Goal: Information Seeking & Learning: Learn about a topic

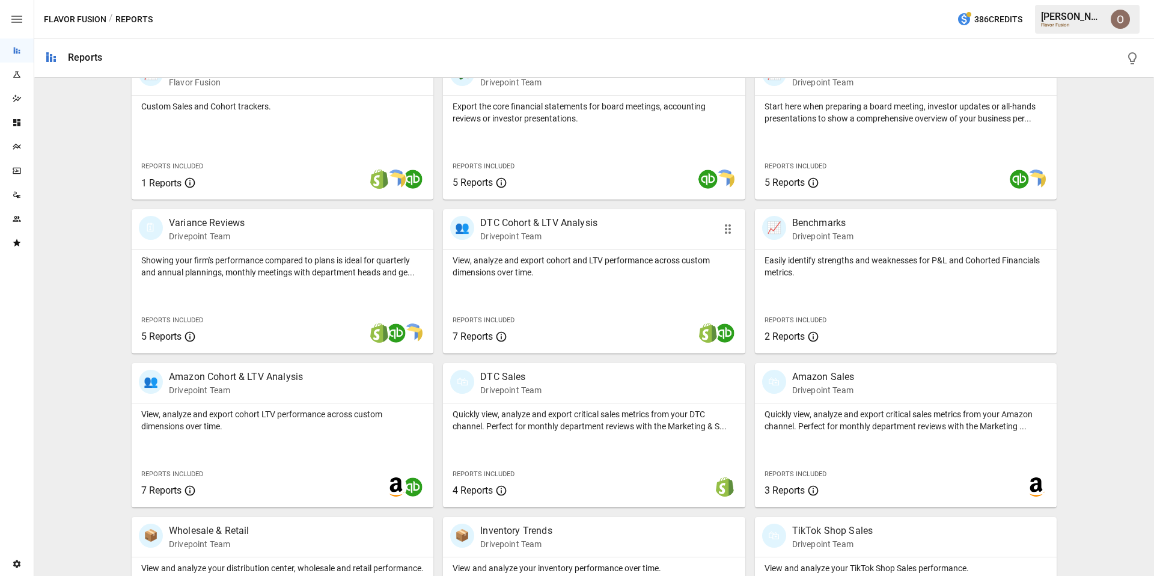
scroll to position [294, 0]
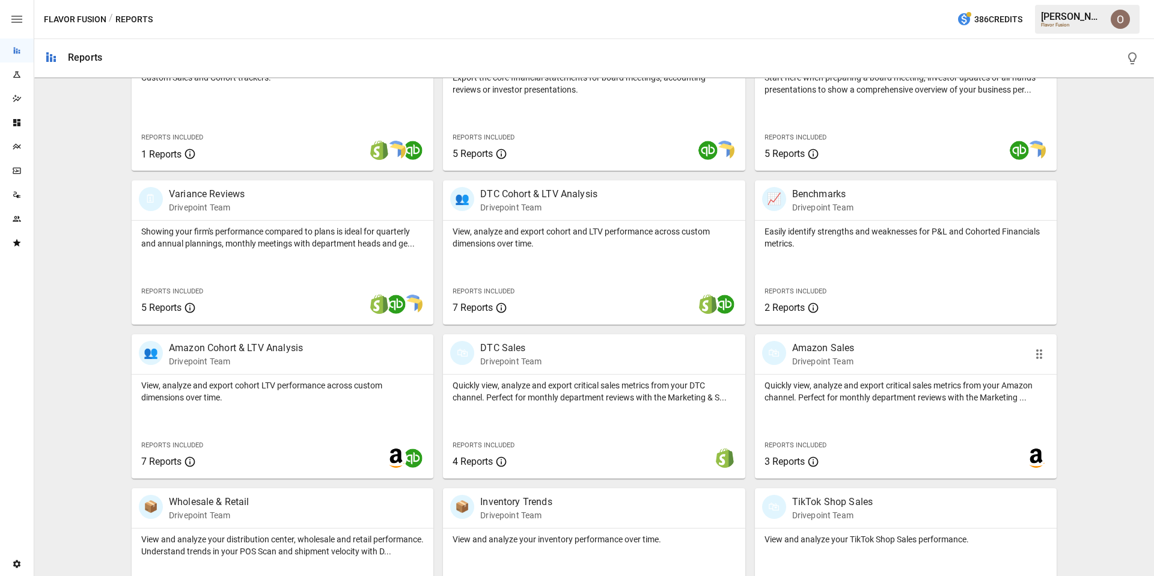
click at [882, 428] on div "Quickly view, analyze and export critical sales metrics from your Amazon channe…" at bounding box center [906, 426] width 302 height 104
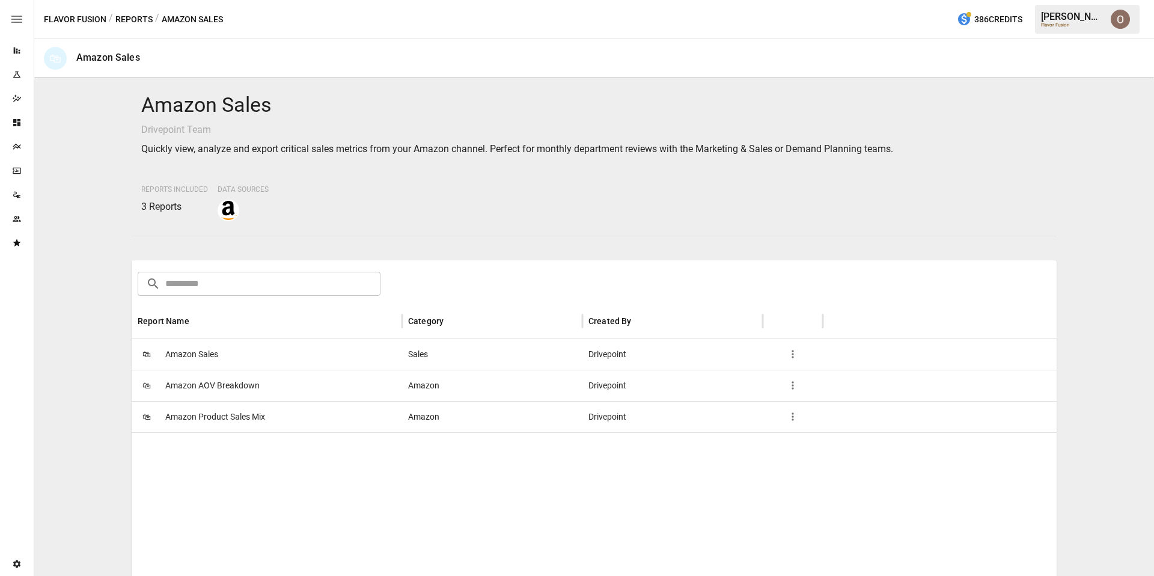
click at [289, 353] on div "🛍 Amazon Sales" at bounding box center [267, 353] width 270 height 31
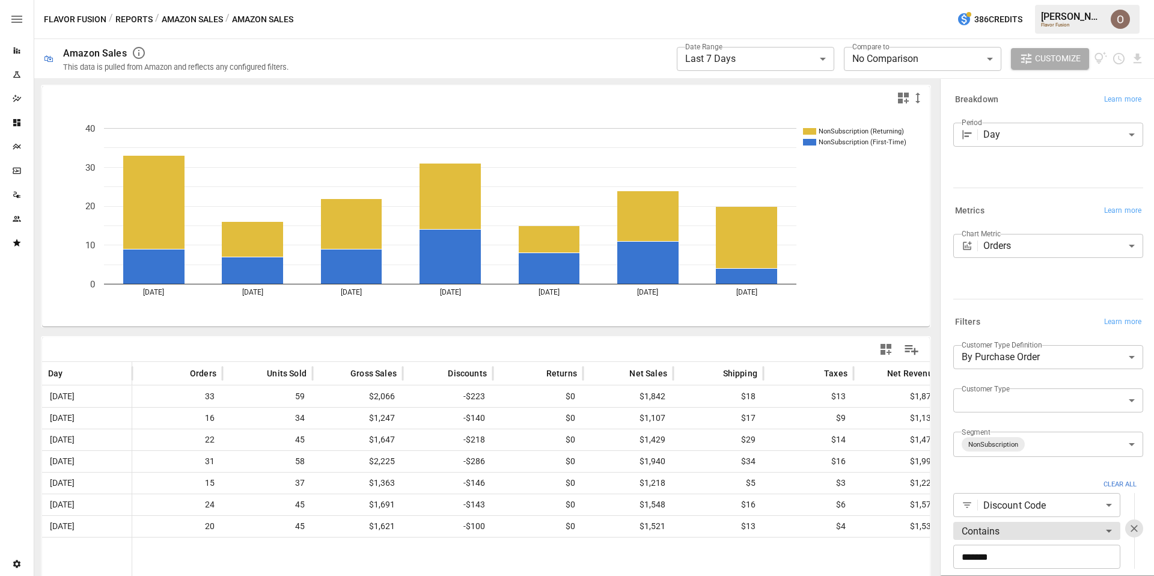
click at [995, 0] on body "**********" at bounding box center [577, 0] width 1154 height 0
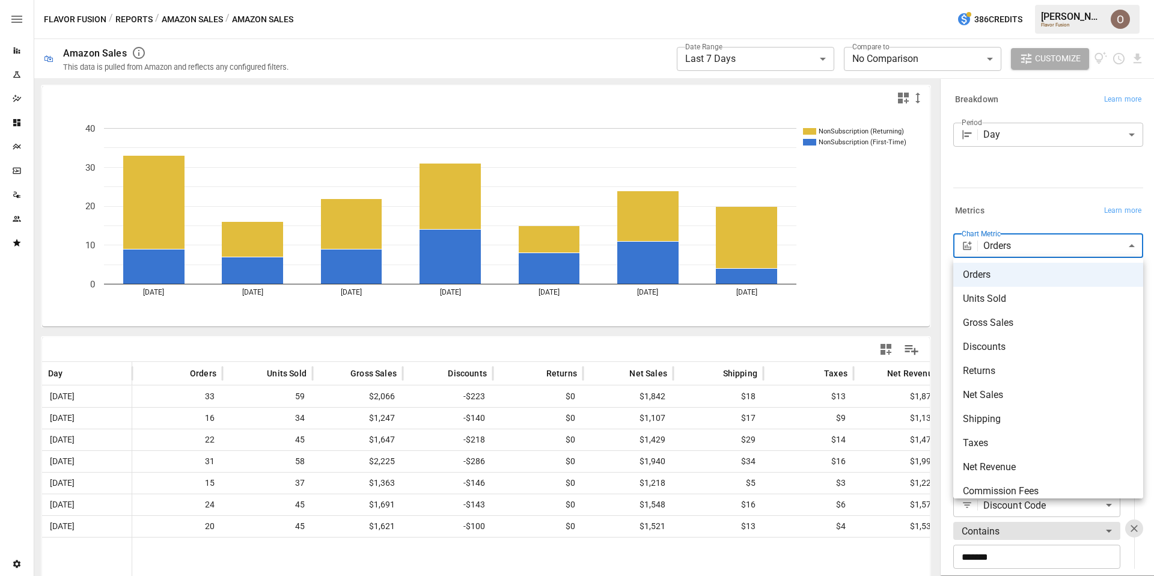
click at [978, 409] on li "Shipping" at bounding box center [1048, 419] width 190 height 24
type input "********"
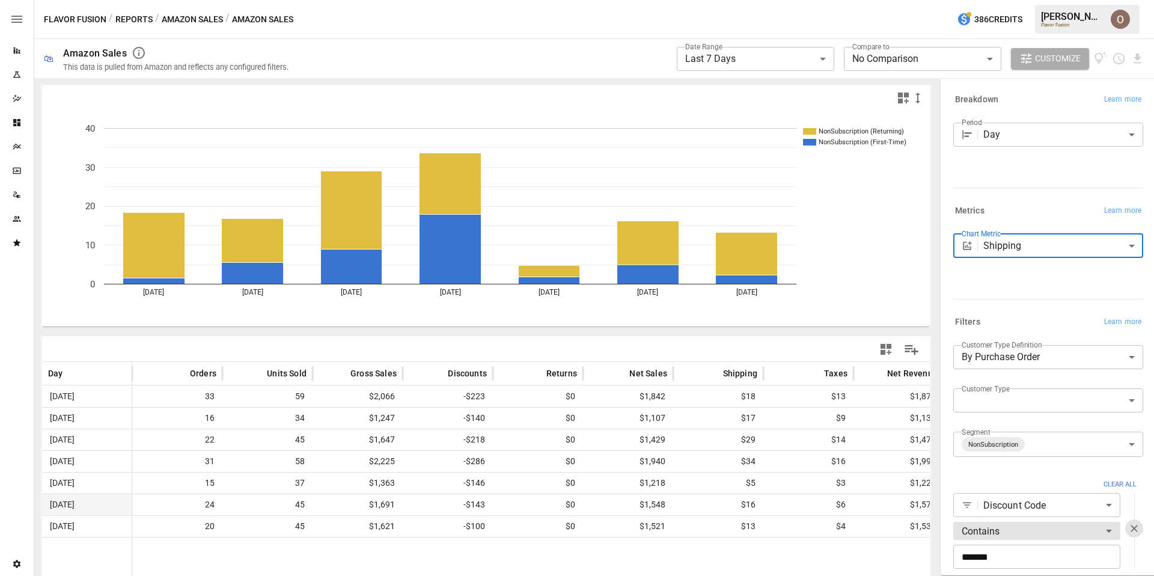
scroll to position [0, 465]
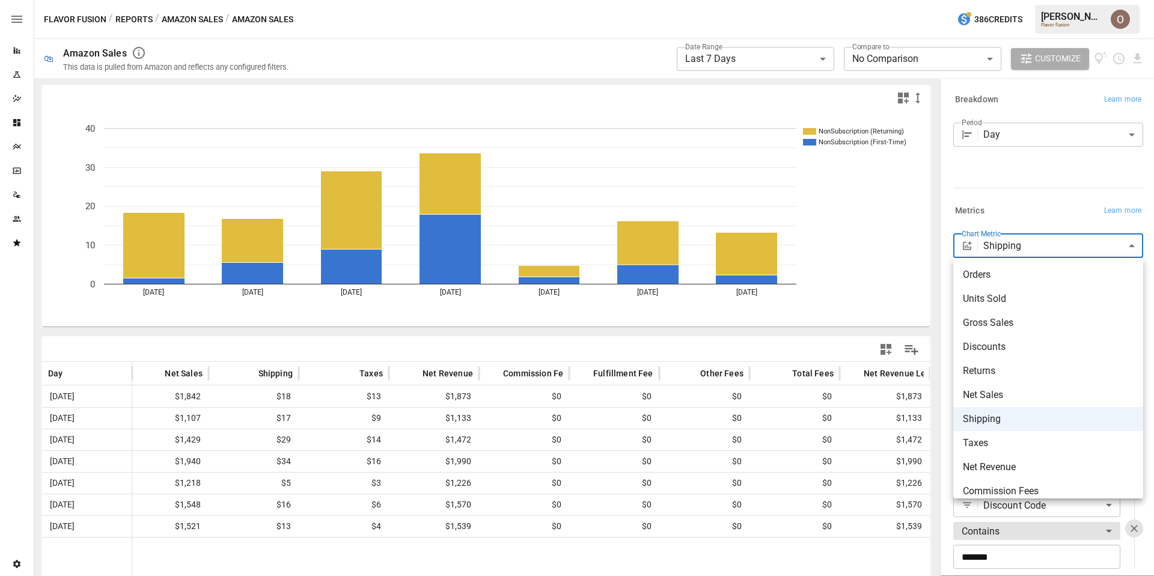
click at [998, 0] on body "**********" at bounding box center [577, 0] width 1154 height 0
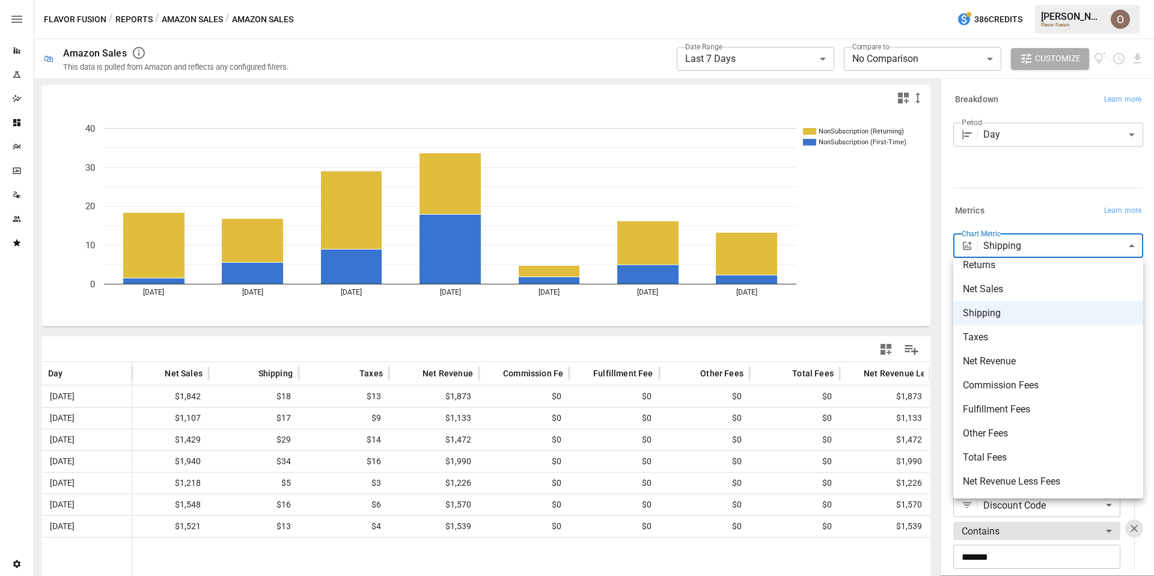
scroll to position [0, 0]
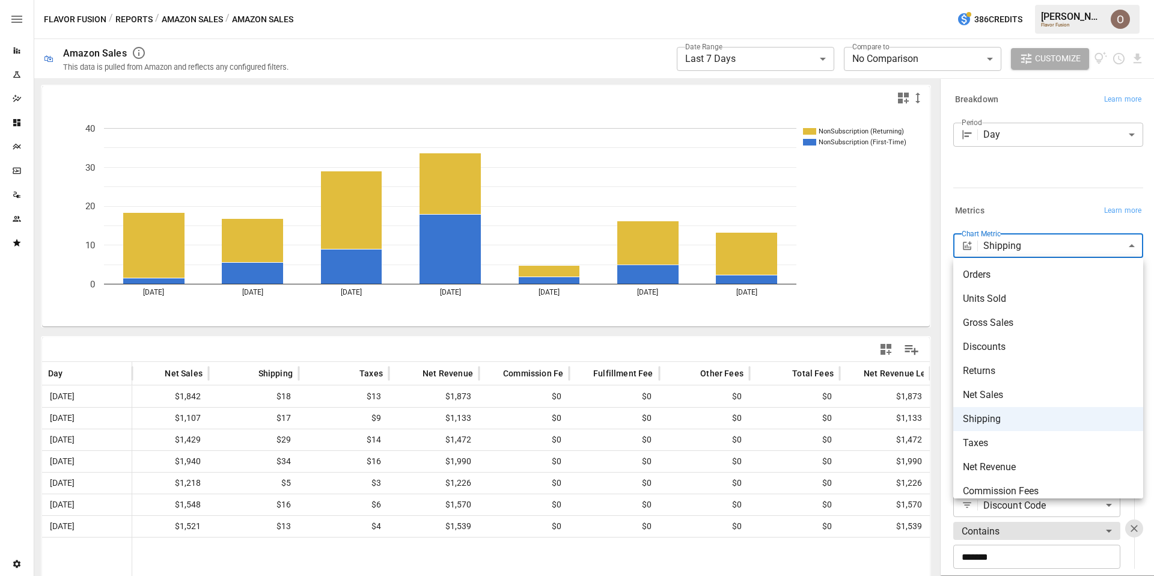
click at [999, 186] on div at bounding box center [577, 288] width 1154 height 576
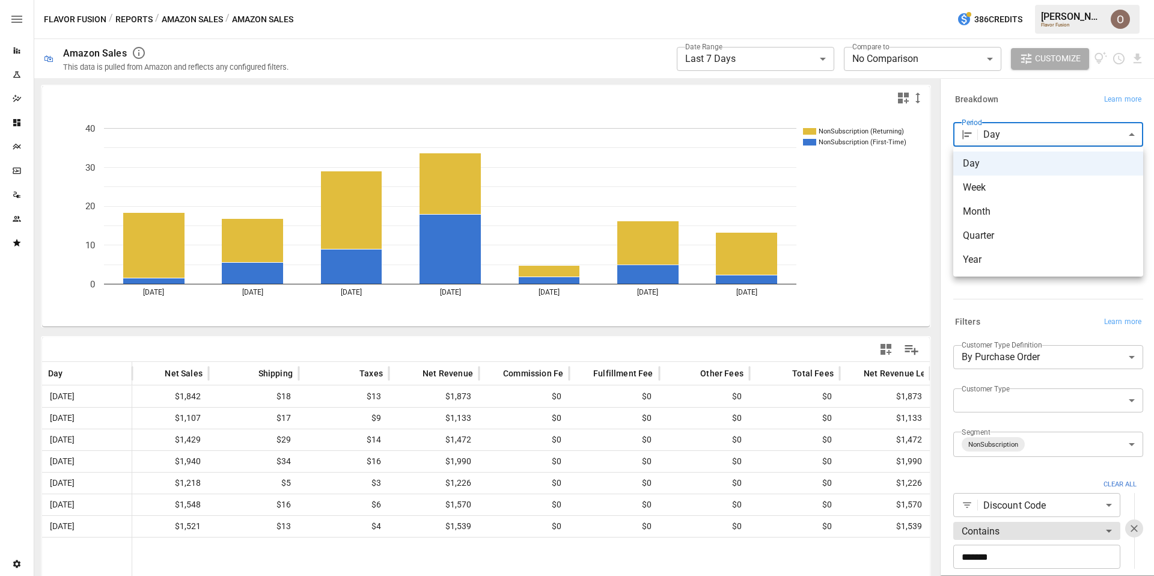
click at [1005, 0] on body "**********" at bounding box center [577, 0] width 1154 height 0
click at [1005, 132] on div at bounding box center [577, 288] width 1154 height 576
click at [1010, 0] on body "**********" at bounding box center [577, 0] width 1154 height 0
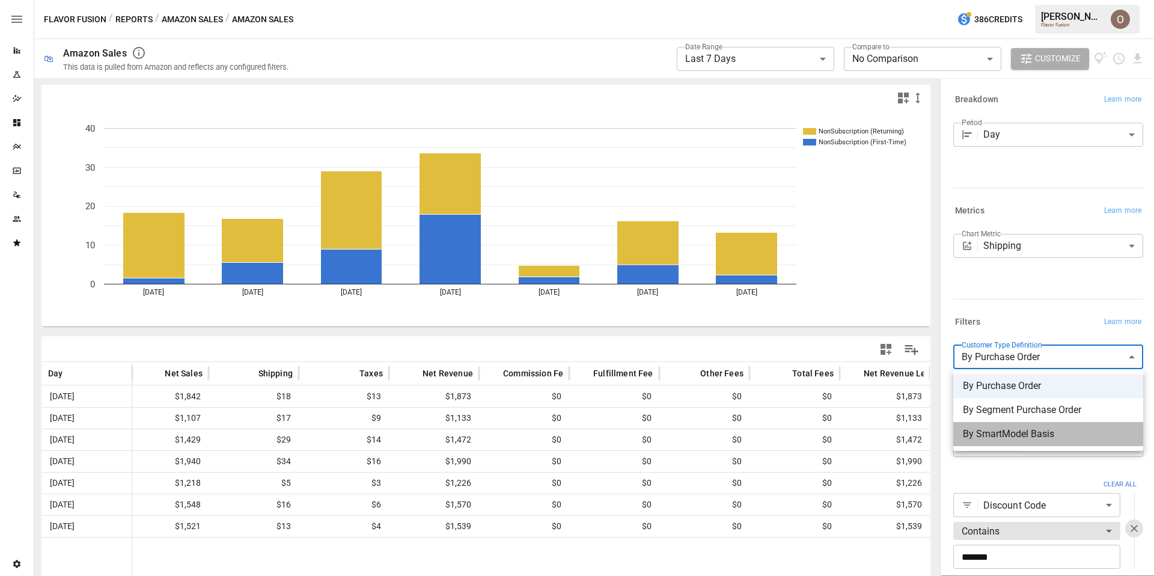
click at [1014, 432] on span "By SmartModel Basis" at bounding box center [1048, 434] width 171 height 14
type input "**********"
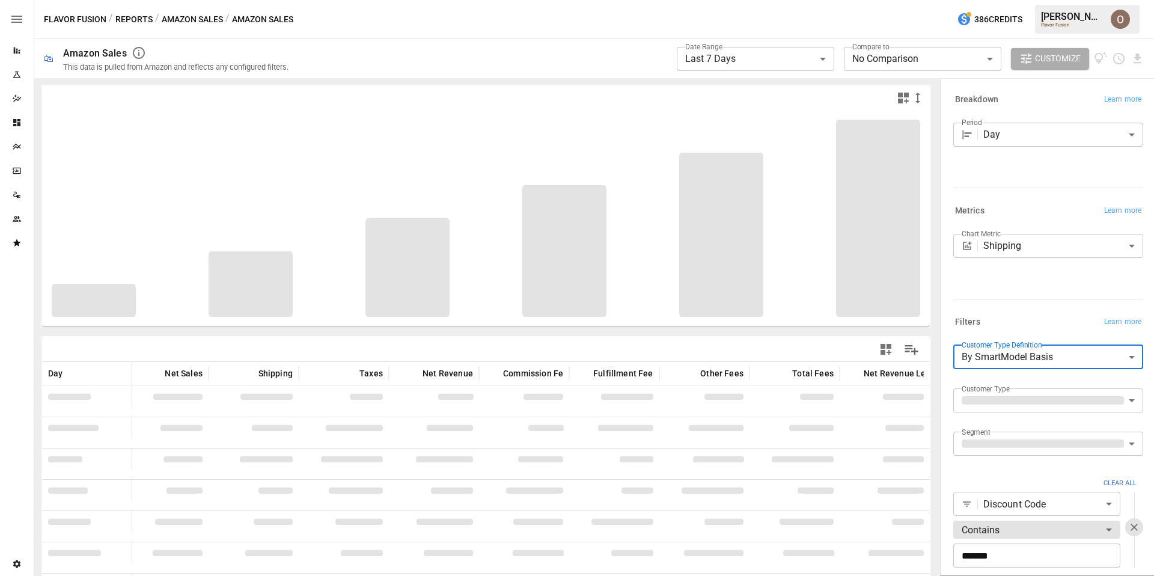
click at [1046, 0] on body "**********" at bounding box center [577, 0] width 1154 height 0
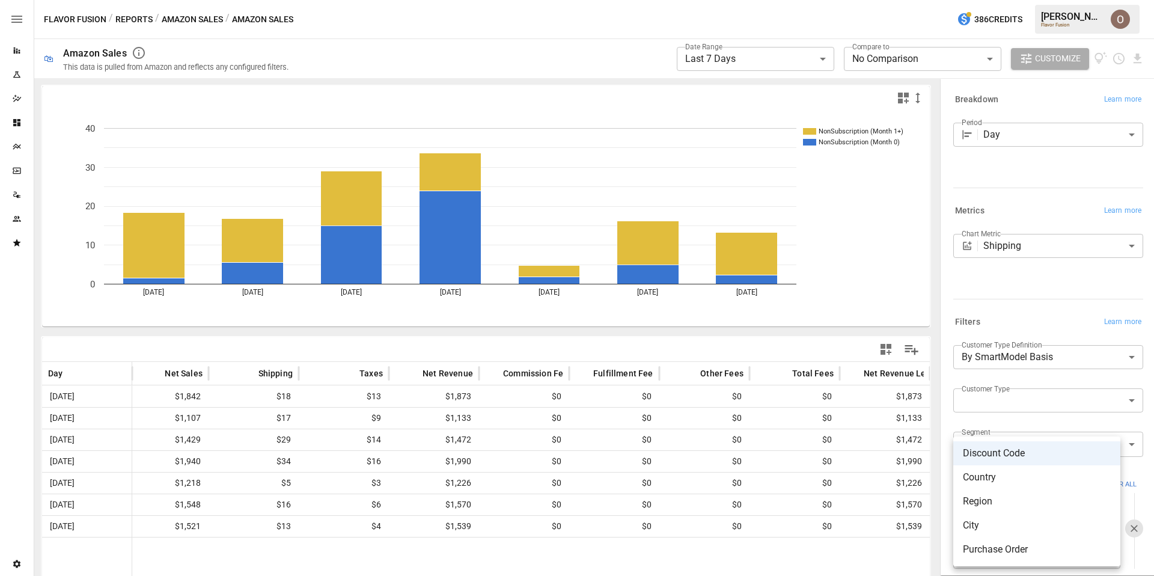
click at [1030, 449] on li "Discount Code" at bounding box center [1036, 453] width 167 height 24
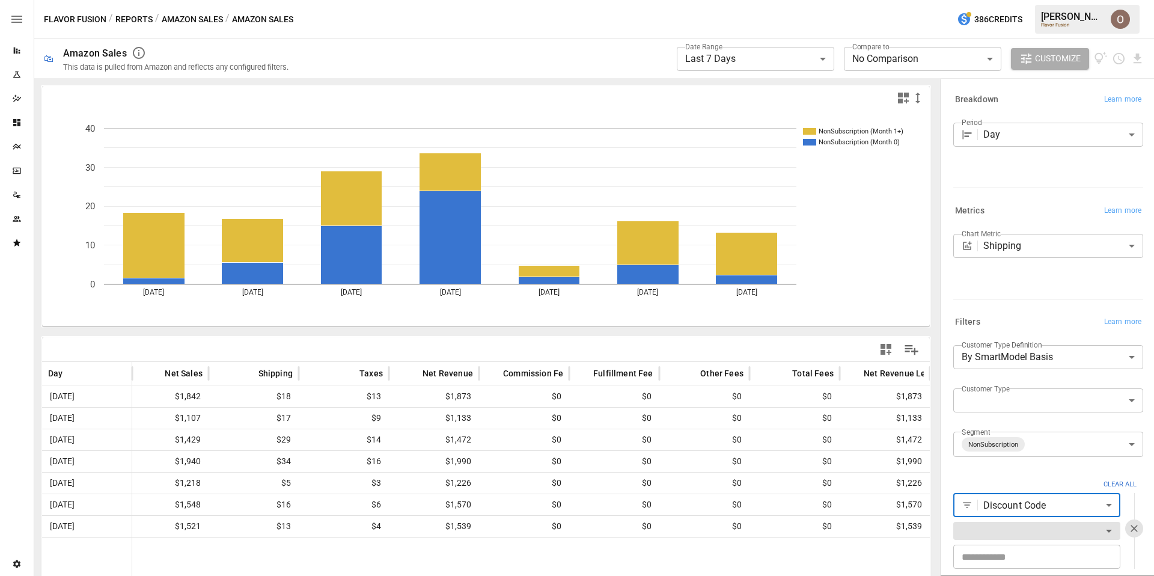
click at [1008, 0] on body "**********" at bounding box center [577, 0] width 1154 height 0
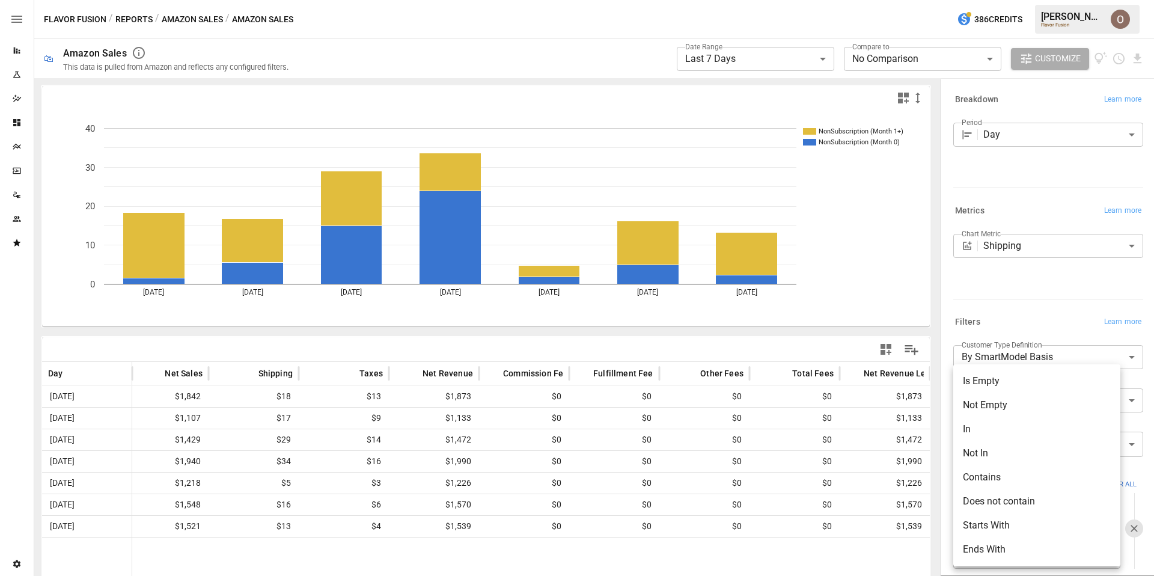
click at [1004, 474] on li "Contains" at bounding box center [1036, 477] width 167 height 24
type input "********"
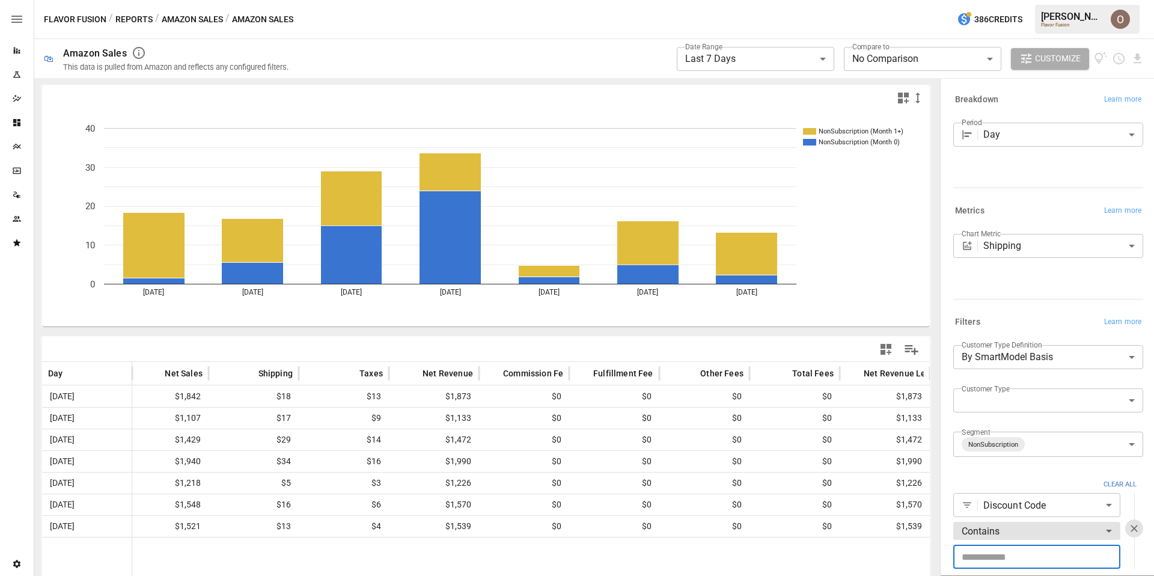
click at [1002, 552] on input "text" at bounding box center [1036, 556] width 167 height 24
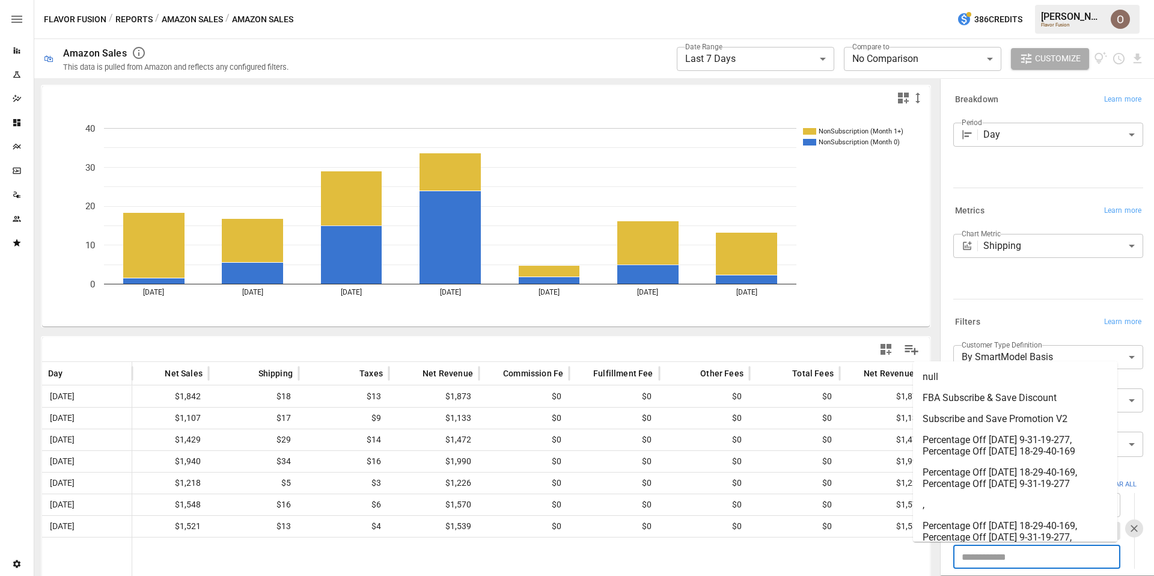
click at [1037, 307] on div "Metrics Learn more Chart Metric Shipping ******** ​" at bounding box center [1045, 253] width 195 height 111
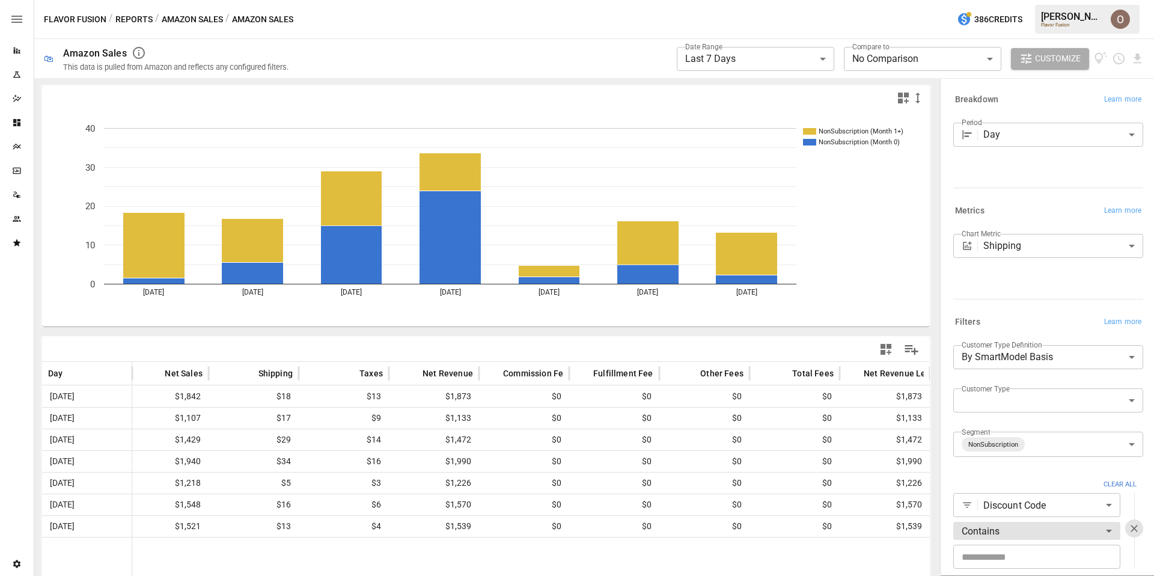
click at [996, 0] on body "**********" at bounding box center [577, 0] width 1154 height 0
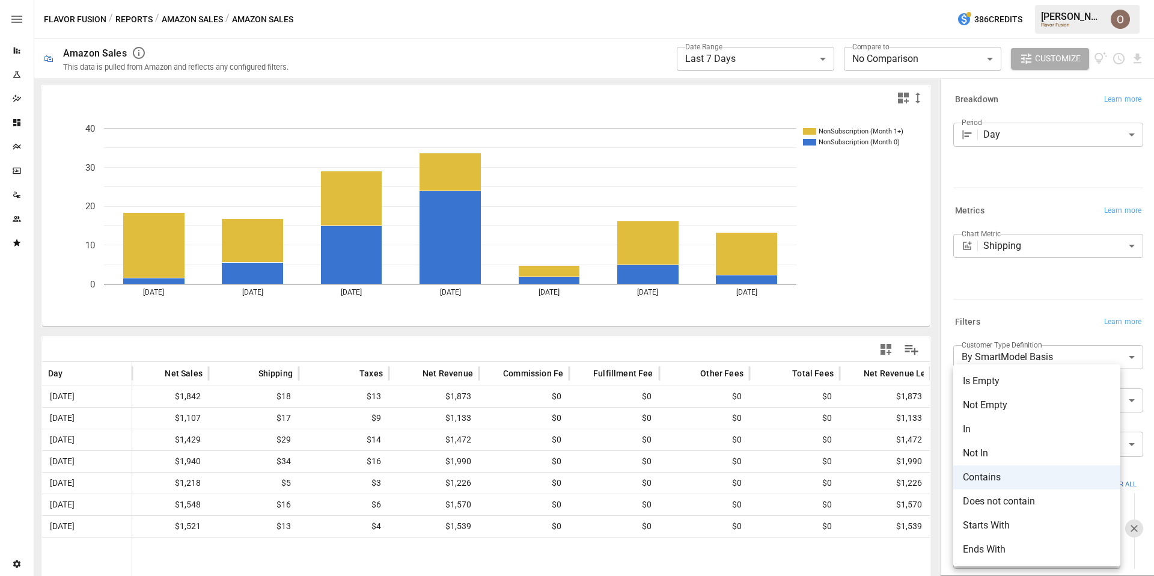
click at [947, 460] on div at bounding box center [577, 288] width 1154 height 576
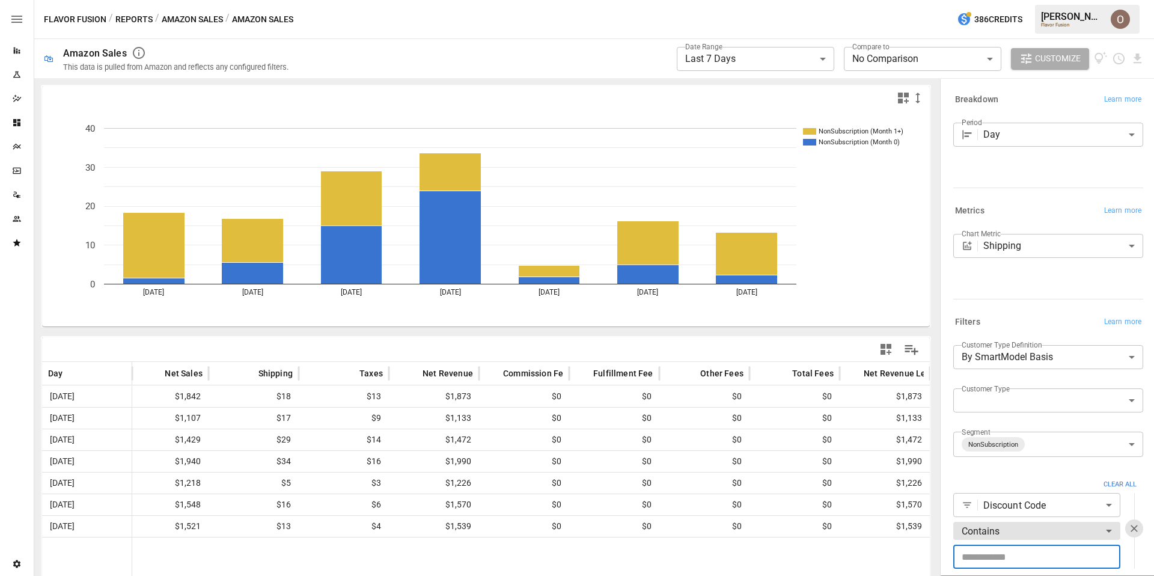
click at [1007, 555] on input "text" at bounding box center [1036, 556] width 167 height 24
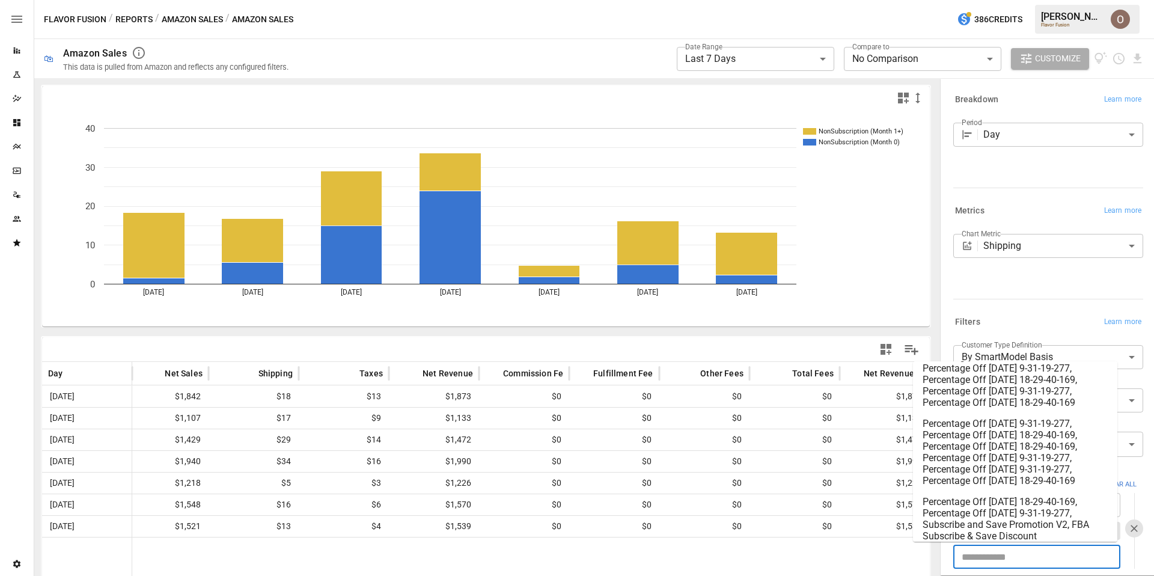
scroll to position [1318, 0]
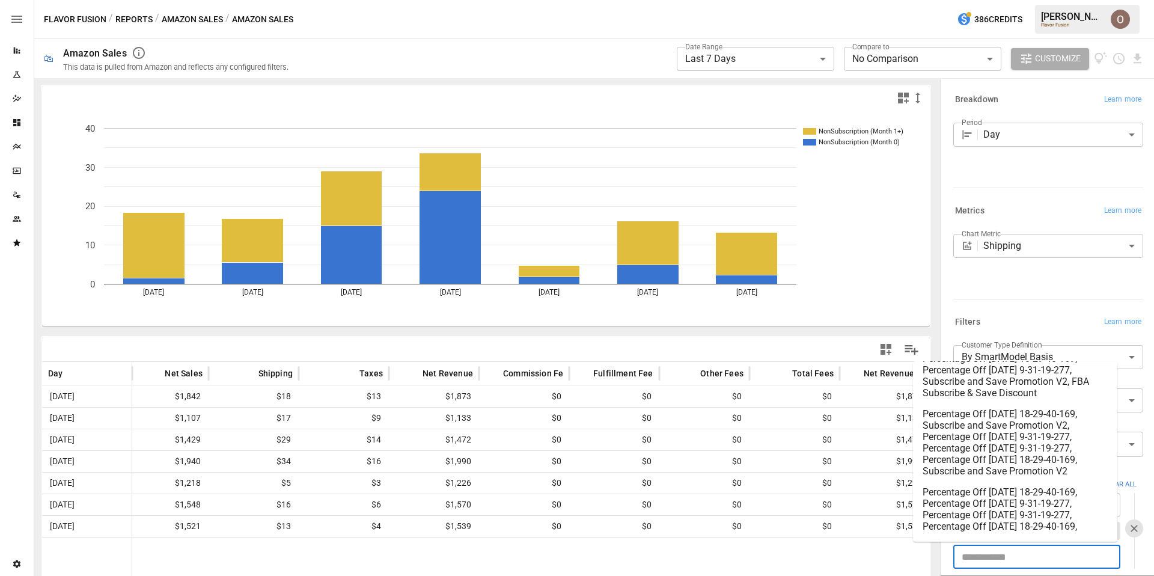
click at [1028, 289] on div "Chart Metric Shipping ******** ​" at bounding box center [1048, 264] width 190 height 60
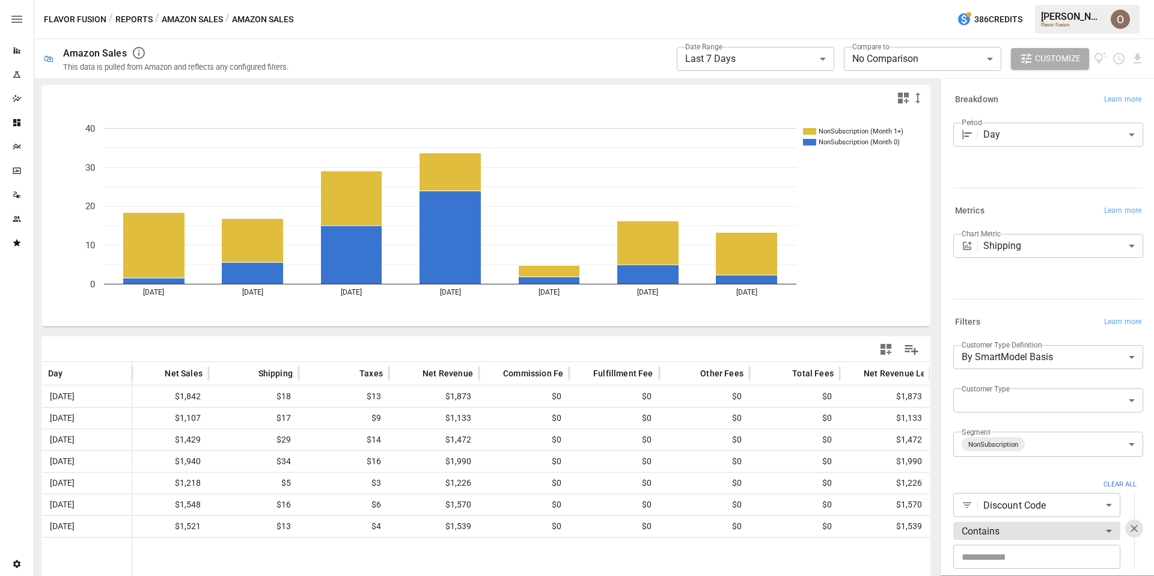
click at [197, 18] on button "Amazon Sales" at bounding box center [192, 19] width 61 height 15
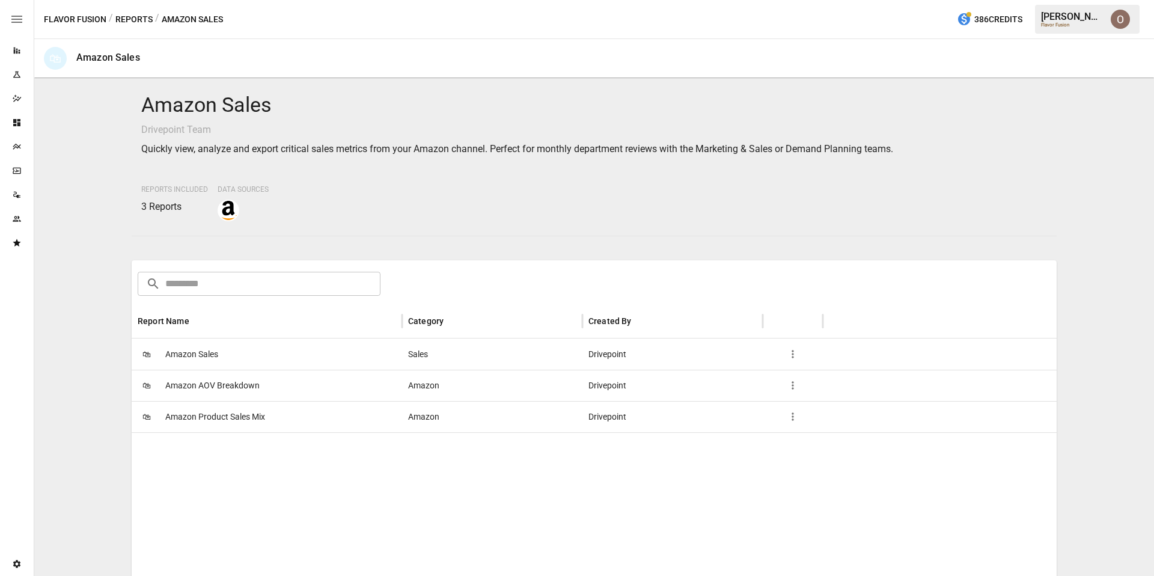
click at [204, 387] on span "Amazon AOV Breakdown" at bounding box center [212, 385] width 94 height 31
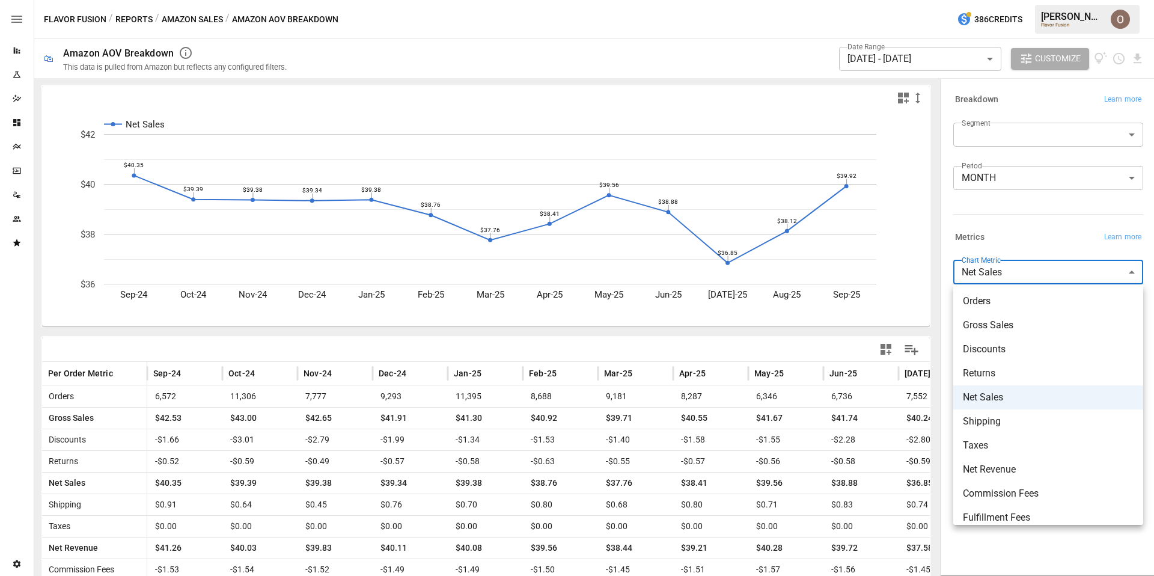
click at [1024, 0] on body "Reports Experiments Dazzler Studio Dashboards Plans SmartModel ™ Data Sources T…" at bounding box center [577, 0] width 1154 height 0
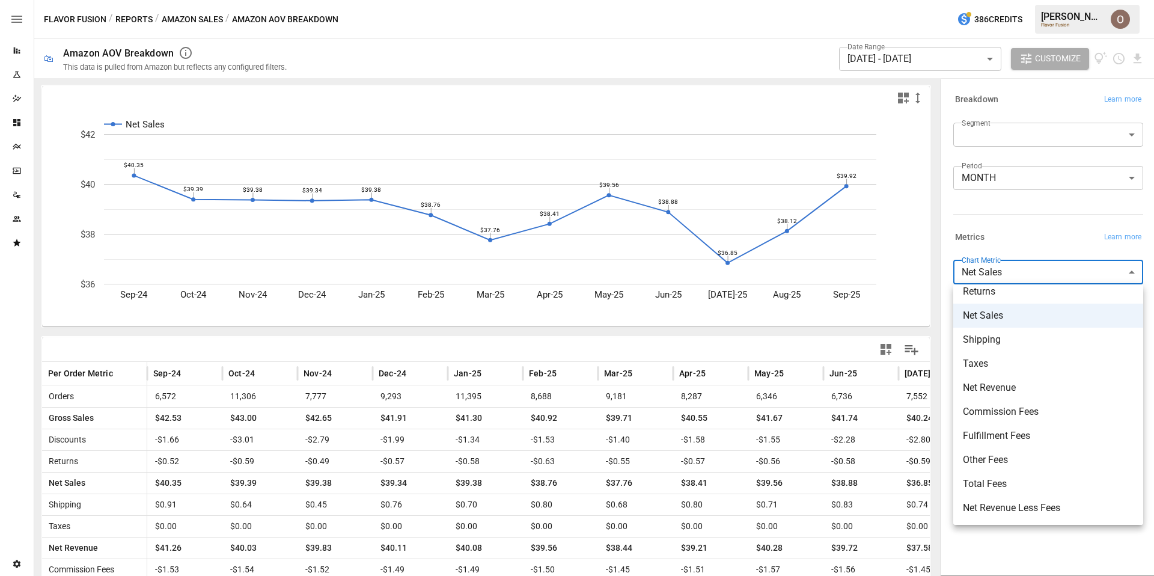
click at [134, 16] on div at bounding box center [577, 288] width 1154 height 576
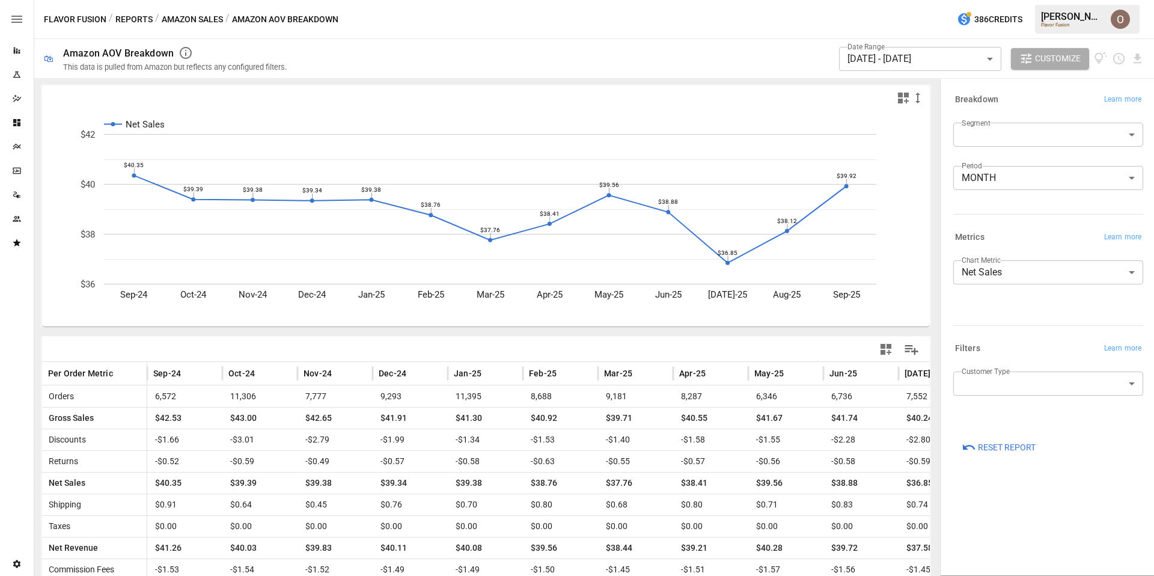
click at [131, 13] on button "Reports" at bounding box center [133, 19] width 37 height 15
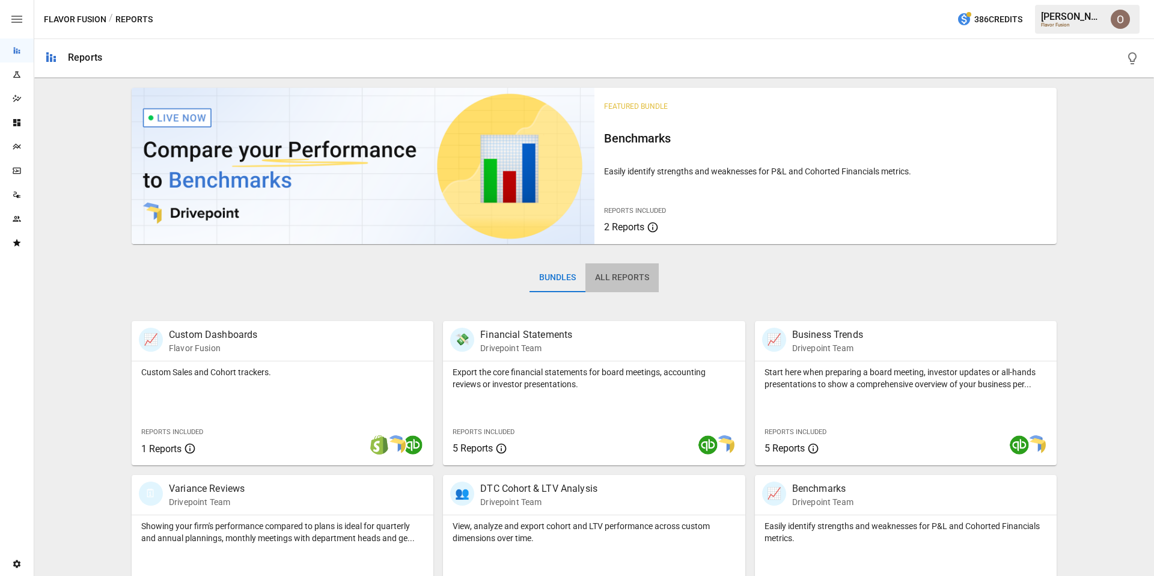
click at [632, 280] on button "All Reports" at bounding box center [621, 277] width 73 height 29
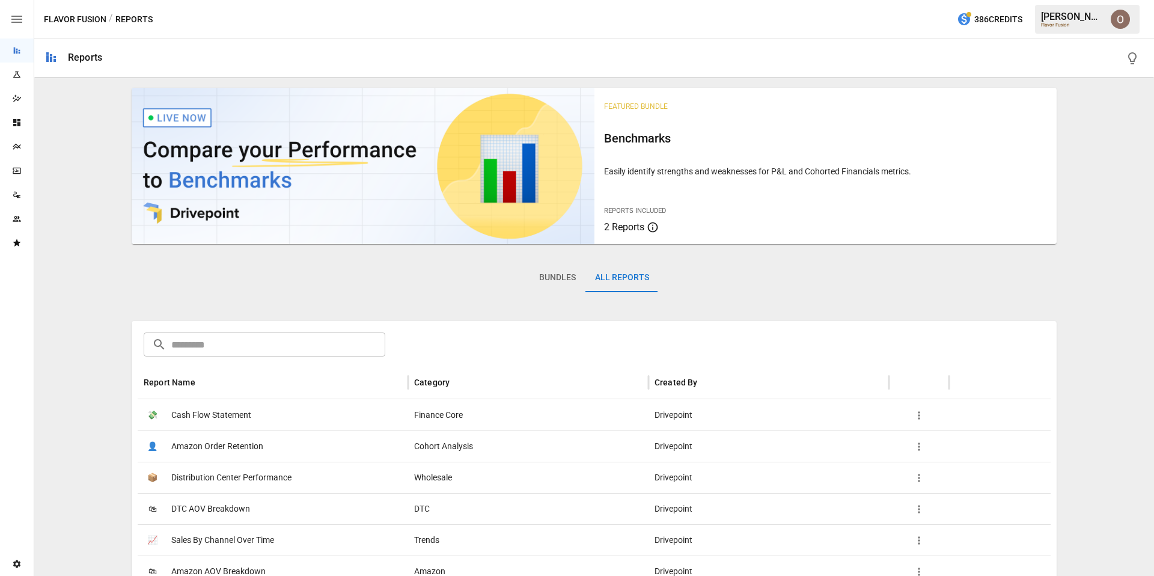
click at [560, 275] on button "Bundles" at bounding box center [557, 277] width 56 height 29
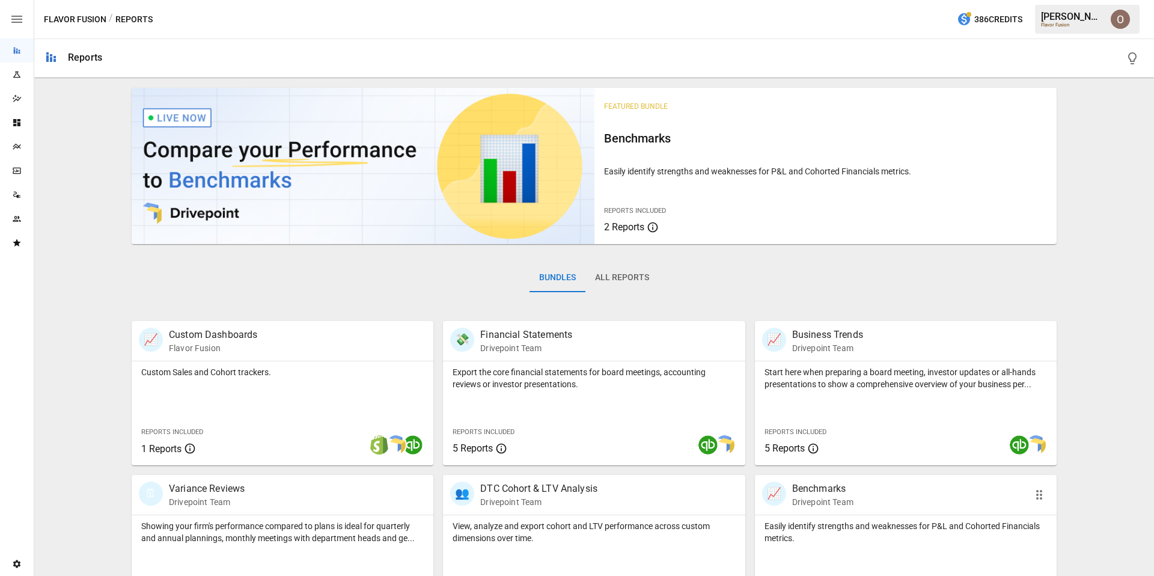
scroll to position [510, 0]
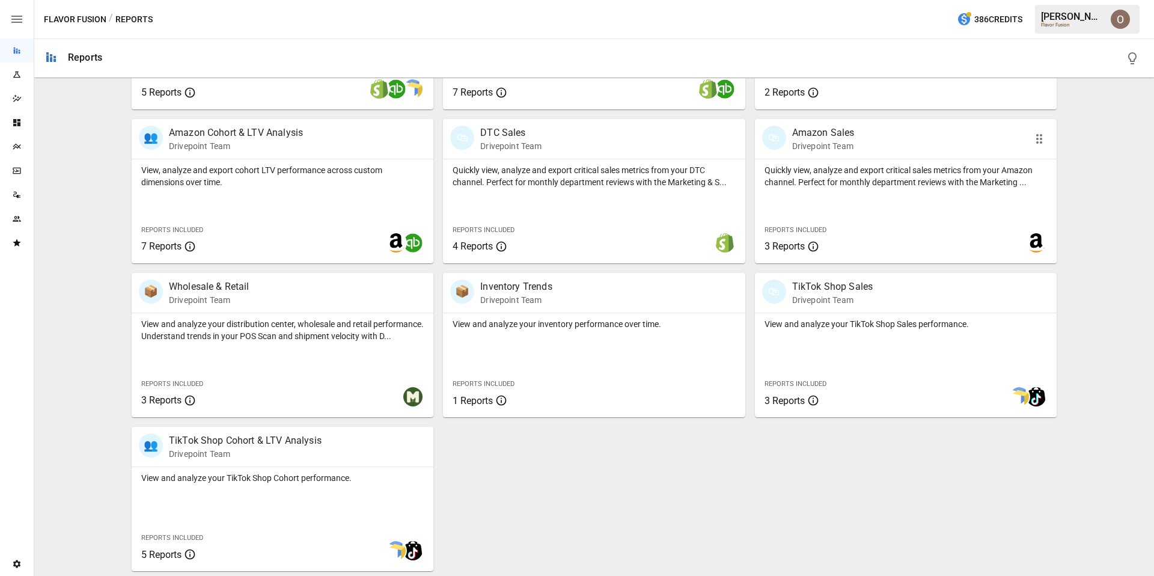
click at [868, 212] on div "Reports Included 3 Reports" at bounding box center [818, 238] width 126 height 52
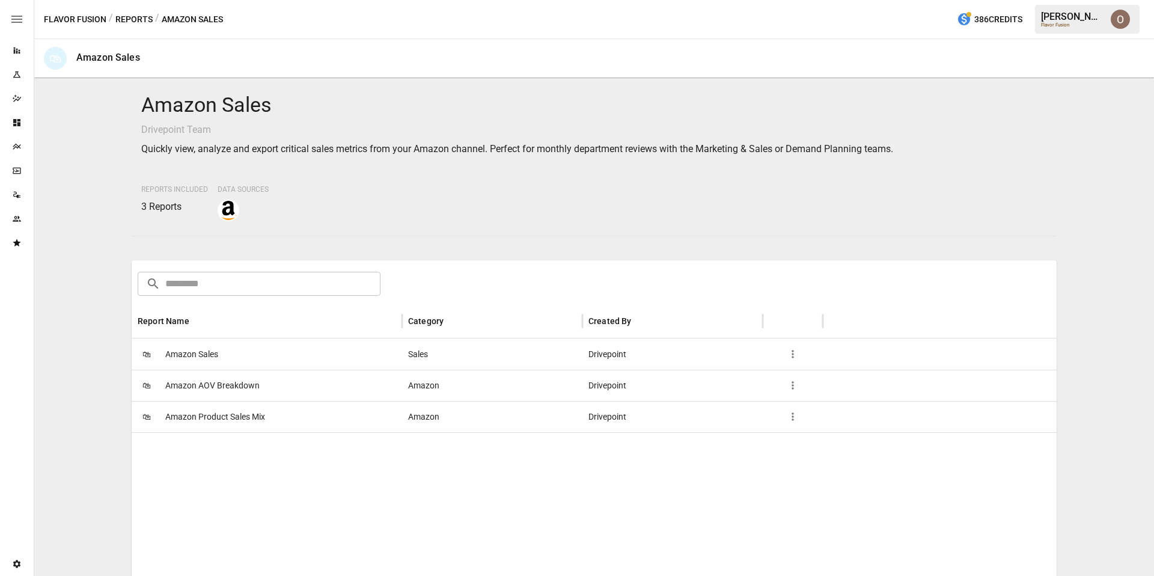
click at [239, 412] on span "Amazon Product Sales Mix" at bounding box center [215, 416] width 100 height 31
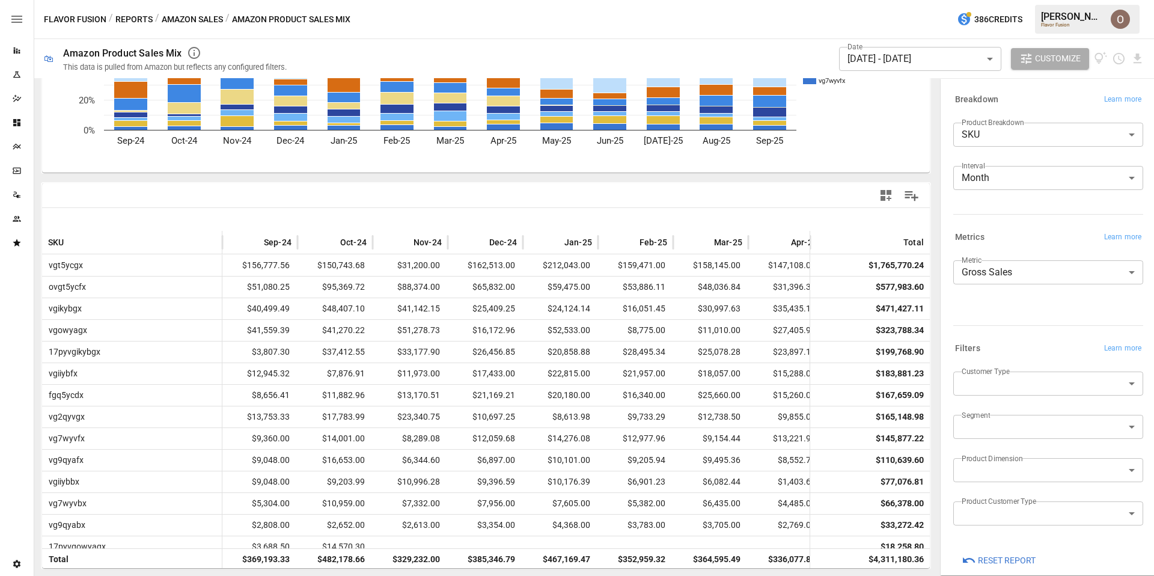
click at [978, 0] on body "Reports Experiments Dazzler Studio Dashboards Plans SmartModel ™ Data Sources T…" at bounding box center [577, 0] width 1154 height 0
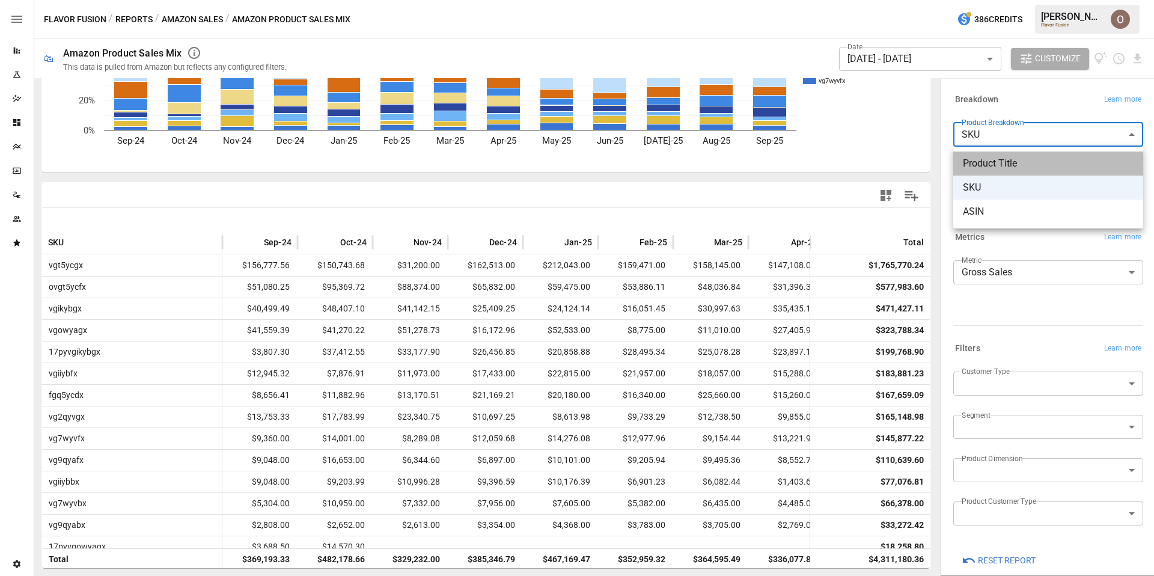
click at [975, 165] on span "Product Title" at bounding box center [1048, 163] width 171 height 14
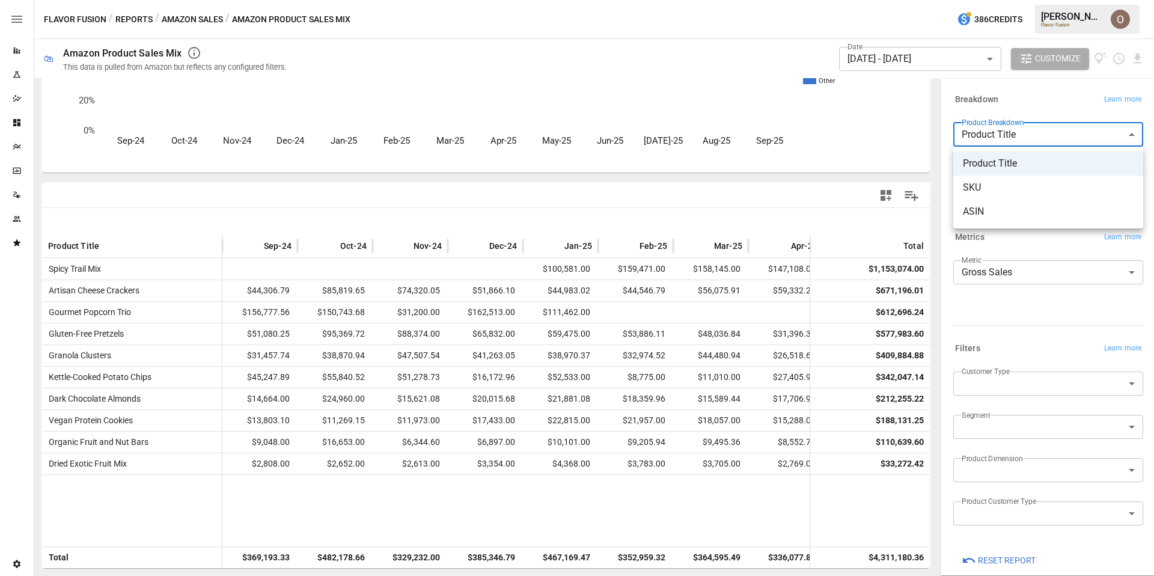
click at [997, 0] on body "Reports Experiments Dazzler Studio Dashboards Plans SmartModel ™ Data Sources T…" at bounding box center [577, 0] width 1154 height 0
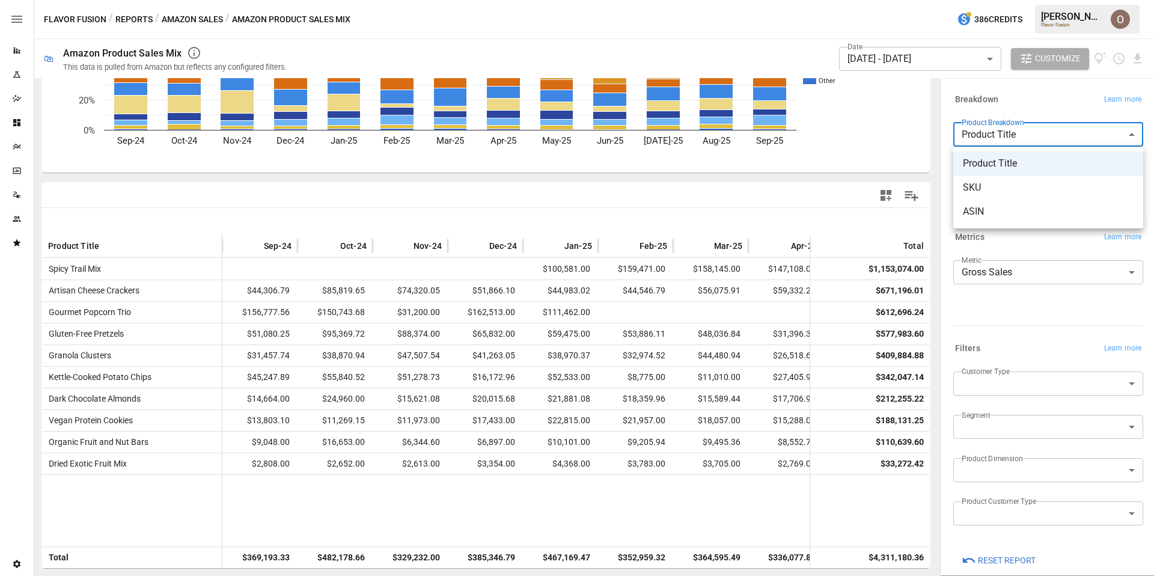
click at [970, 202] on li "ASIN" at bounding box center [1048, 212] width 190 height 24
type input "****"
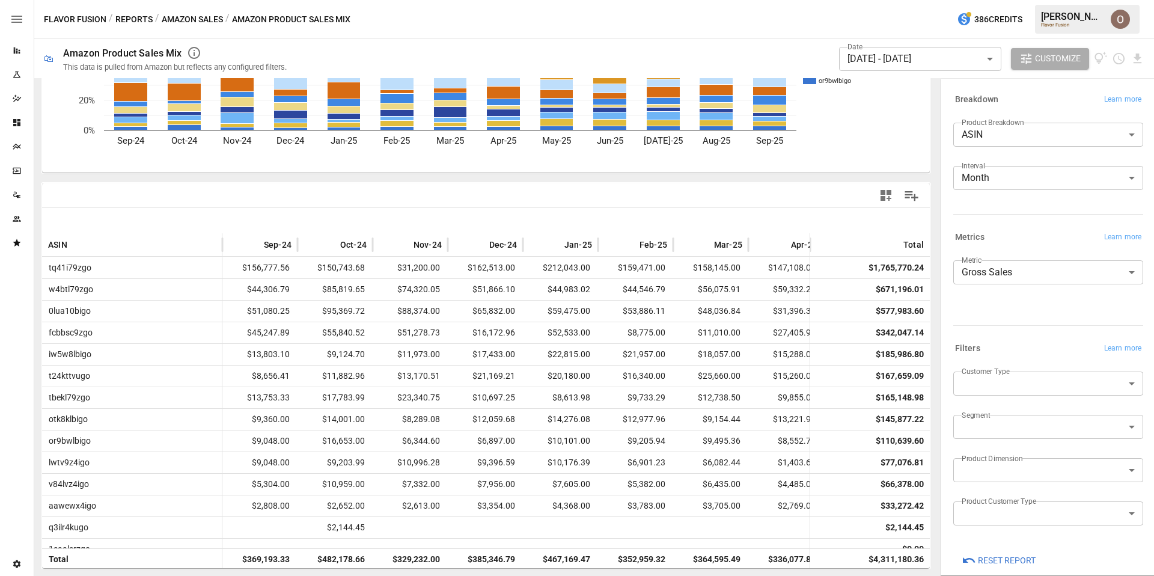
click at [201, 21] on button "Amazon Sales" at bounding box center [192, 19] width 61 height 15
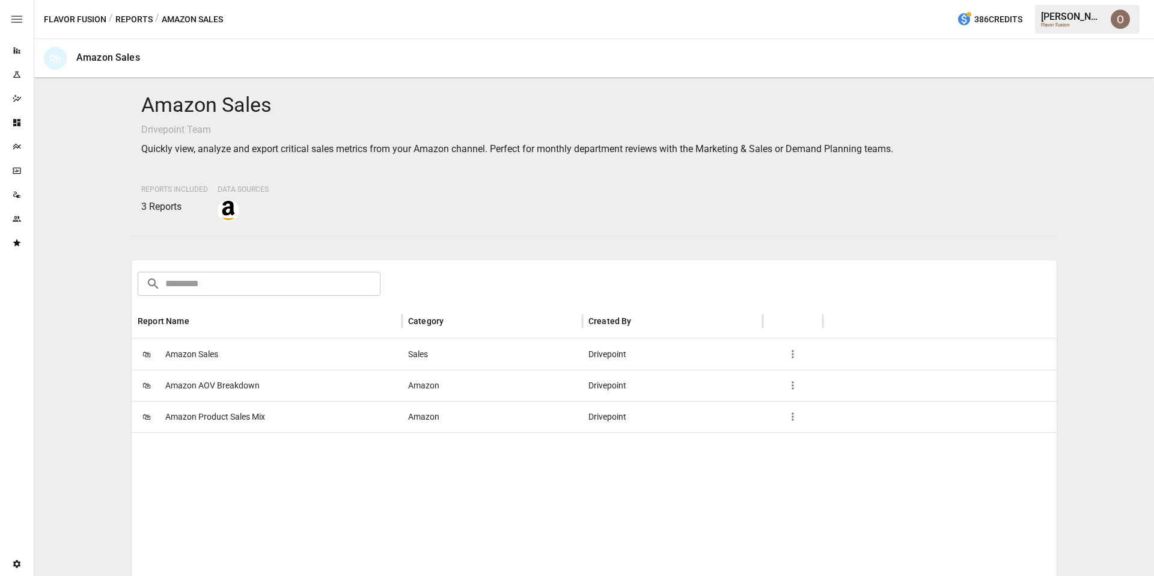
click at [137, 20] on button "Reports" at bounding box center [133, 19] width 37 height 15
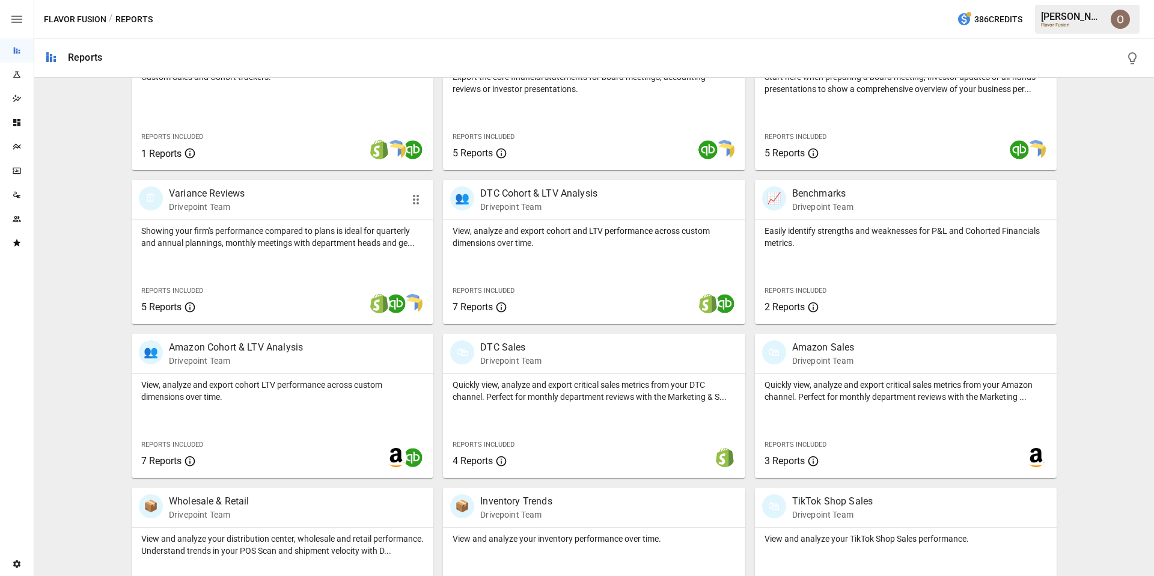
scroll to position [296, 0]
click at [286, 428] on div "View, analyze and export cohort LTV performance across custom dimensions over t…" at bounding box center [283, 425] width 302 height 104
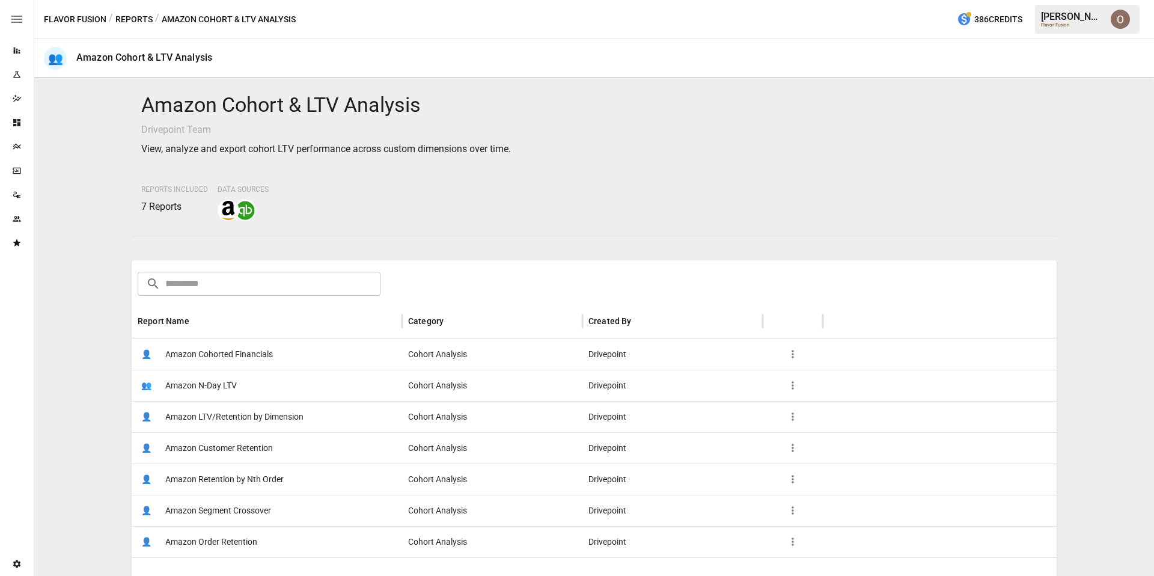
click at [247, 353] on span "Amazon Cohorted Financials" at bounding box center [219, 354] width 108 height 31
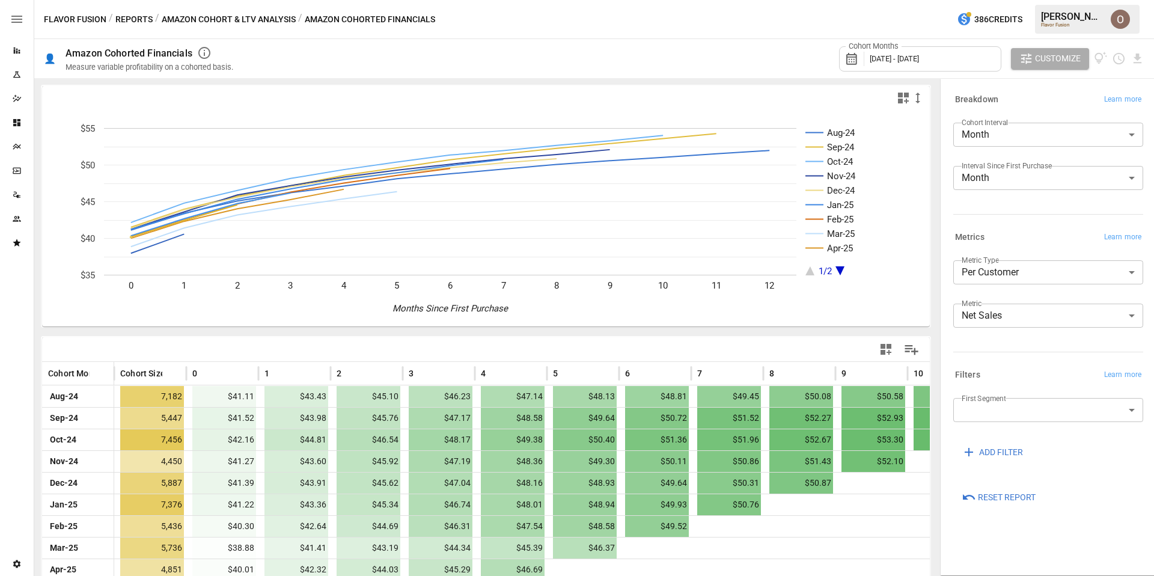
click at [1002, 0] on body "Reports Experiments Dazzler Studio Dashboards Plans SmartModel ™ Data Sources T…" at bounding box center [577, 0] width 1154 height 0
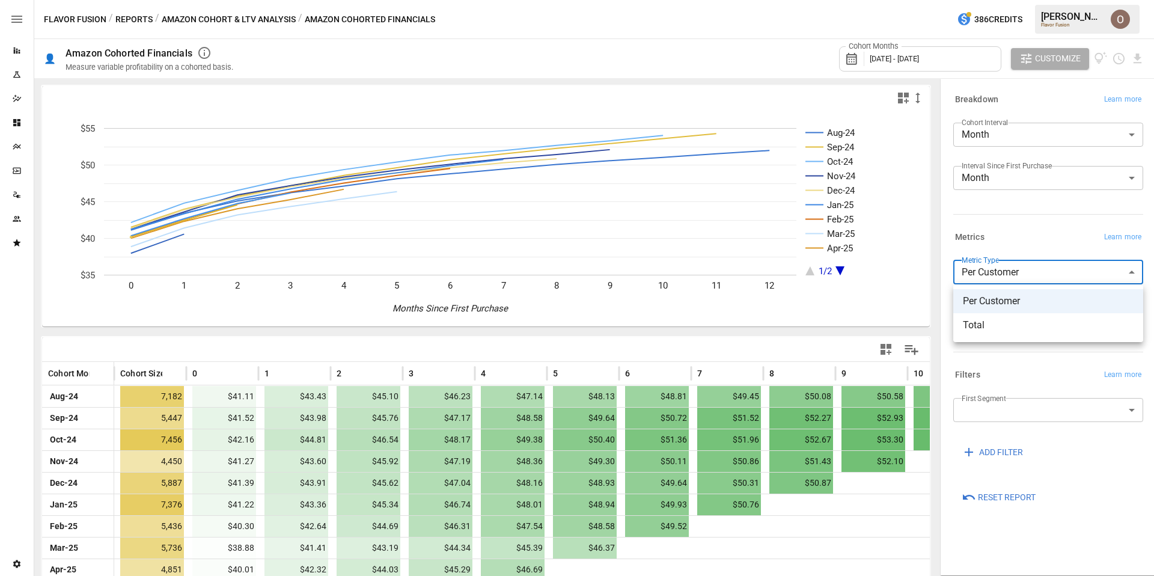
click at [1002, 270] on div at bounding box center [577, 288] width 1154 height 576
click at [1000, 0] on body "Reports Experiments Dazzler Studio Dashboards Plans SmartModel ™ Data Sources T…" at bounding box center [577, 0] width 1154 height 0
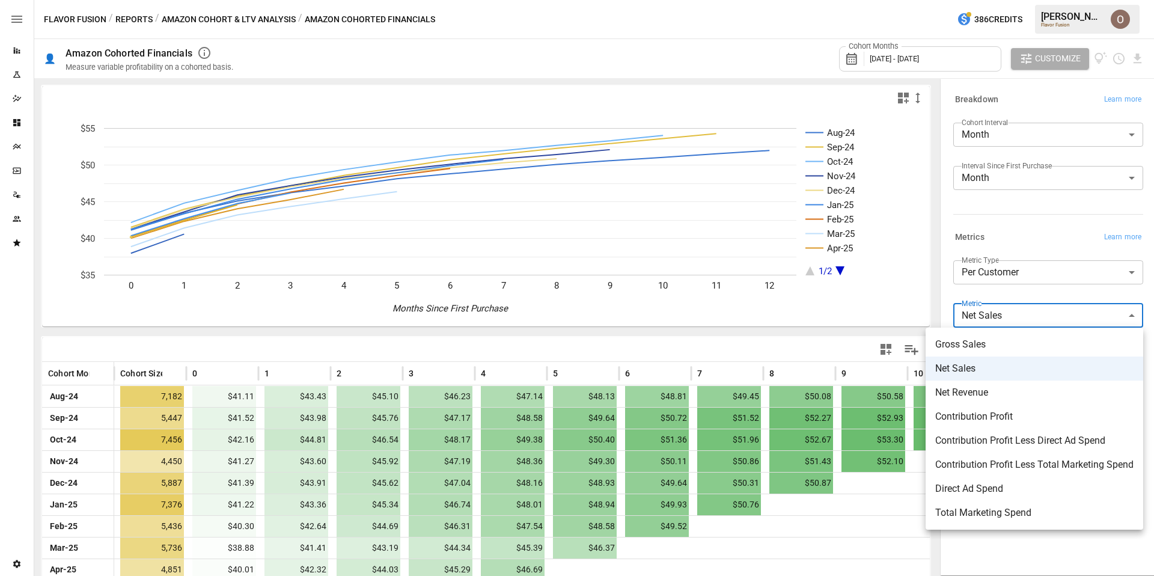
click at [1019, 242] on div at bounding box center [577, 288] width 1154 height 576
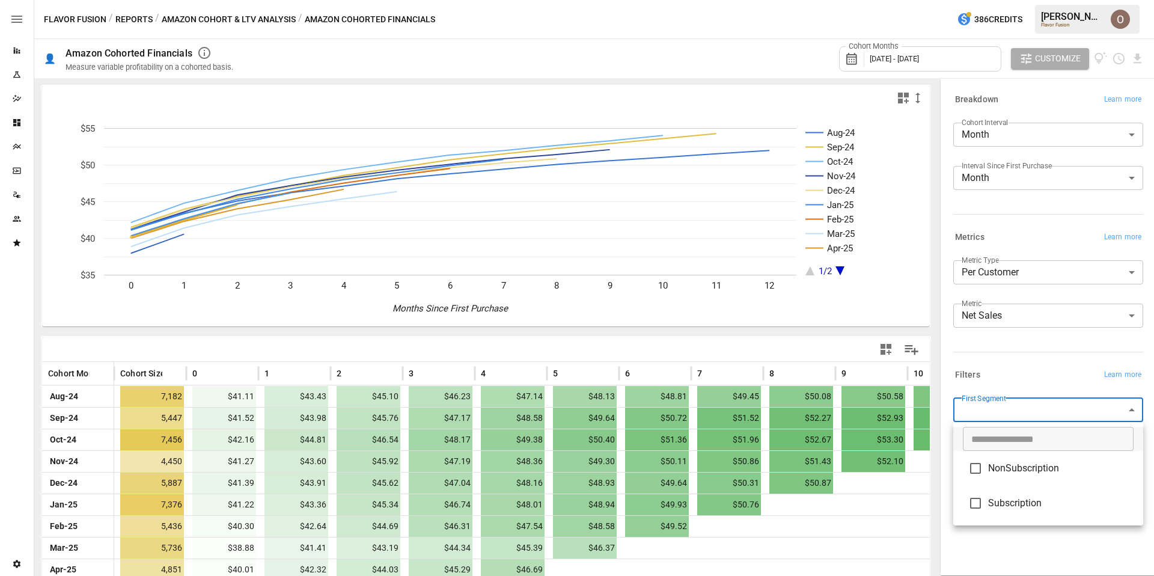
click at [1003, 0] on body "Reports Experiments Dazzler Studio Dashboards Plans SmartModel ™ Data Sources T…" at bounding box center [577, 0] width 1154 height 0
click at [1003, 409] on div at bounding box center [577, 288] width 1154 height 576
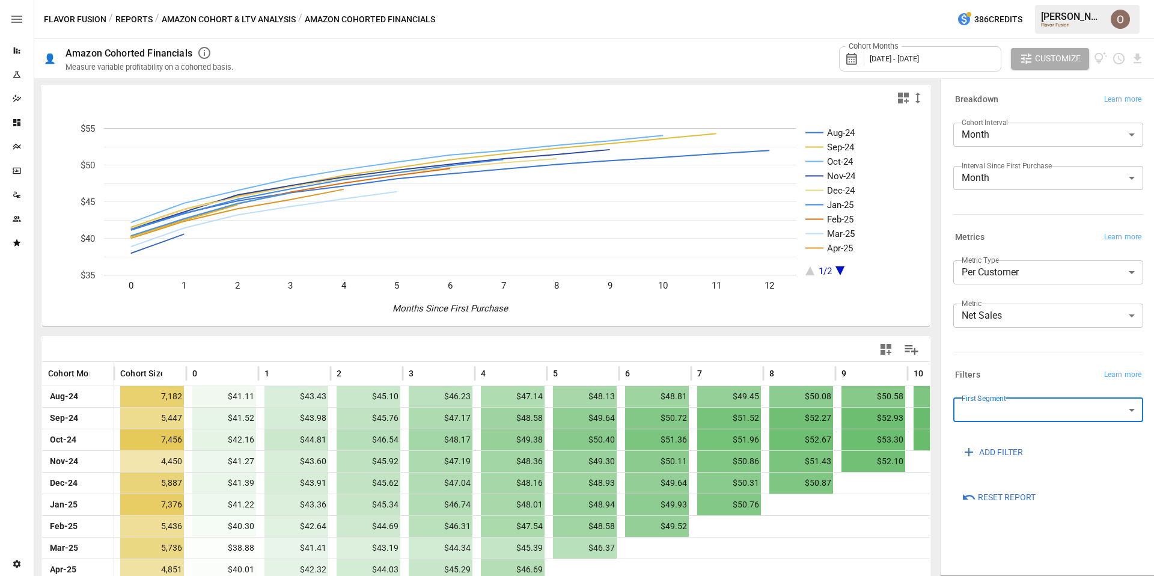
click at [192, 18] on button "Amazon Cohort & LTV Analysis" at bounding box center [229, 19] width 134 height 15
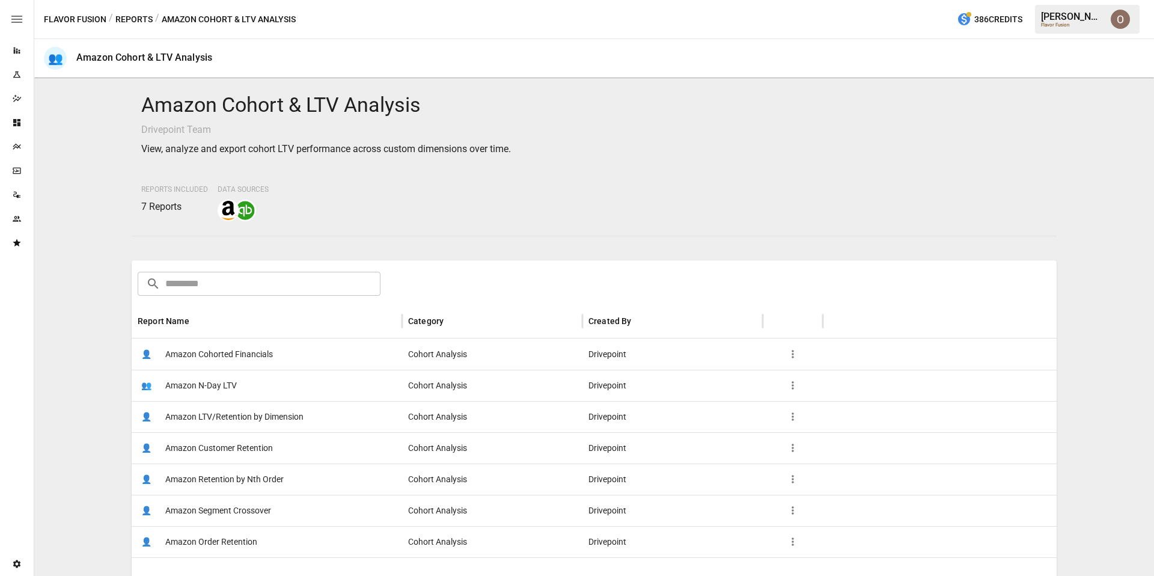
click at [212, 382] on span "Amazon N-Day LTV" at bounding box center [201, 385] width 72 height 31
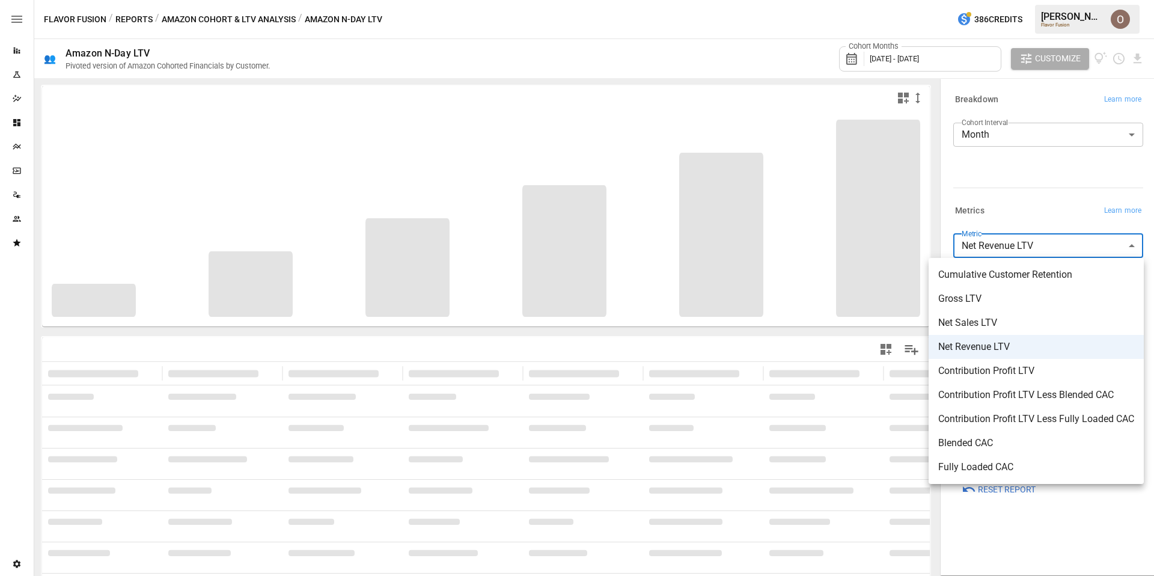
click at [1003, 0] on body "**********" at bounding box center [577, 0] width 1154 height 0
click at [1004, 247] on div at bounding box center [577, 288] width 1154 height 576
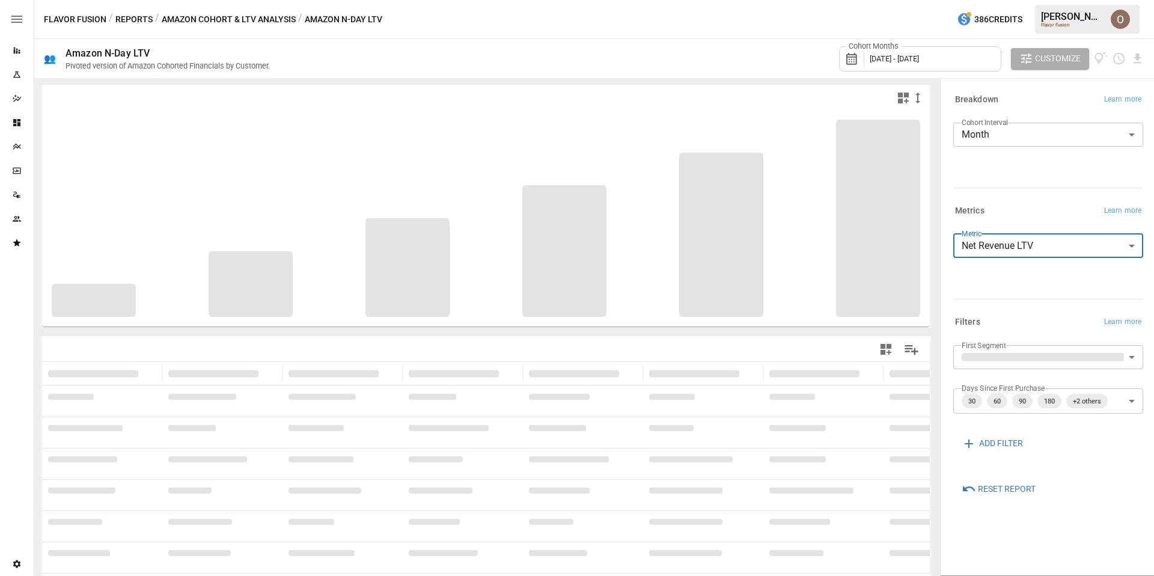
click at [1017, 0] on body "**********" at bounding box center [577, 0] width 1154 height 0
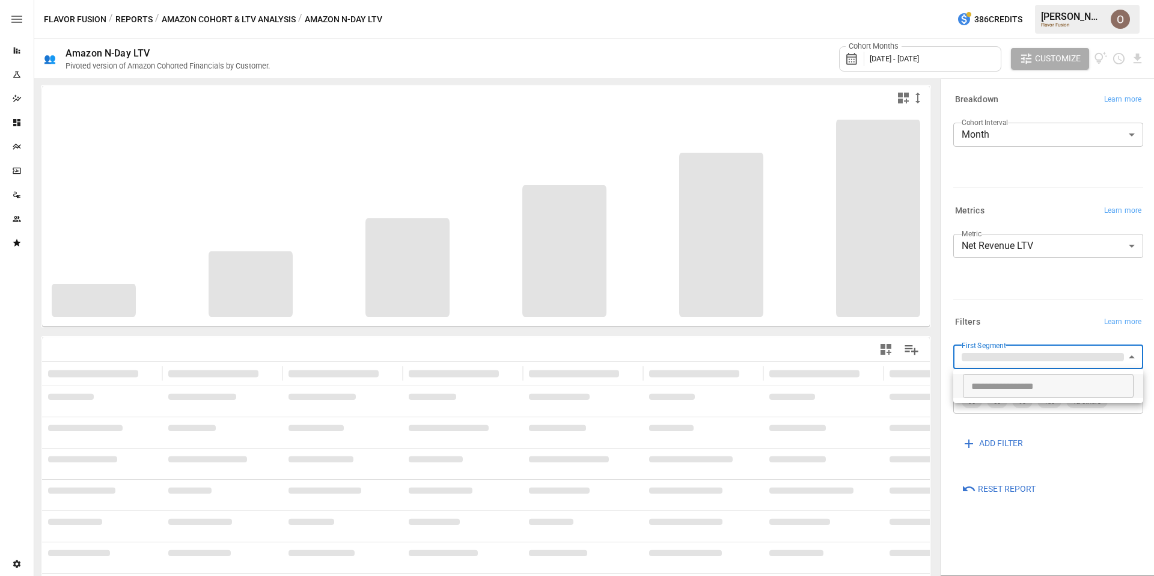
click at [1007, 315] on div at bounding box center [577, 288] width 1154 height 576
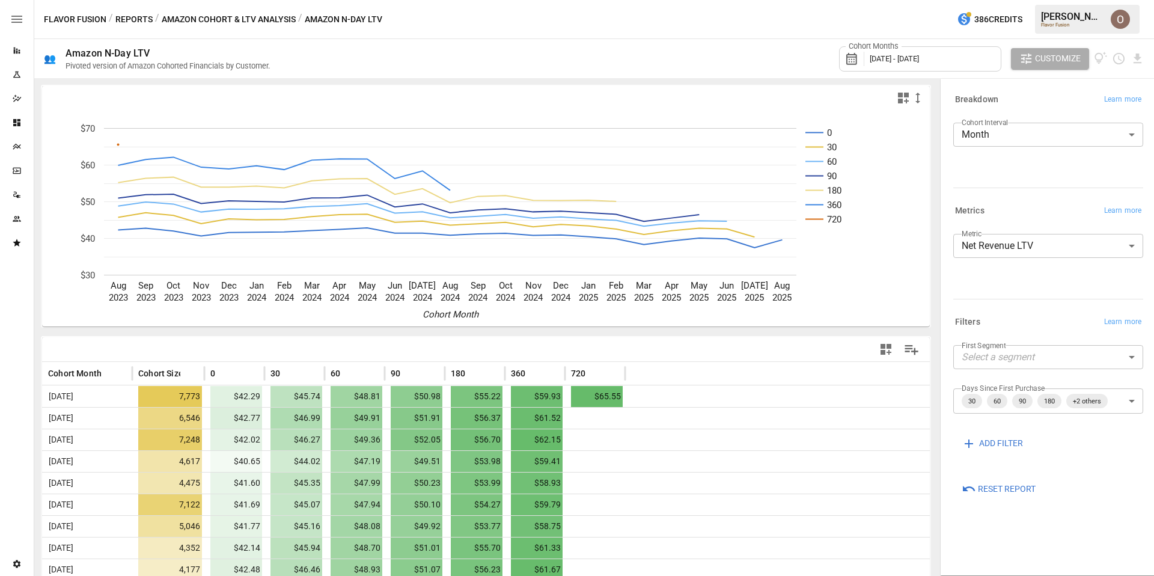
click at [197, 22] on button "Amazon Cohort & LTV Analysis" at bounding box center [229, 19] width 134 height 15
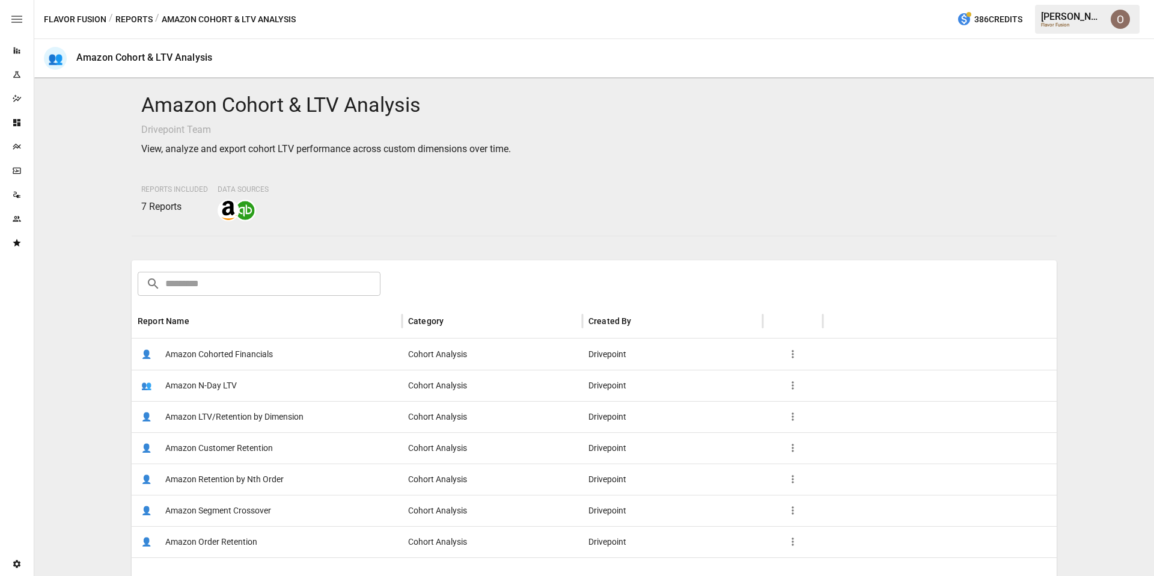
click at [226, 415] on span "Amazon LTV/Retention by Dimension" at bounding box center [234, 416] width 138 height 31
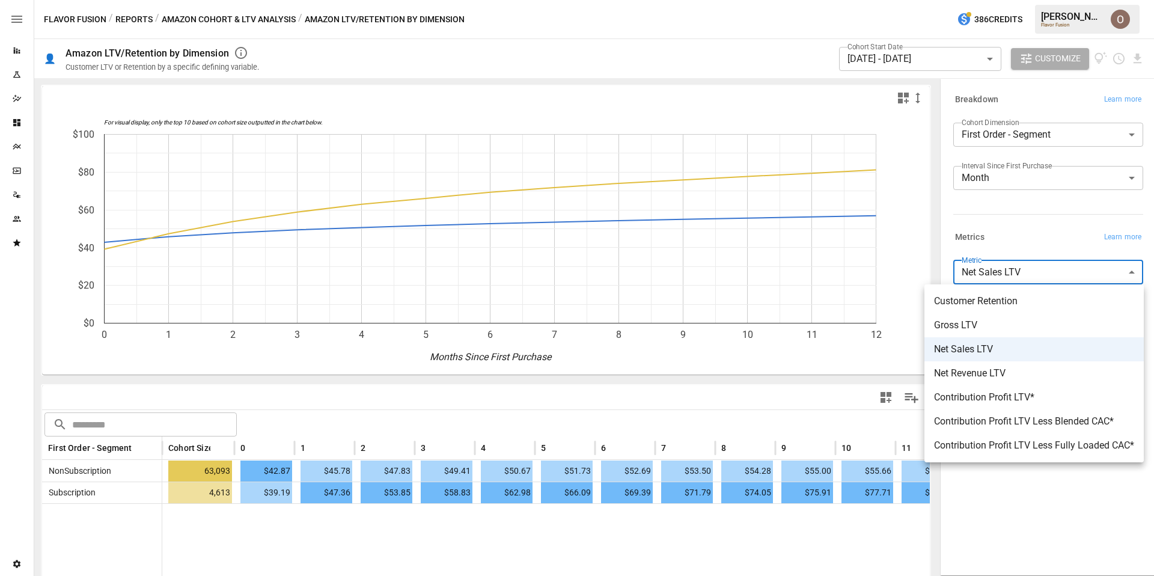
click at [999, 0] on body "Reports Experiments Dazzler Studio Dashboards Plans SmartModel ™ Data Sources T…" at bounding box center [577, 0] width 1154 height 0
click at [996, 297] on span "Customer Retention" at bounding box center [1034, 301] width 200 height 14
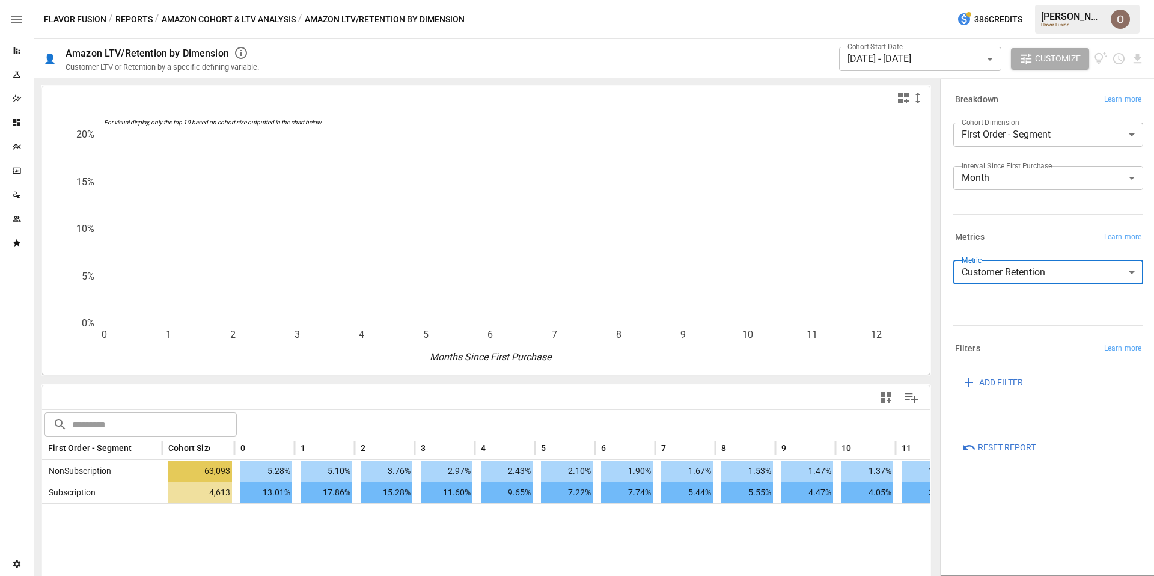
click at [1020, 0] on body "**********" at bounding box center [577, 0] width 1154 height 0
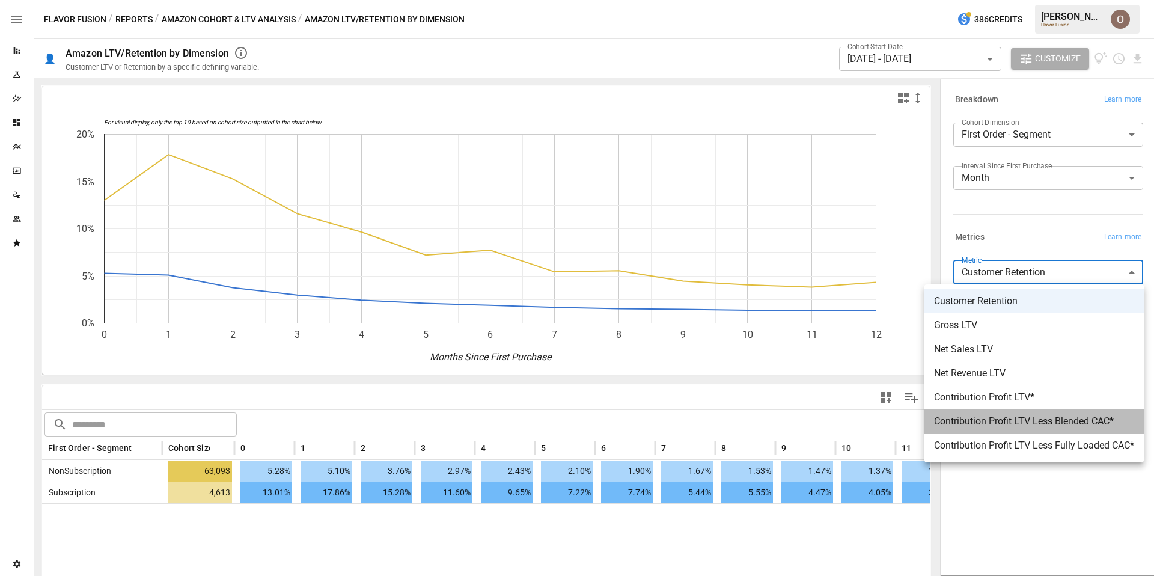
click at [1000, 422] on span "Contribution Profit LTV Less Blended CAC*" at bounding box center [1034, 421] width 200 height 14
type input "**********"
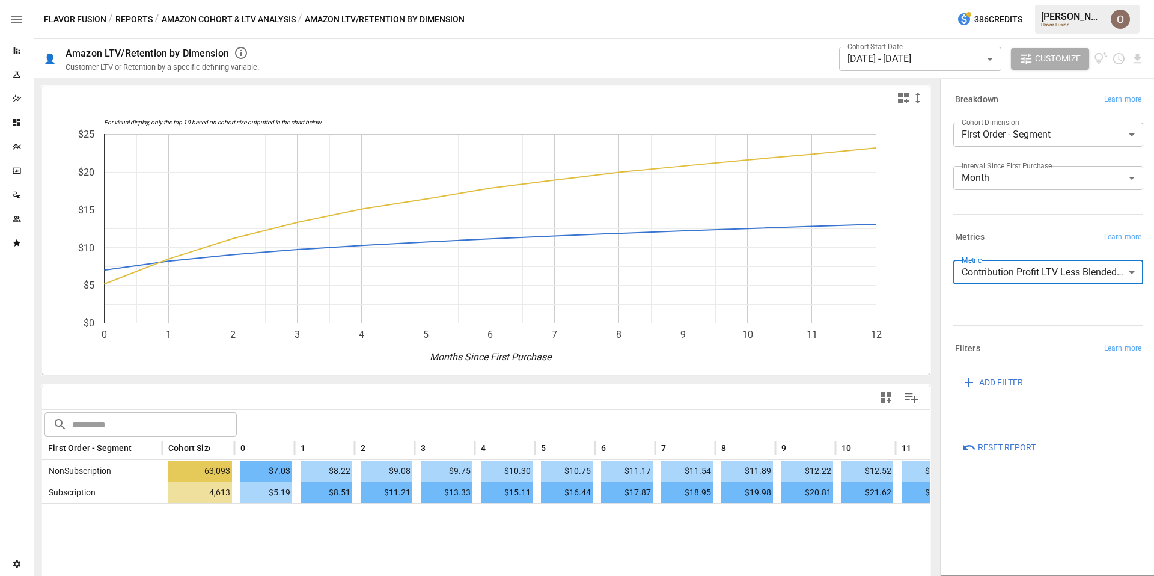
click at [200, 20] on button "Amazon Cohort & LTV Analysis" at bounding box center [229, 19] width 134 height 15
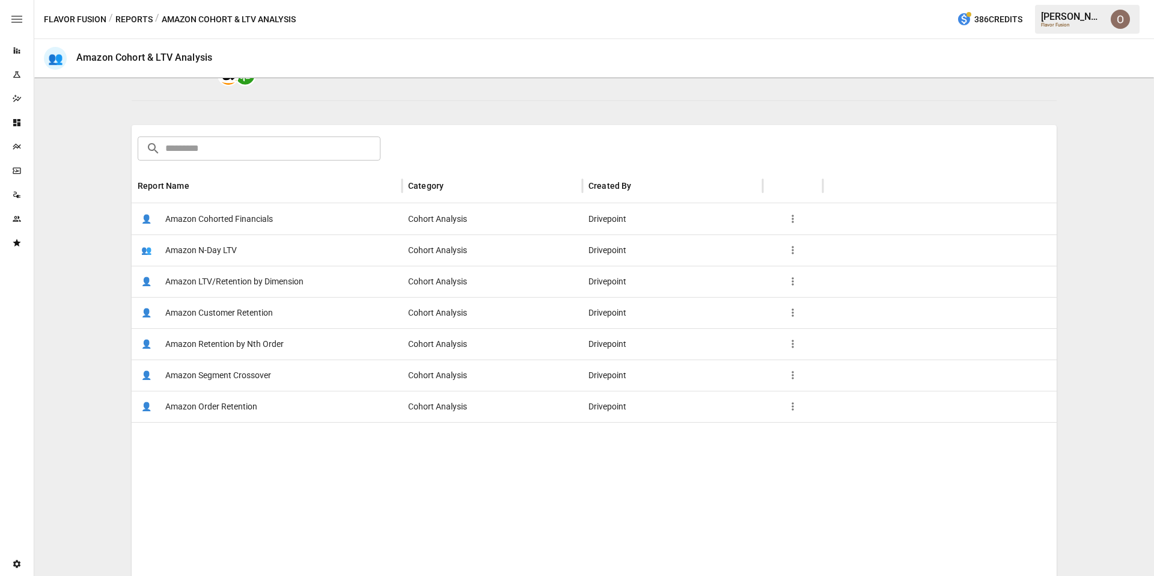
scroll to position [137, 0]
click at [237, 405] on span "Amazon Order Retention" at bounding box center [211, 404] width 92 height 31
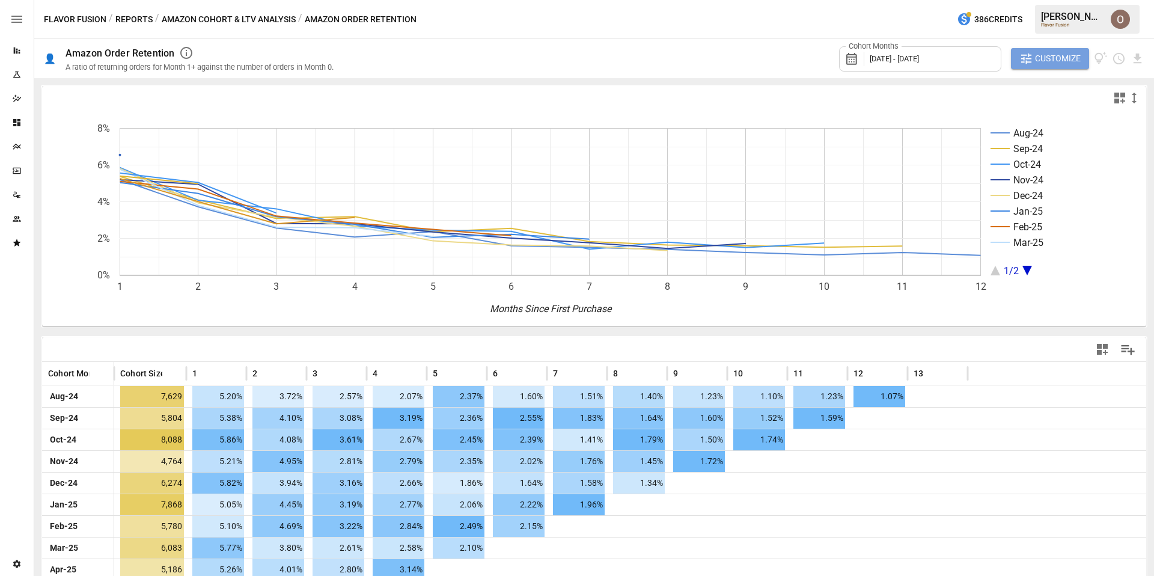
click at [1044, 65] on span "Customize" at bounding box center [1058, 58] width 46 height 15
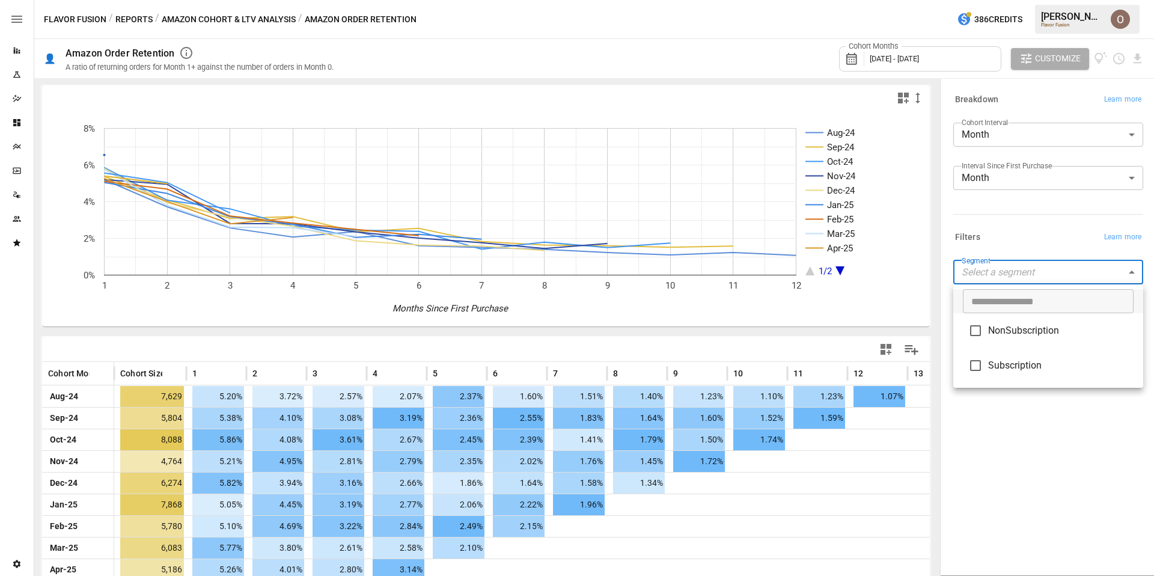
click at [999, 0] on body "Reports Experiments Dazzler Studio Dashboards Plans SmartModel ™ Data Sources T…" at bounding box center [577, 0] width 1154 height 0
click at [999, 278] on div at bounding box center [577, 288] width 1154 height 576
click at [1011, 169] on label "Interval Since First Purchase" at bounding box center [1006, 165] width 90 height 10
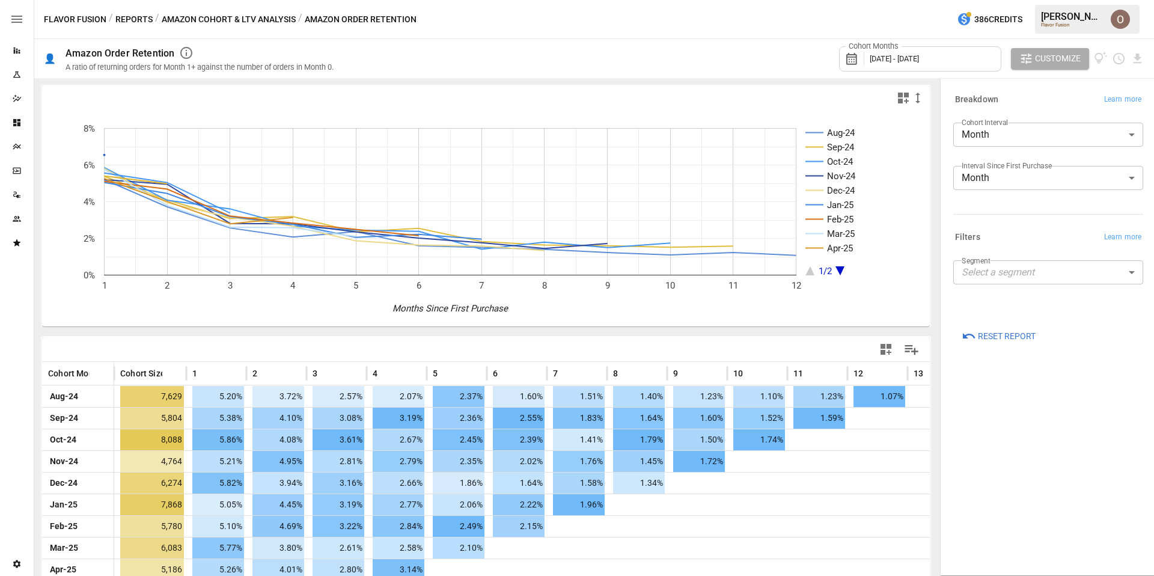
click at [1005, 0] on body "Reports Experiments Dazzler Studio Dashboards Plans SmartModel ™ Data Sources T…" at bounding box center [577, 0] width 1154 height 0
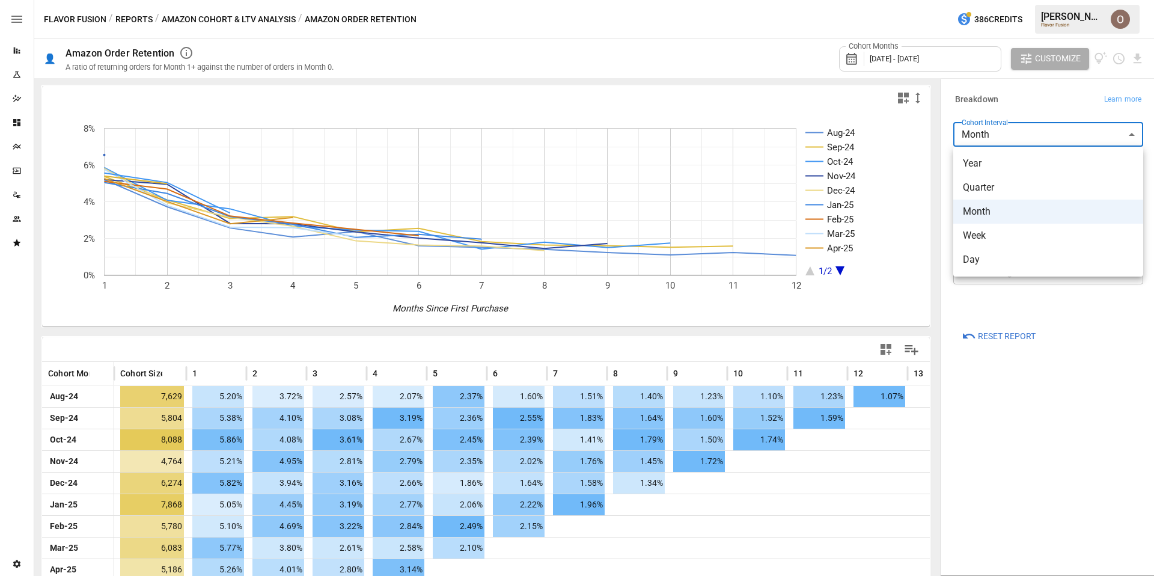
click at [1005, 138] on div at bounding box center [577, 288] width 1154 height 576
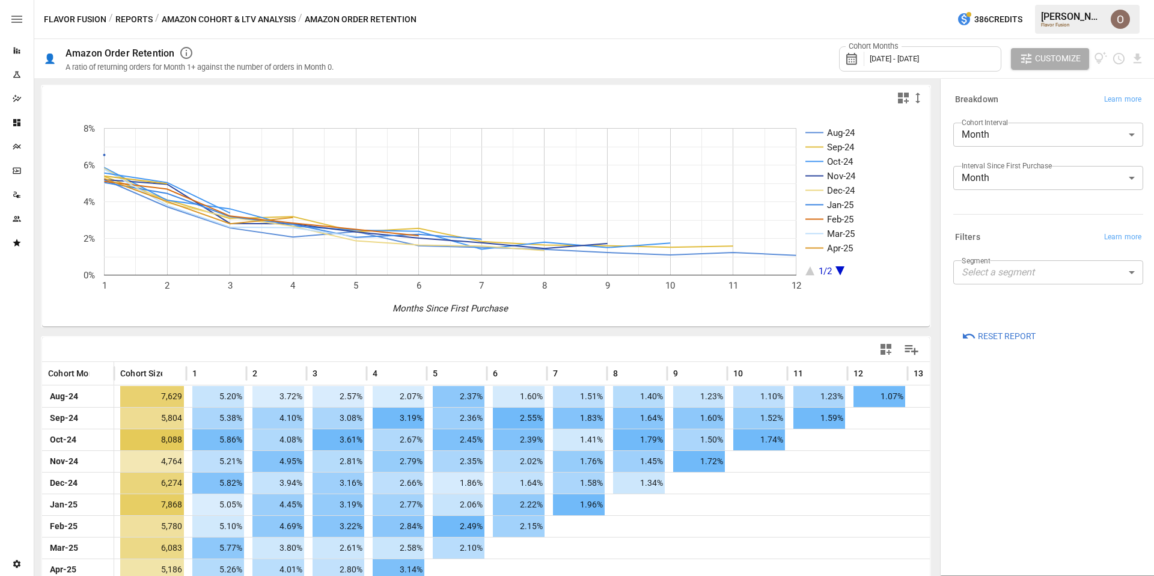
click at [1001, 190] on div "Interval Since First Purchase Month ***** ​" at bounding box center [1048, 183] width 190 height 34
click at [1001, 0] on body "Reports Experiments Dazzler Studio Dashboards Plans SmartModel ™ Data Sources T…" at bounding box center [577, 0] width 1154 height 0
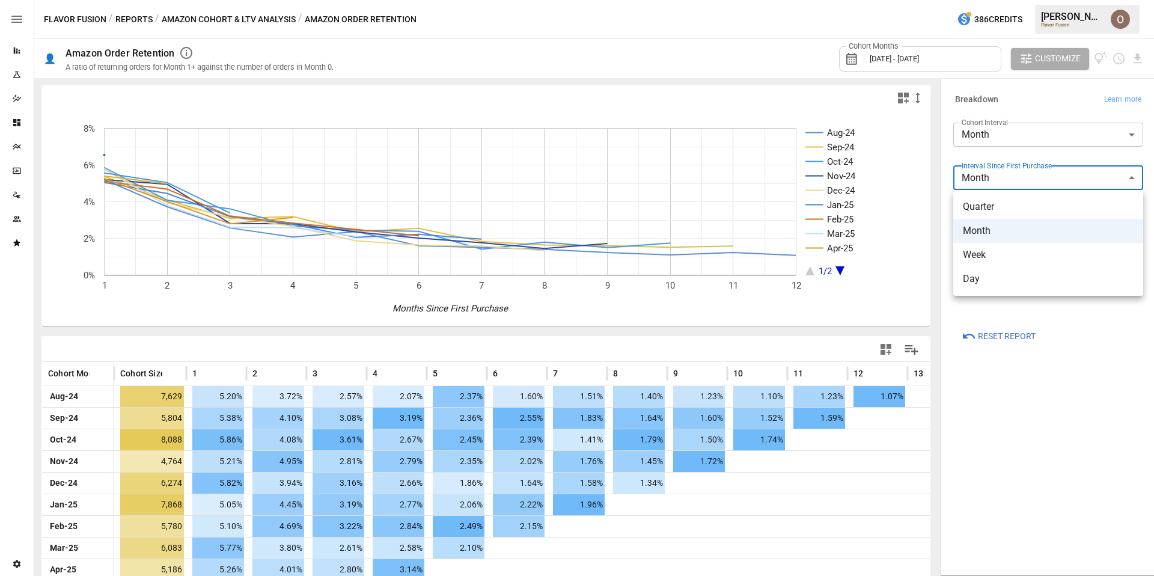
click at [1001, 176] on div at bounding box center [577, 288] width 1154 height 576
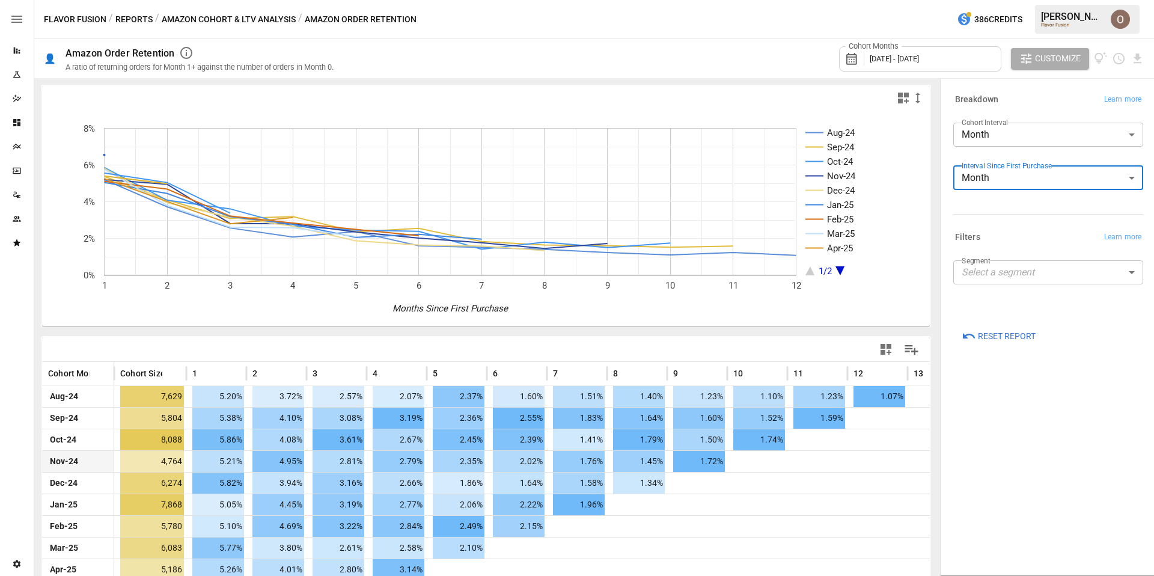
scroll to position [77, 0]
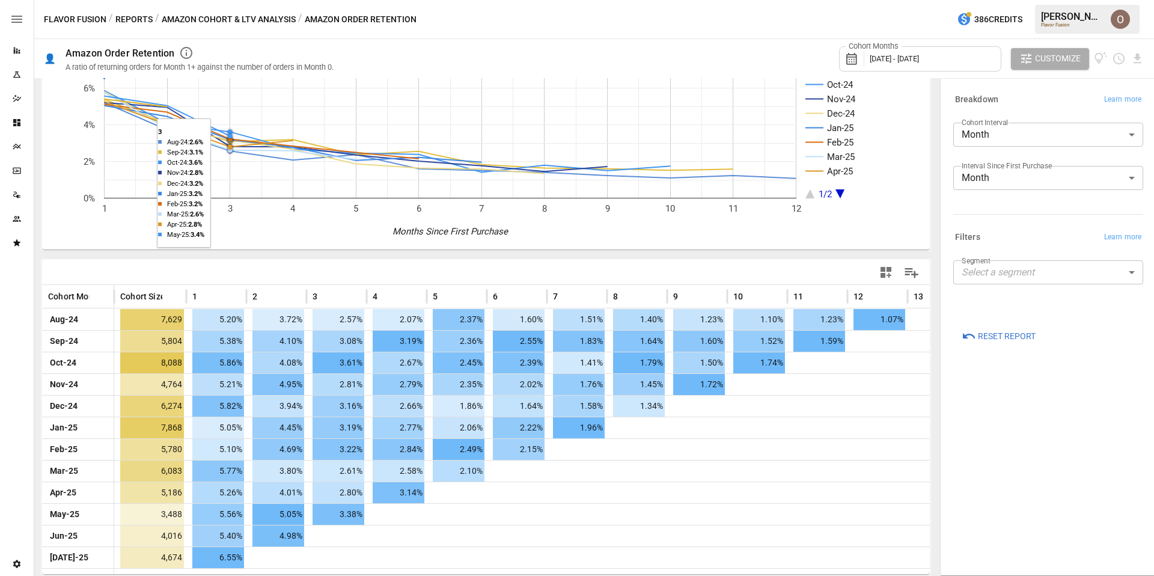
click at [178, 17] on button "Amazon Cohort & LTV Analysis" at bounding box center [229, 19] width 134 height 15
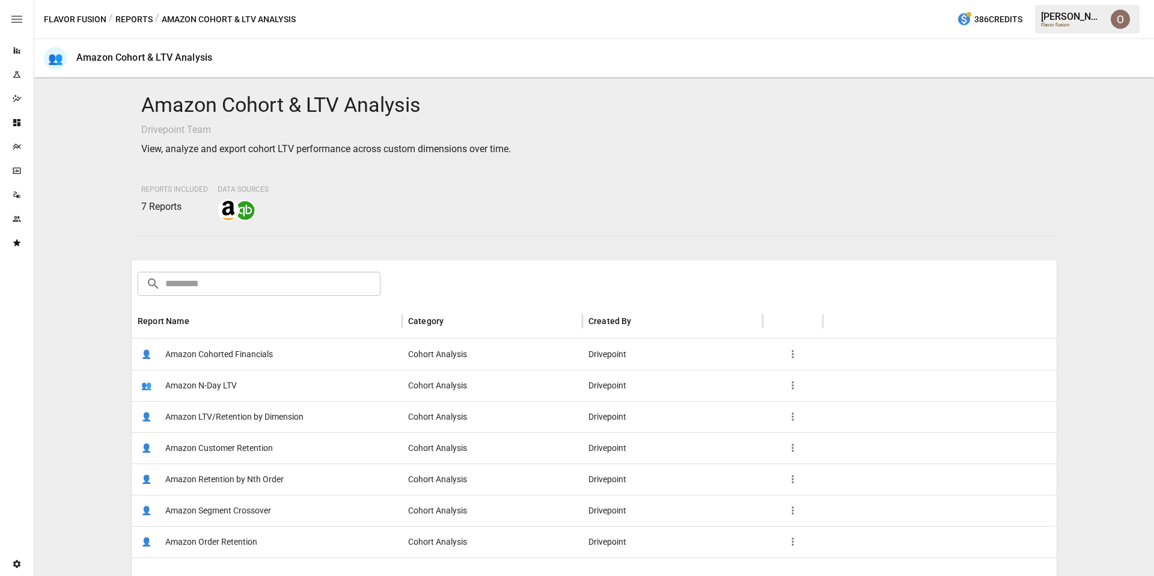
click at [234, 505] on span "Amazon Segment Crossover" at bounding box center [218, 510] width 106 height 31
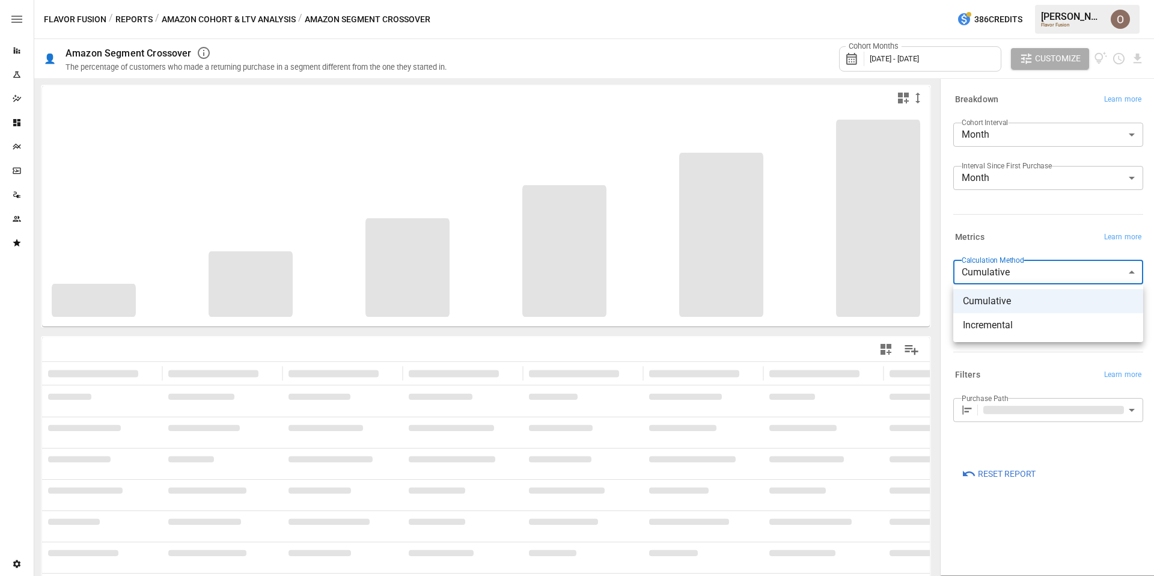
click at [1047, 0] on body "**********" at bounding box center [577, 0] width 1154 height 0
click at [1047, 263] on div at bounding box center [577, 288] width 1154 height 576
click at [1035, 0] on body "**********" at bounding box center [577, 0] width 1154 height 0
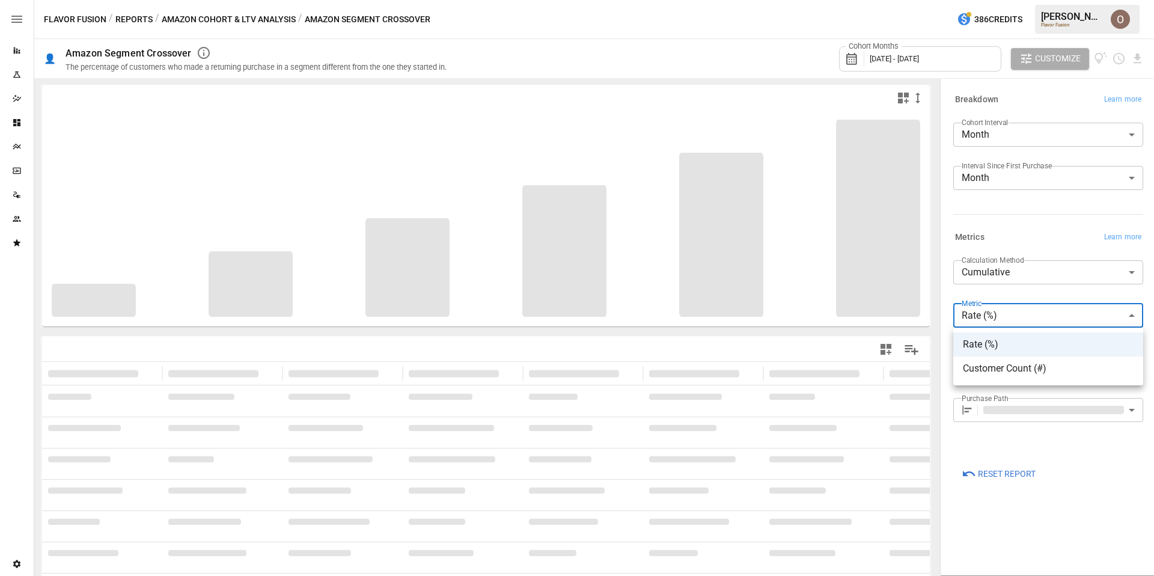
click at [1035, 320] on div at bounding box center [577, 288] width 1154 height 576
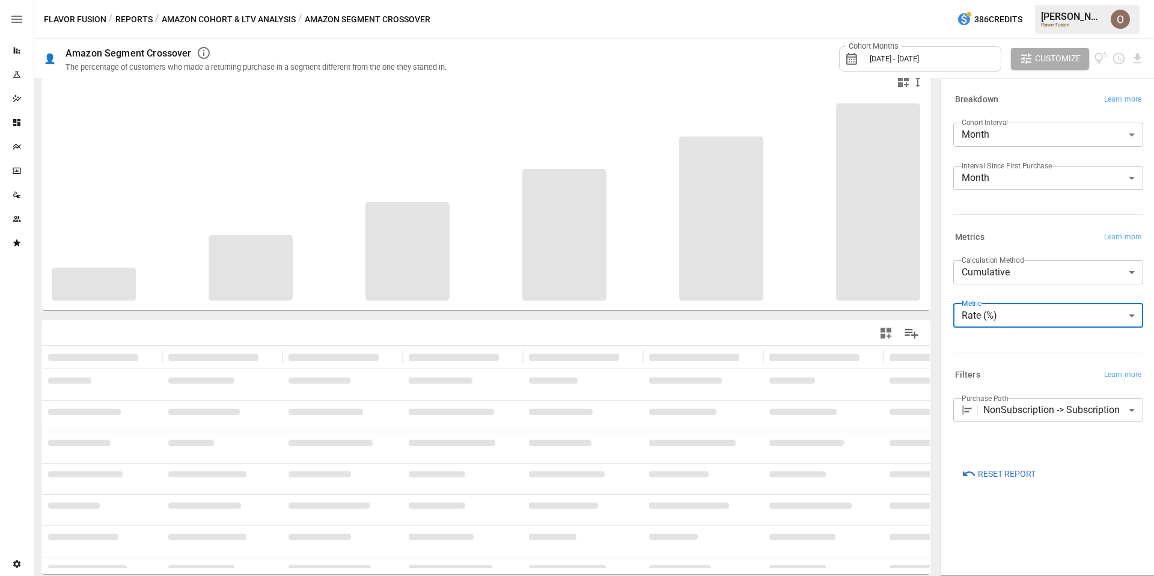
type input "**********"
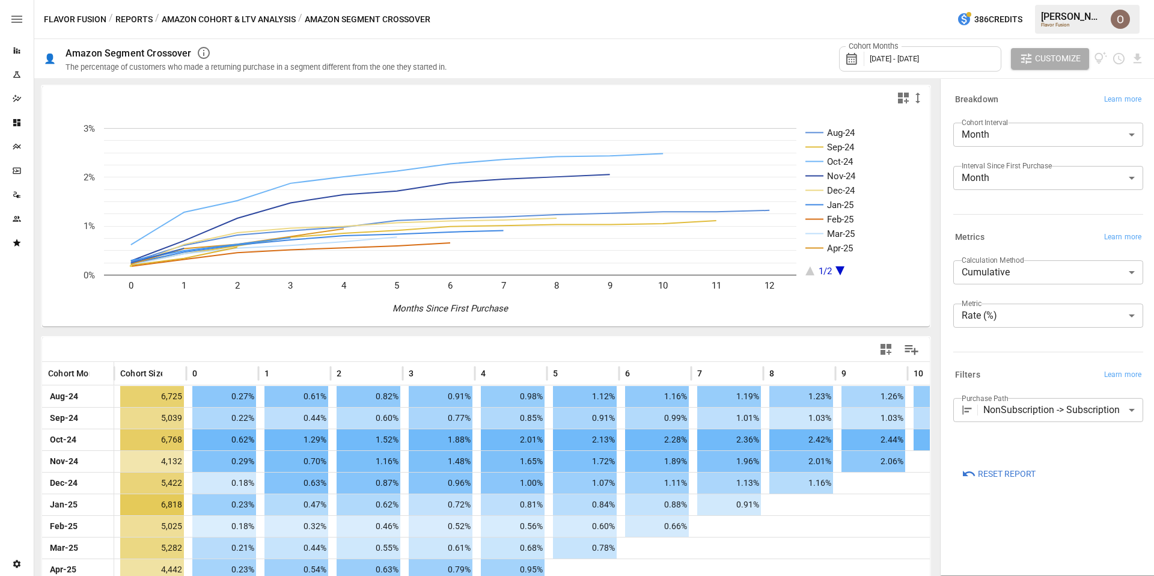
click at [207, 21] on button "Amazon Cohort & LTV Analysis" at bounding box center [229, 19] width 134 height 15
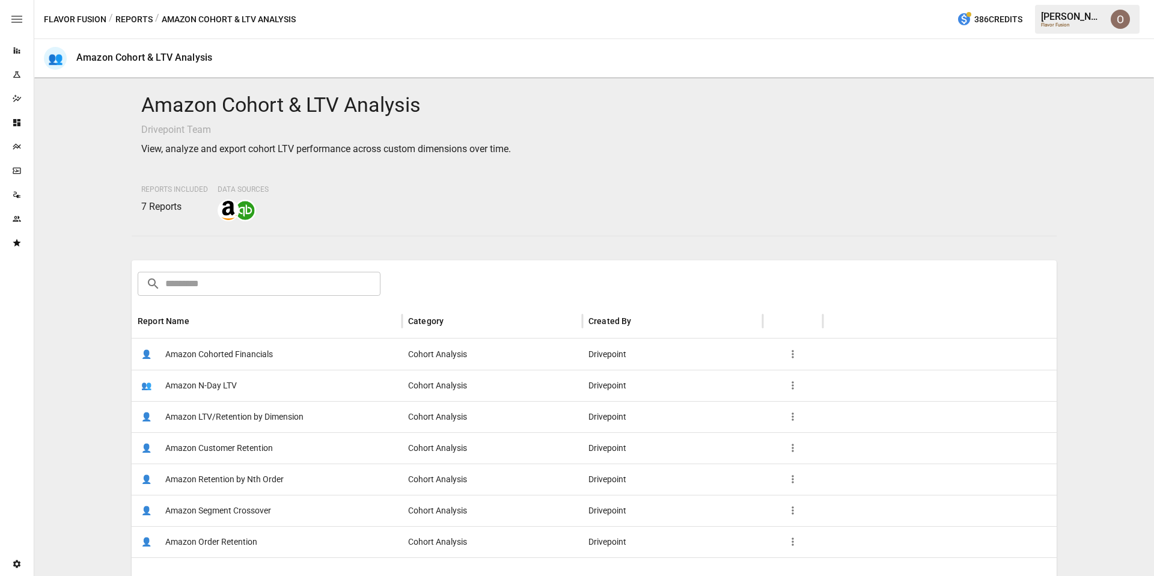
click at [235, 480] on span "Amazon Retention by Nth Order" at bounding box center [224, 479] width 118 height 31
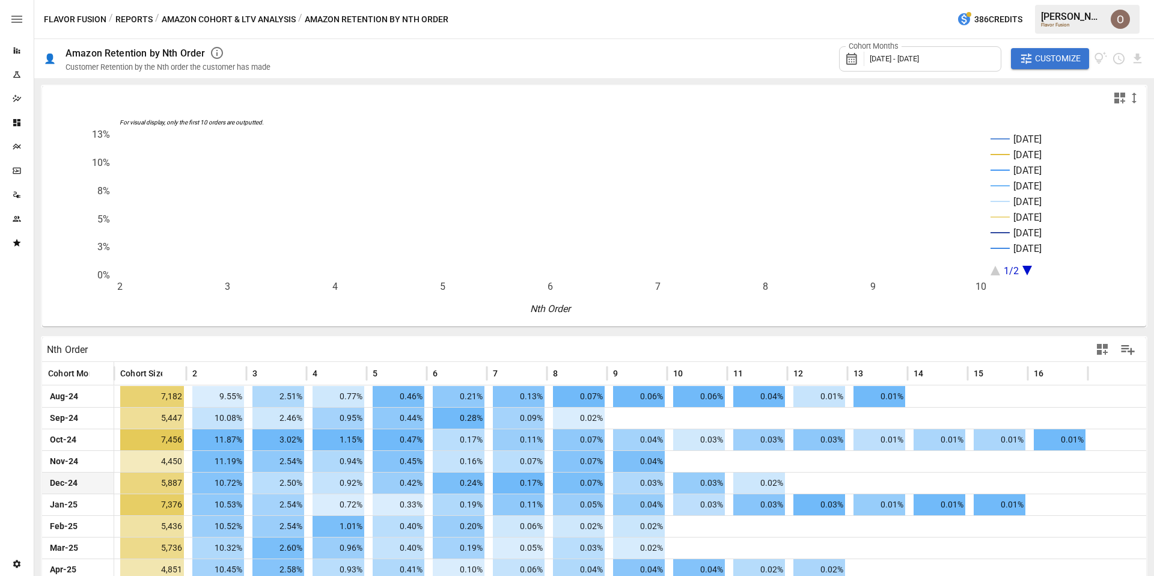
scroll to position [55, 0]
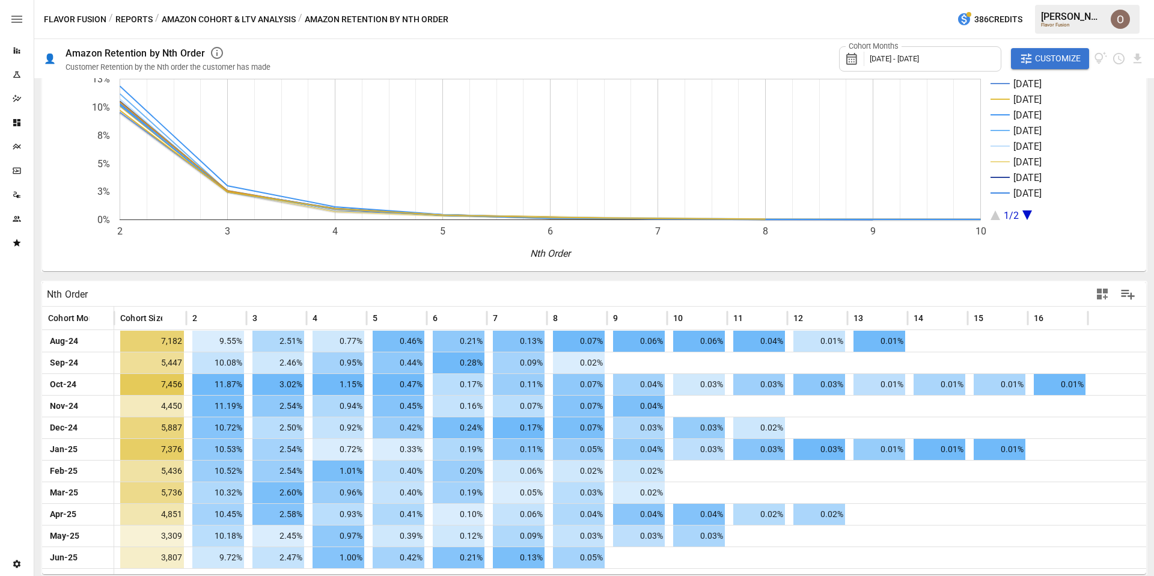
click at [1054, 61] on span "Customize" at bounding box center [1058, 58] width 46 height 15
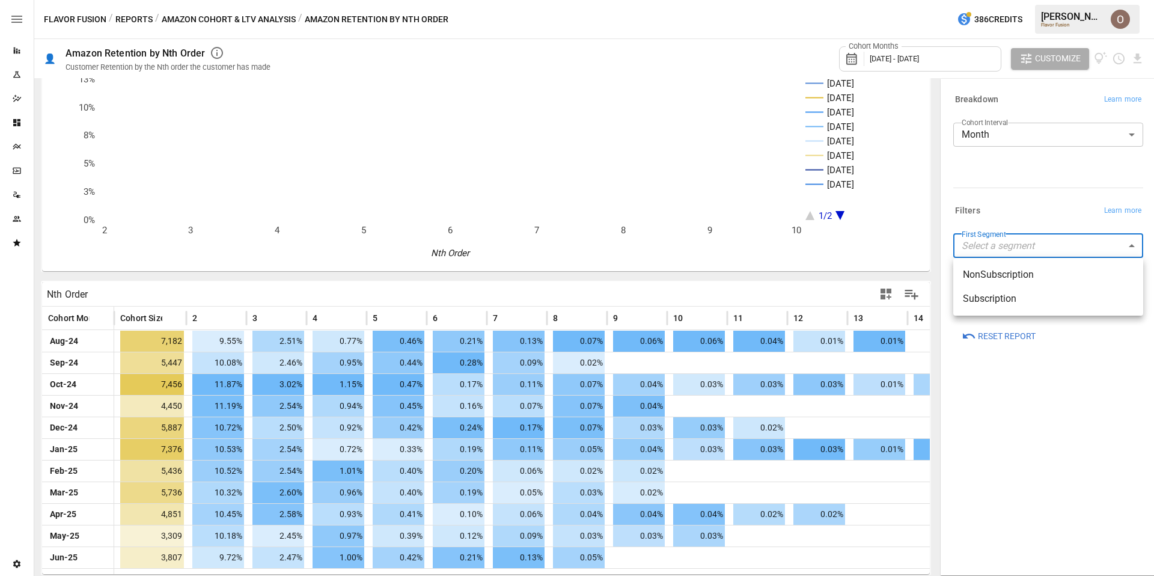
click at [1020, 0] on body "Reports Experiments Dazzler Studio Dashboards Plans SmartModel ™ Data Sources T…" at bounding box center [577, 0] width 1154 height 0
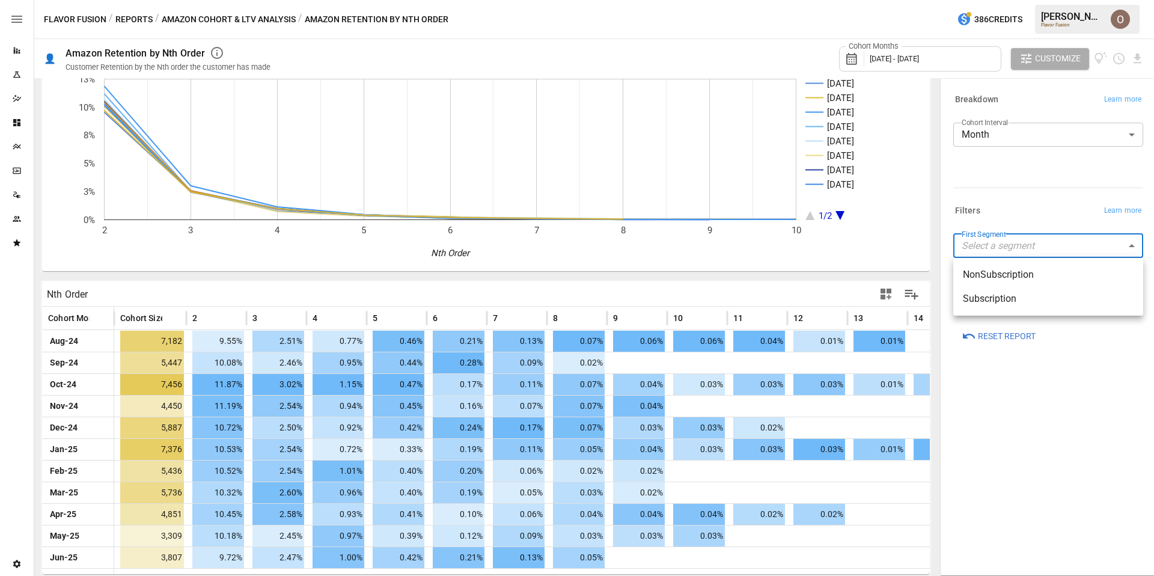
click at [1020, 250] on div at bounding box center [577, 288] width 1154 height 576
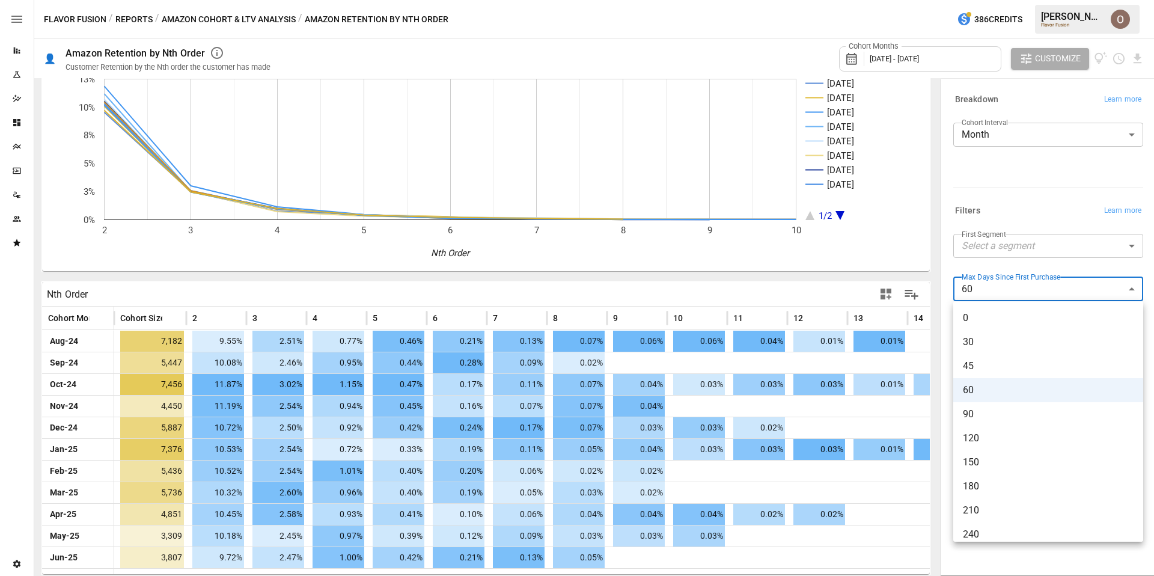
click at [1010, 0] on body "Reports Experiments Dazzler Studio Dashboards Plans SmartModel ™ Data Sources T…" at bounding box center [577, 0] width 1154 height 0
click at [194, 183] on div at bounding box center [577, 288] width 1154 height 576
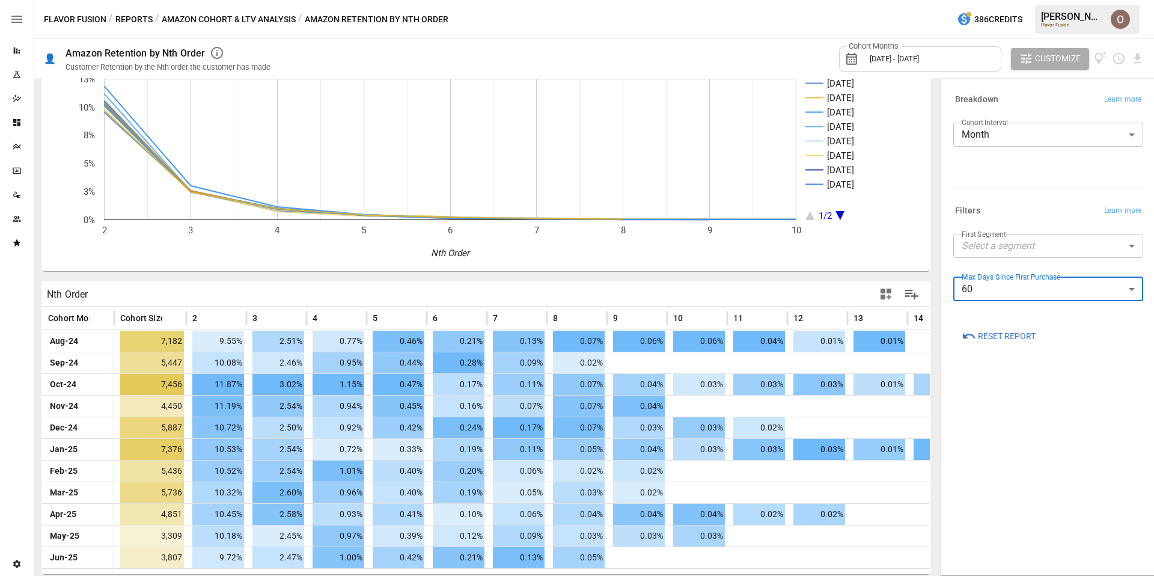
click at [192, 22] on button "Amazon Cohort & LTV Analysis" at bounding box center [229, 19] width 134 height 15
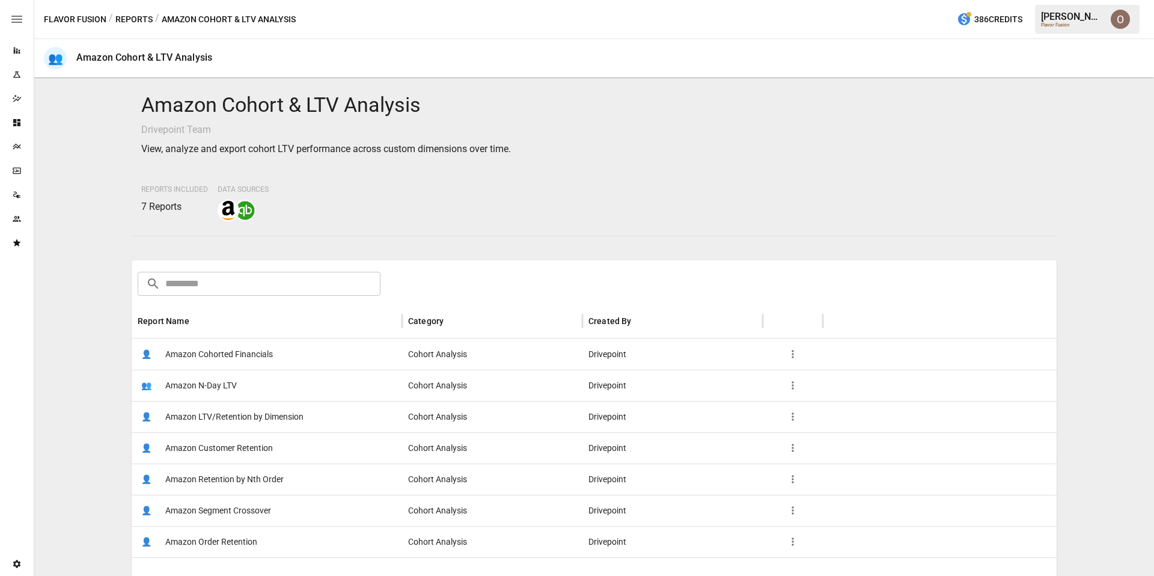
click at [219, 445] on span "Amazon Customer Retention" at bounding box center [219, 448] width 108 height 31
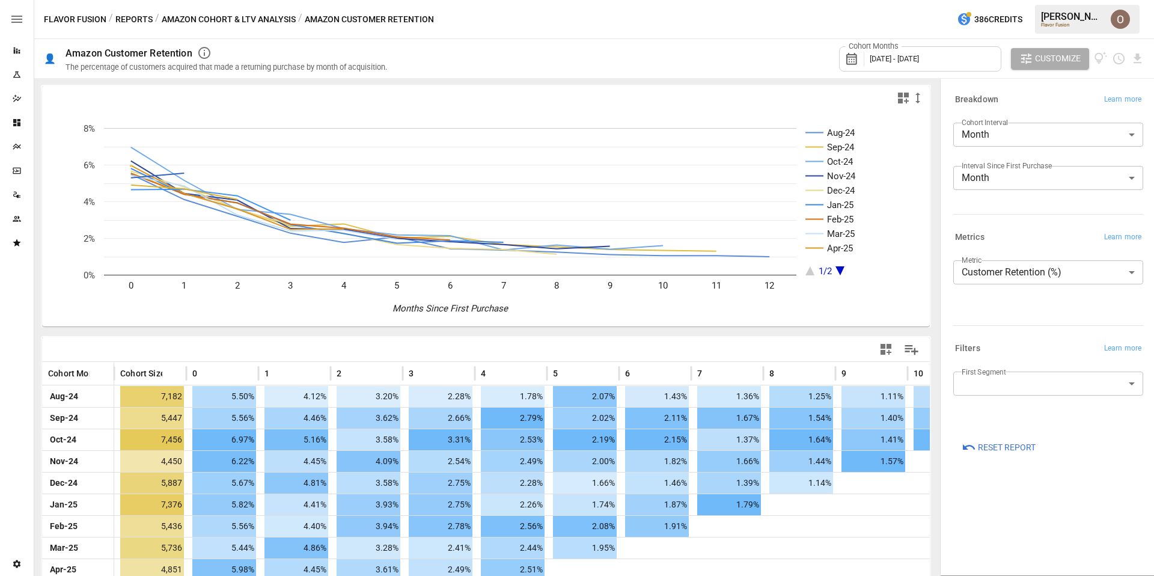
click at [981, 0] on body "Reports Experiments Dazzler Studio Dashboards Plans SmartModel ™ Data Sources T…" at bounding box center [577, 0] width 1154 height 0
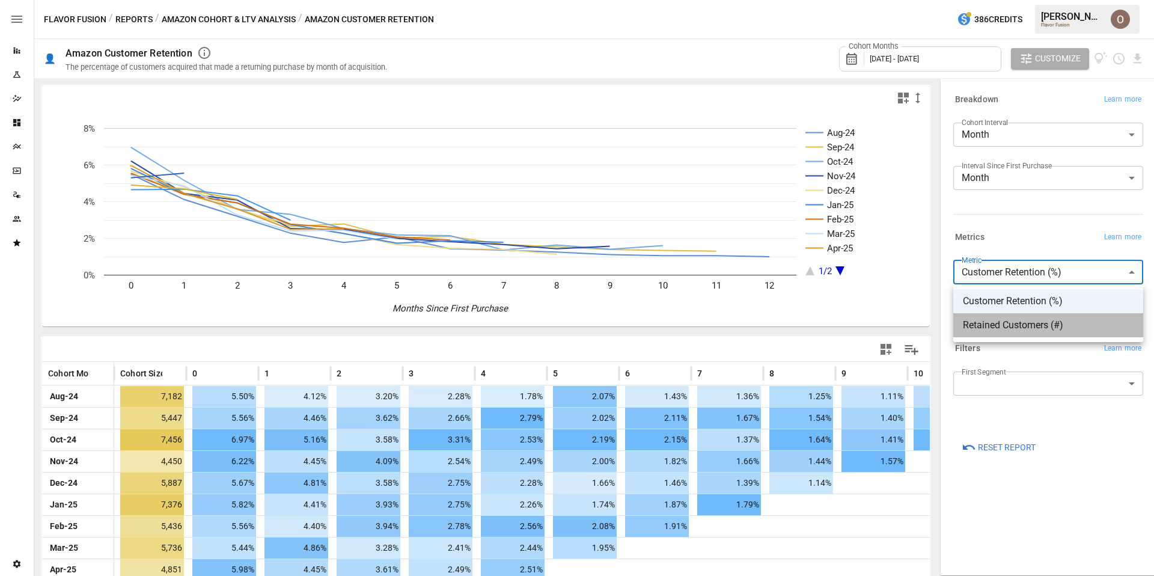
click at [993, 317] on li "Retained Customers (#)" at bounding box center [1048, 325] width 190 height 24
type input "**********"
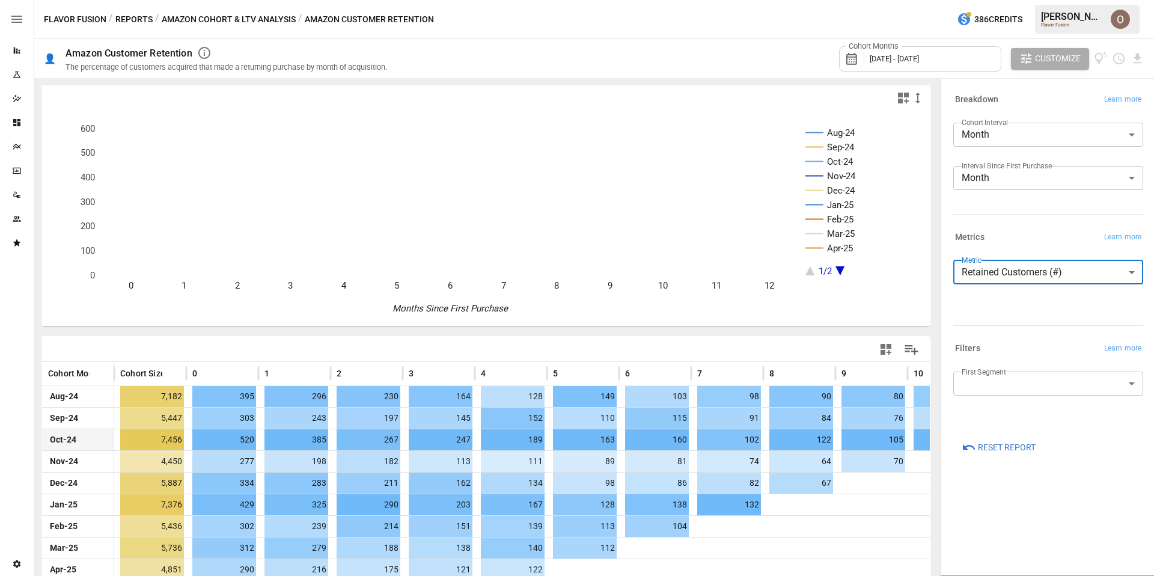
scroll to position [99, 0]
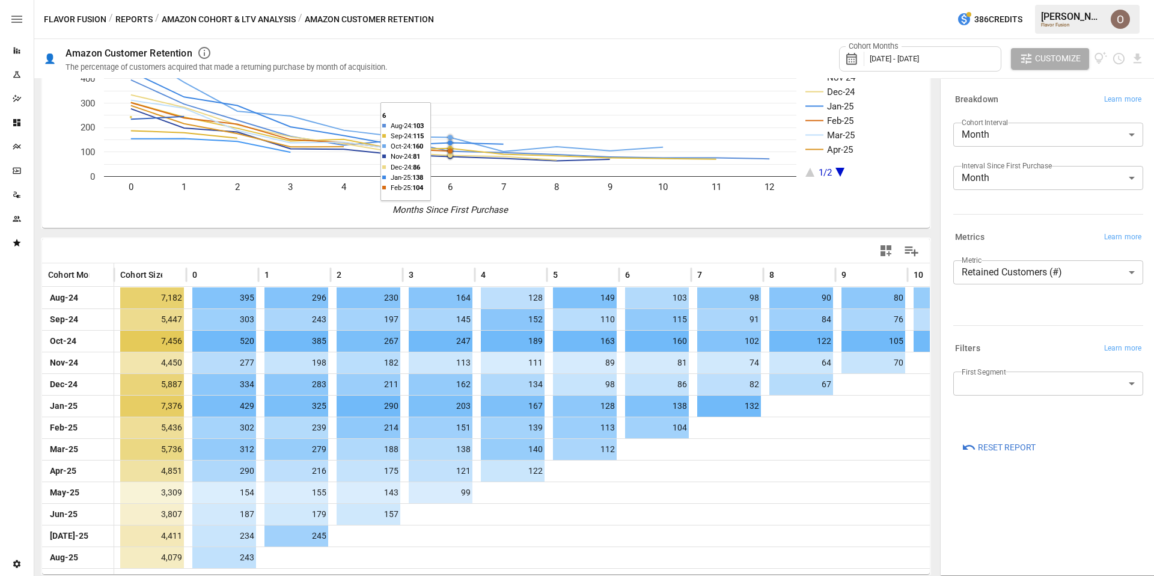
click at [194, 21] on button "Amazon Cohort & LTV Analysis" at bounding box center [229, 19] width 134 height 15
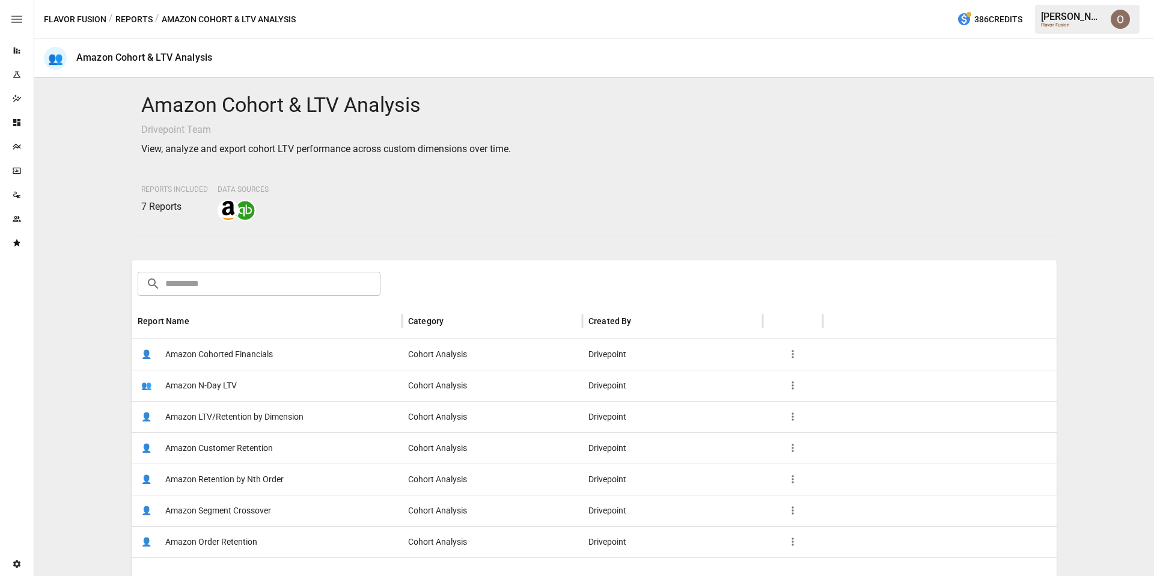
click at [120, 23] on button "Reports" at bounding box center [133, 19] width 37 height 15
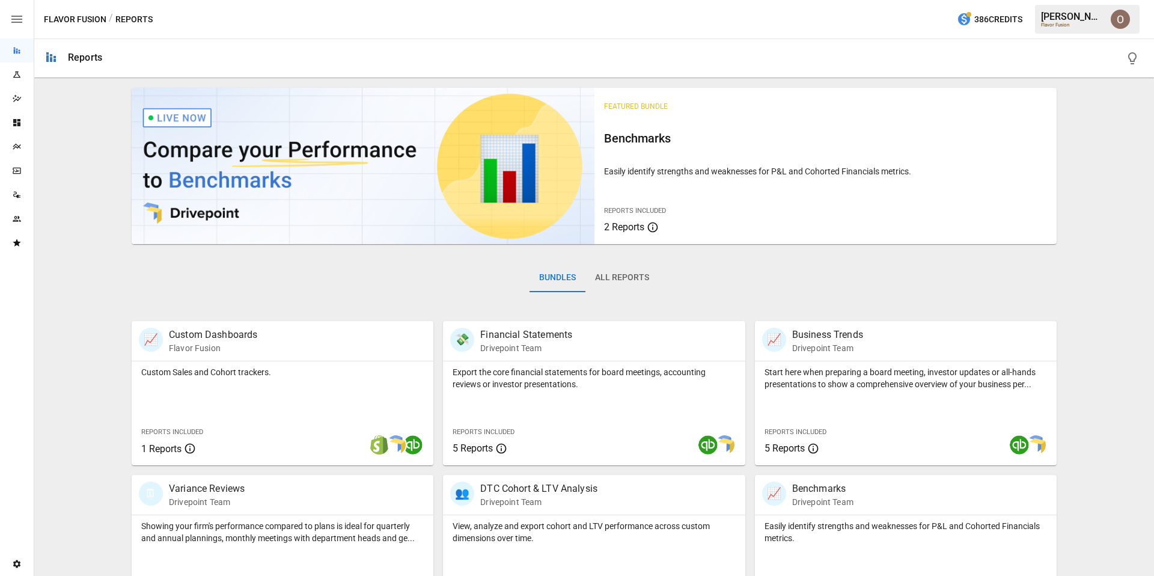
click at [620, 281] on button "All Reports" at bounding box center [621, 277] width 73 height 29
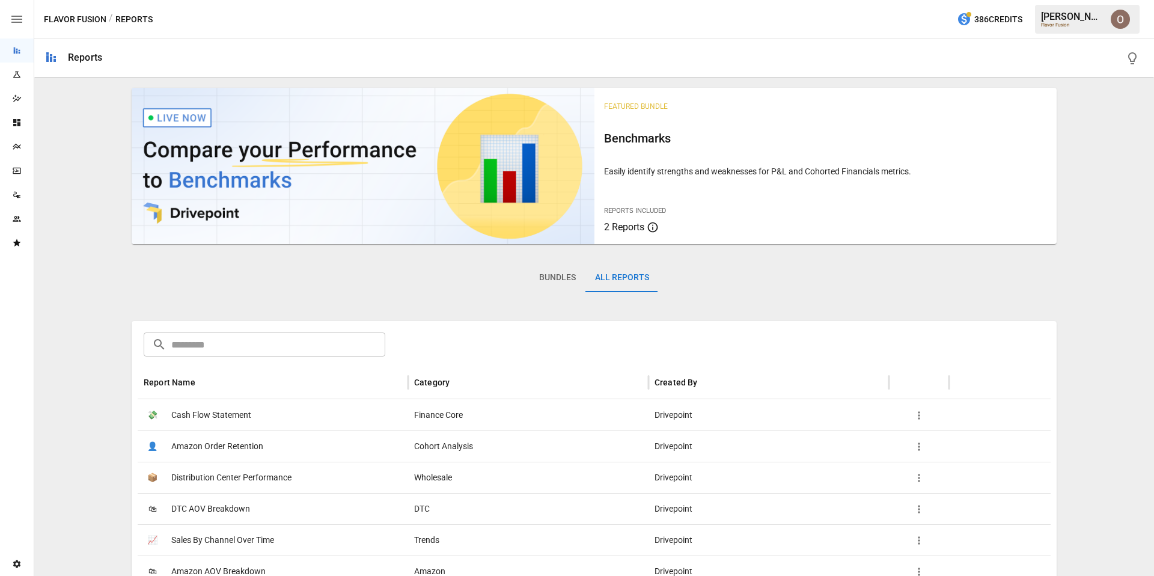
click at [296, 344] on input "text" at bounding box center [278, 344] width 214 height 24
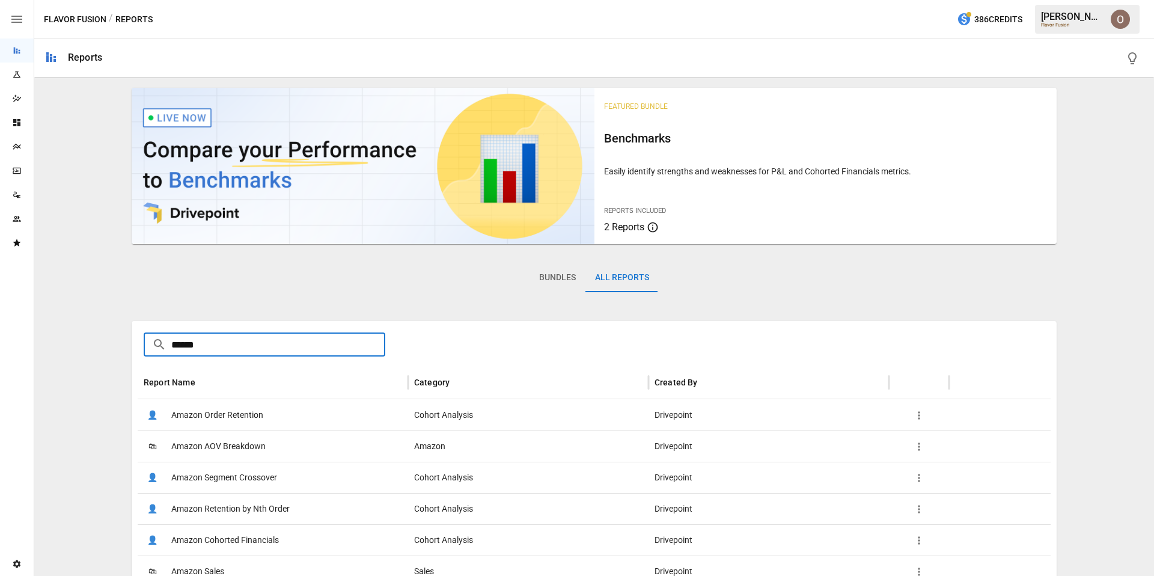
scroll to position [203, 0]
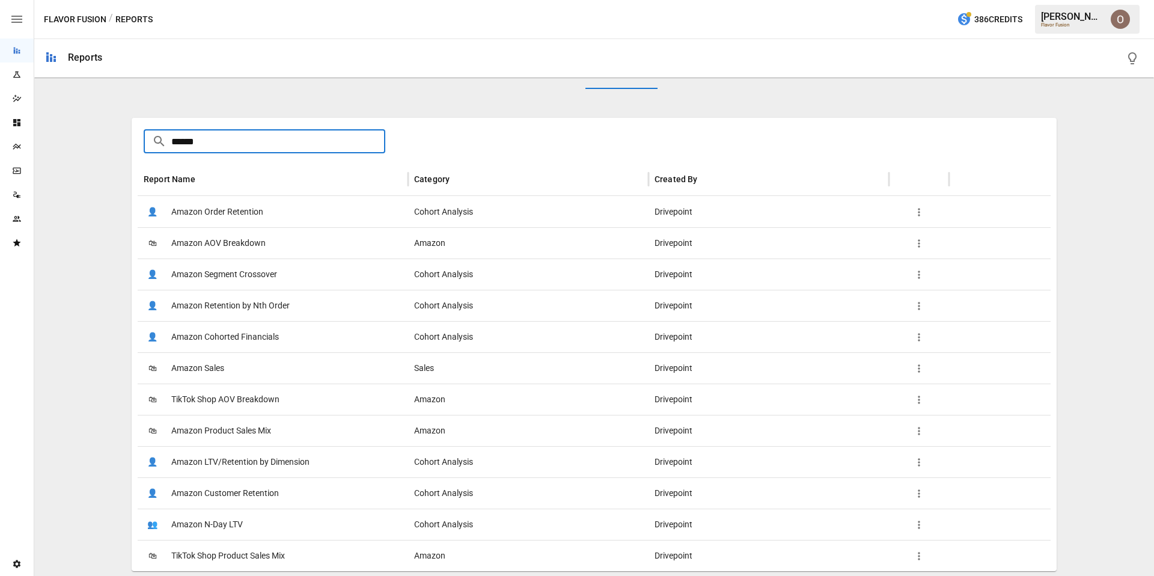
click at [192, 142] on input "******" at bounding box center [278, 141] width 214 height 24
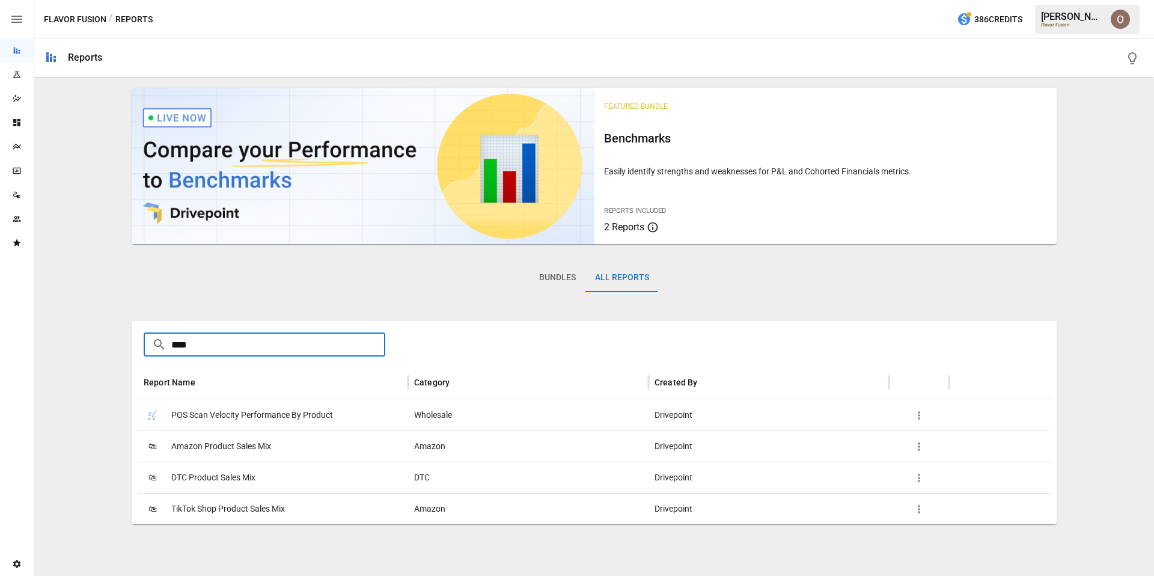
scroll to position [0, 0]
type input "*******"
click at [231, 509] on span "TikTok Shop Product Sales Mix" at bounding box center [228, 508] width 114 height 31
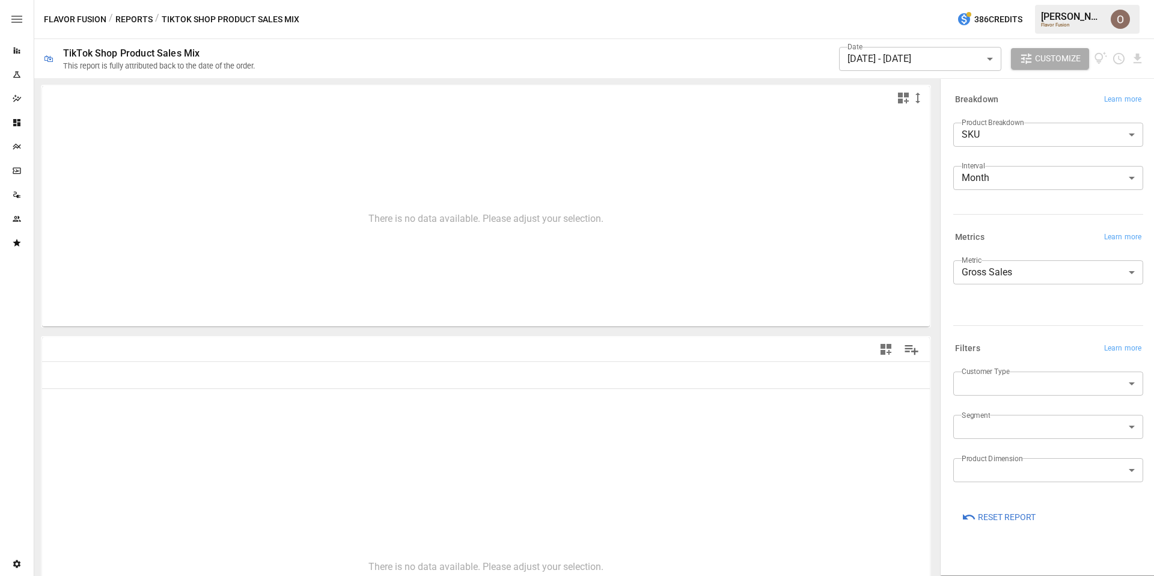
click at [128, 15] on button "Reports" at bounding box center [133, 19] width 37 height 15
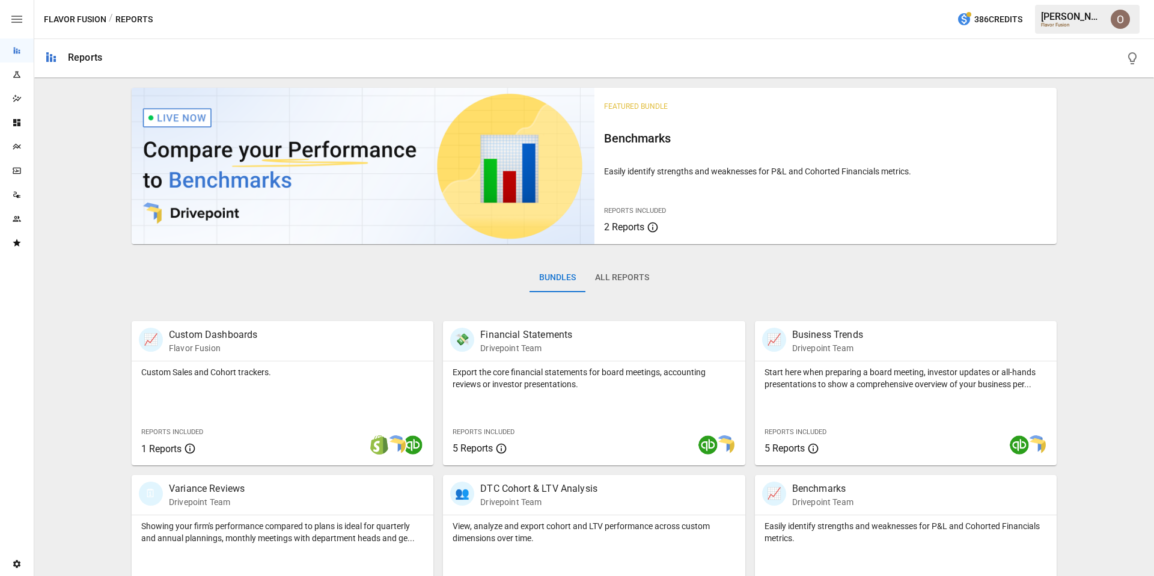
click at [619, 275] on button "All Reports" at bounding box center [621, 277] width 73 height 29
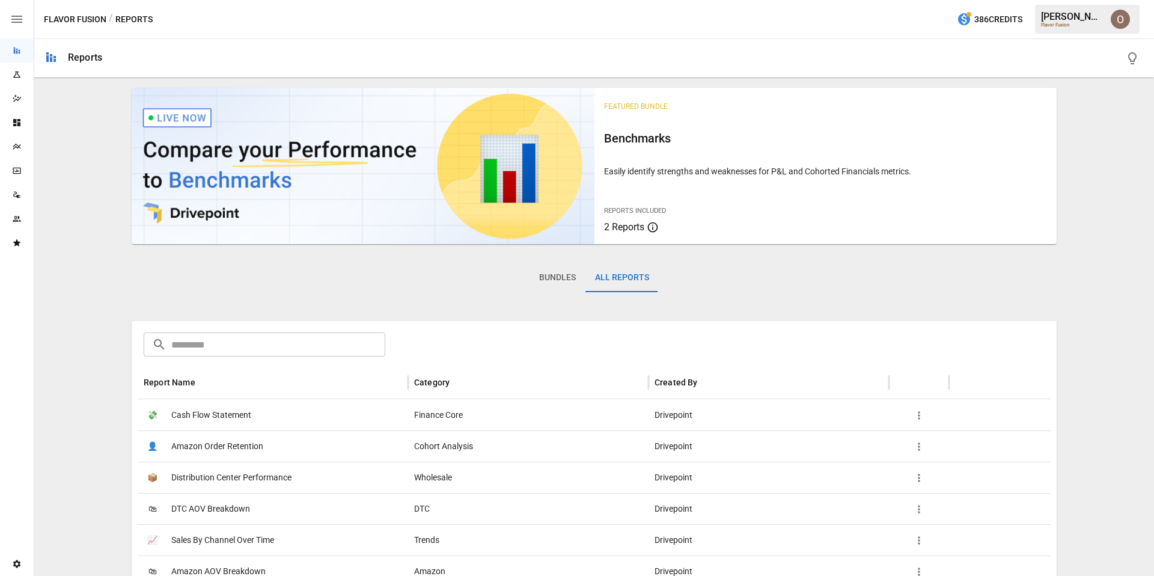
click at [216, 353] on input "text" at bounding box center [278, 344] width 214 height 24
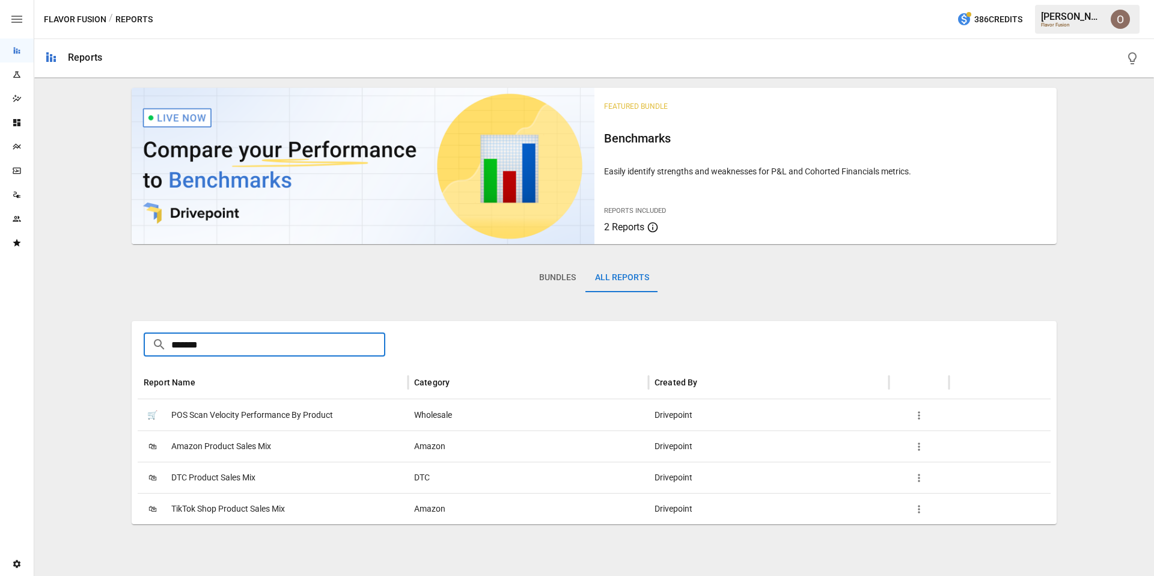
type input "*******"
click at [210, 478] on span "DTC Product Sales Mix" at bounding box center [213, 477] width 84 height 31
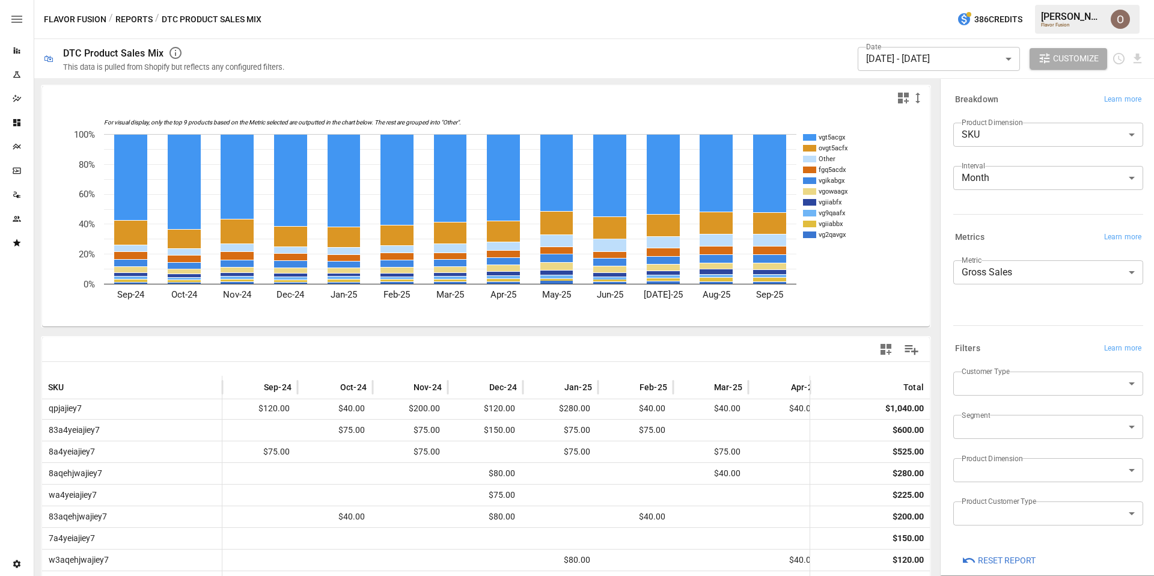
scroll to position [4, 0]
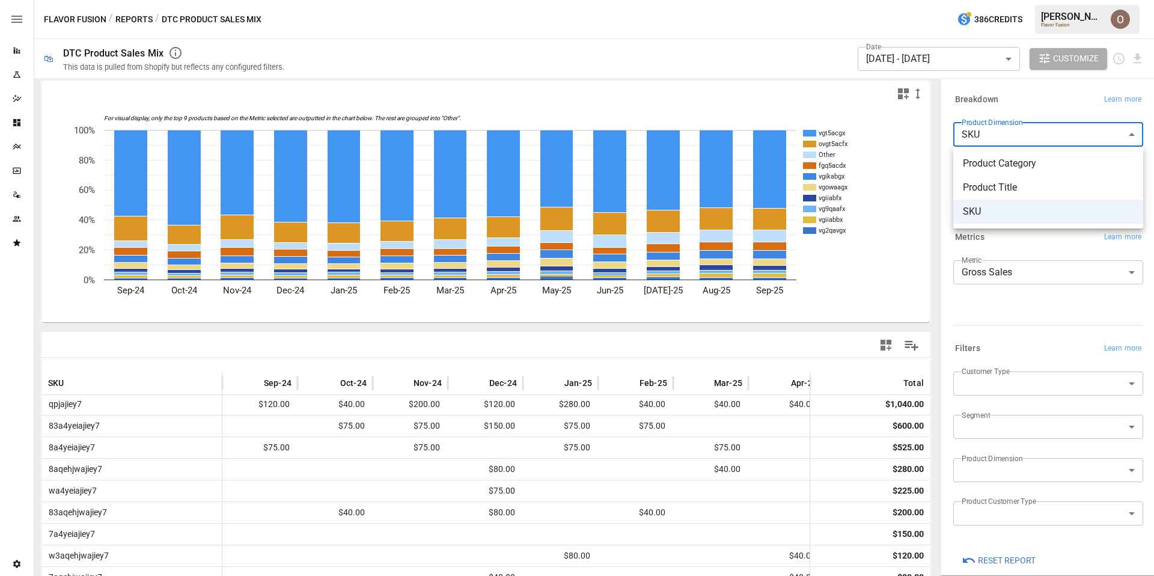
click at [1008, 0] on body "Reports Experiments Dazzler Studio Dashboards Plans SmartModel ™ Data Sources T…" at bounding box center [577, 0] width 1154 height 0
click at [1004, 168] on span "Product Category" at bounding box center [1048, 163] width 171 height 14
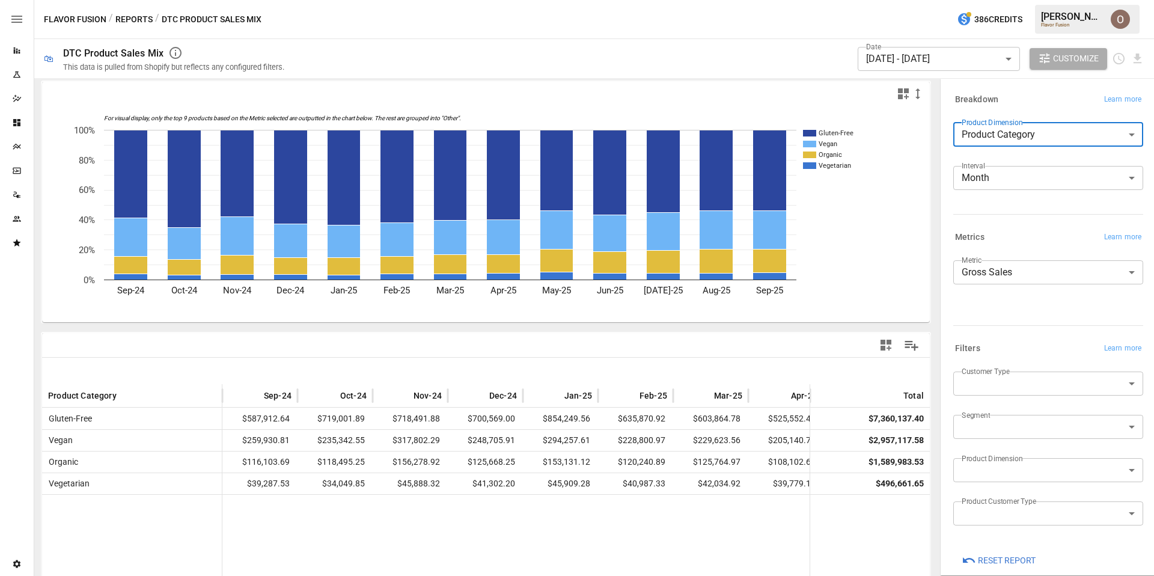
click at [1014, 0] on body "Reports Experiments Dazzler Studio Dashboards Plans SmartModel ™ Data Sources T…" at bounding box center [577, 0] width 1154 height 0
click at [986, 194] on span "Product Title" at bounding box center [1048, 187] width 171 height 14
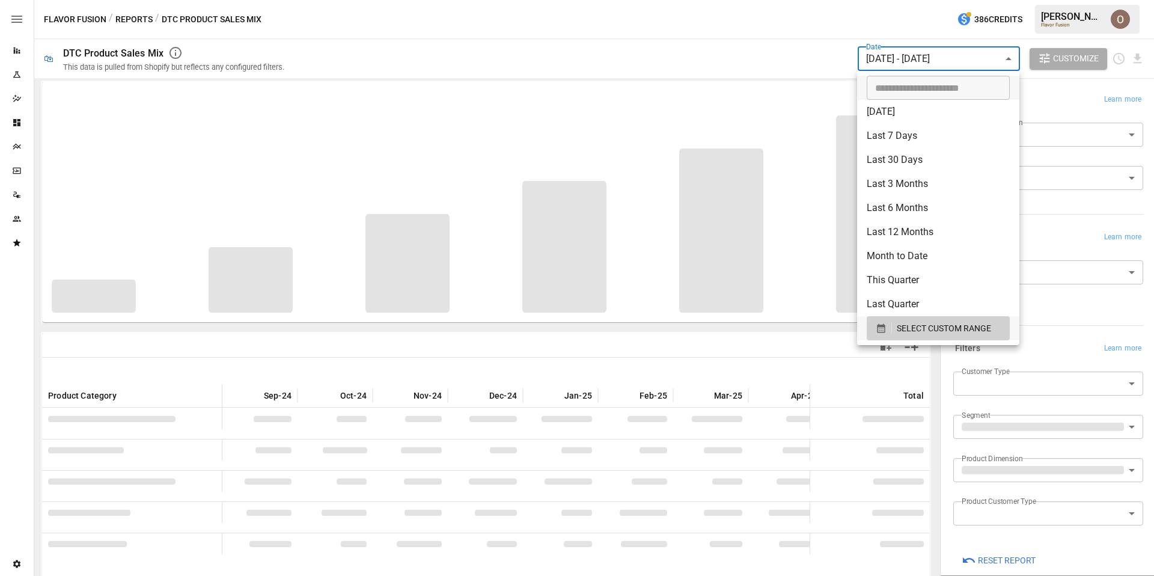
click at [950, 0] on body "Reports Experiments Dazzler Studio Dashboards Plans SmartModel ™ Data Sources T…" at bounding box center [577, 0] width 1154 height 0
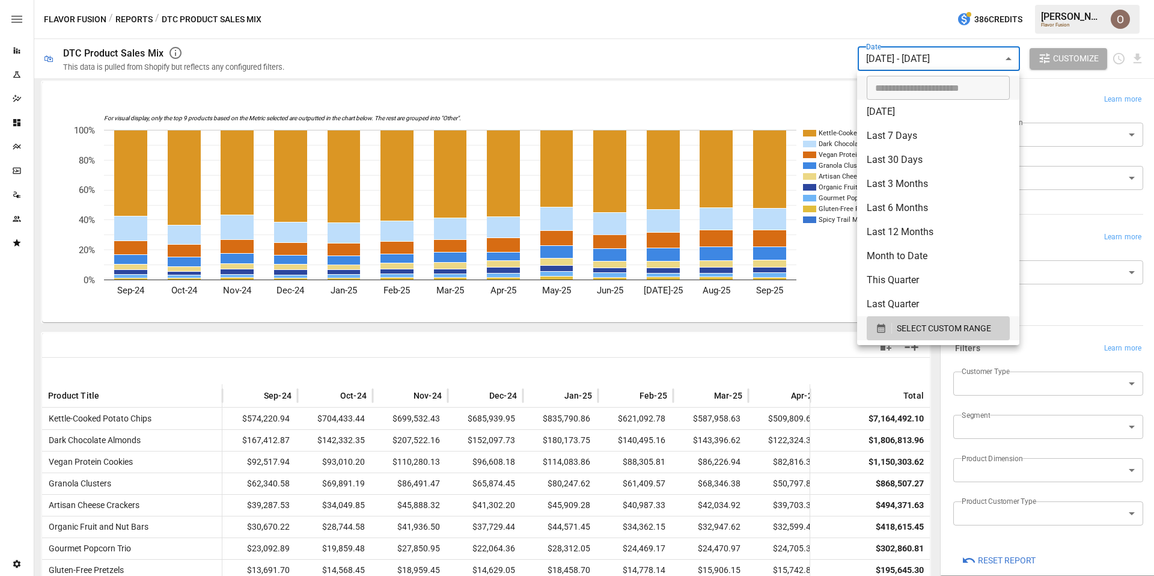
click at [935, 65] on div at bounding box center [577, 288] width 1154 height 576
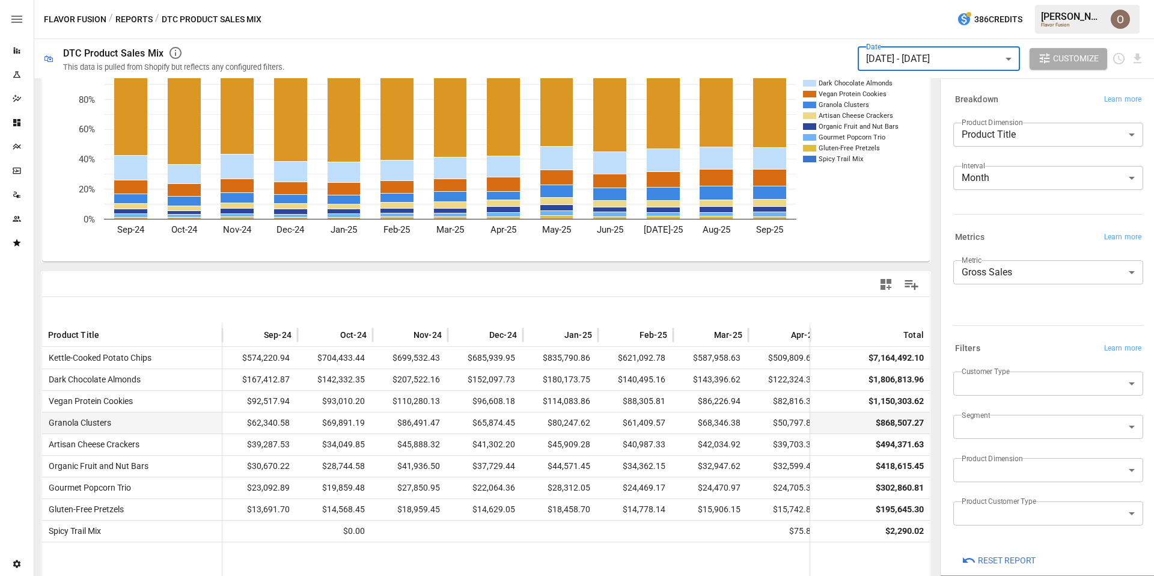
scroll to position [154, 0]
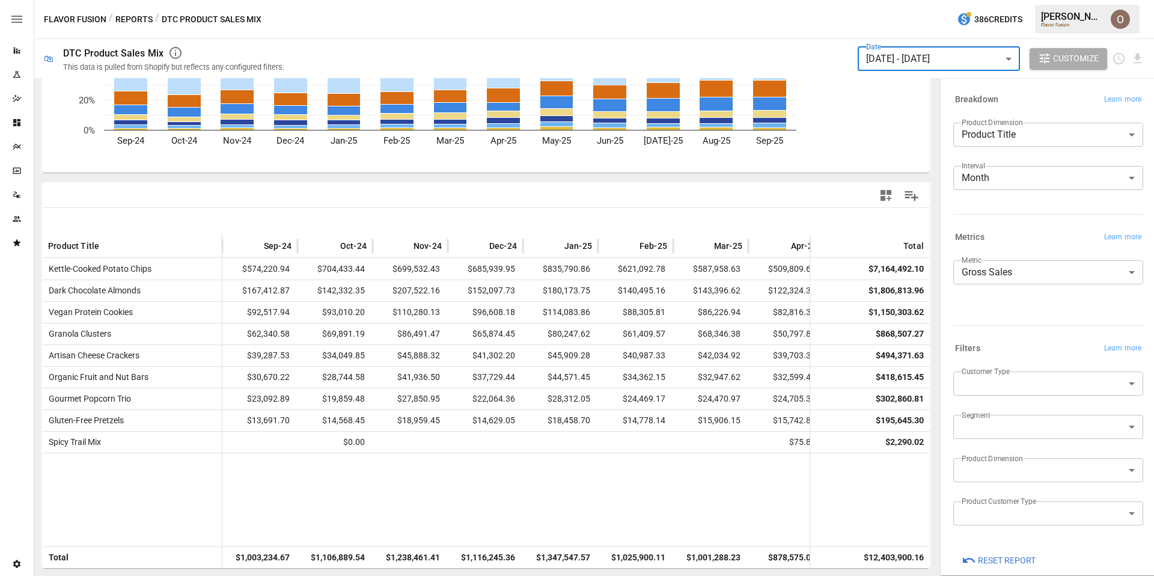
click at [968, 0] on body "Reports Experiments Dazzler Studio Dashboards Plans SmartModel ™ Data Sources T…" at bounding box center [577, 0] width 1154 height 0
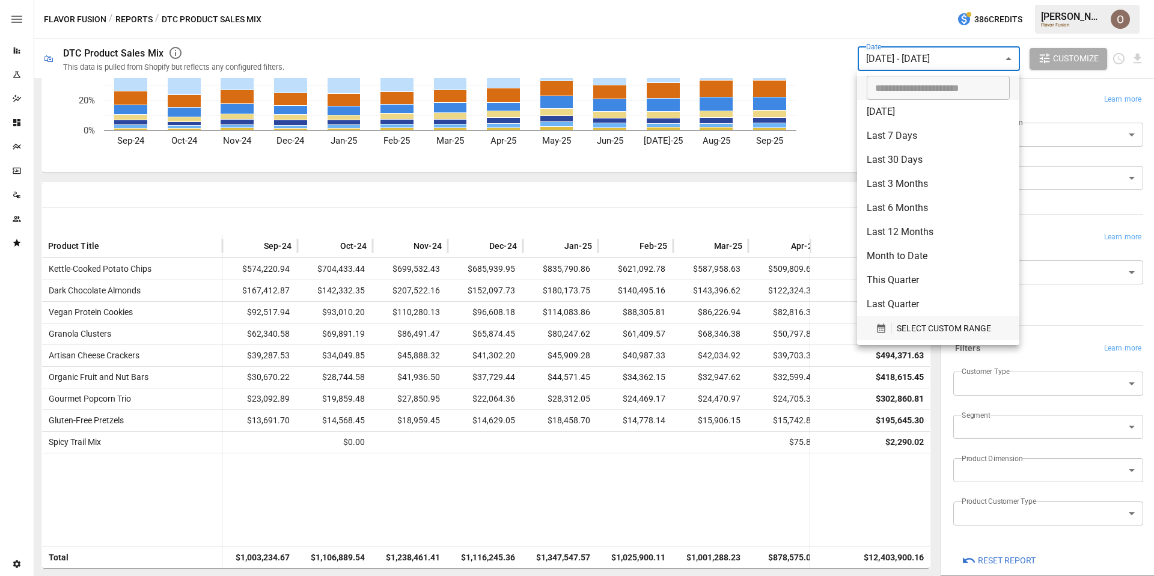
click at [925, 328] on span "SELECT CUSTOM RANGE" at bounding box center [944, 328] width 94 height 15
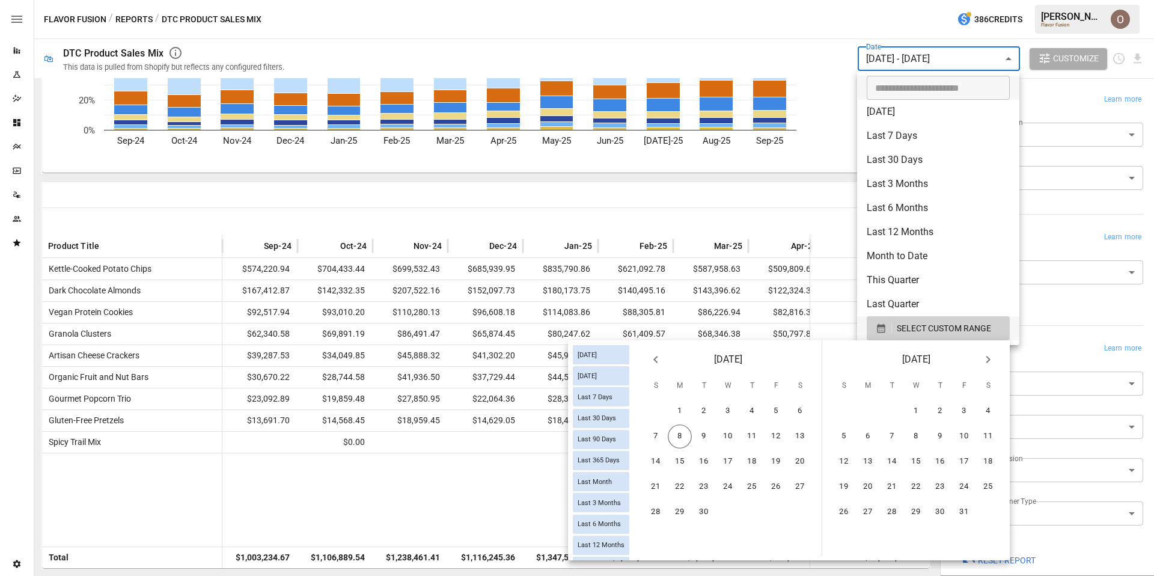
click at [659, 356] on icon "Previous month" at bounding box center [655, 359] width 14 height 14
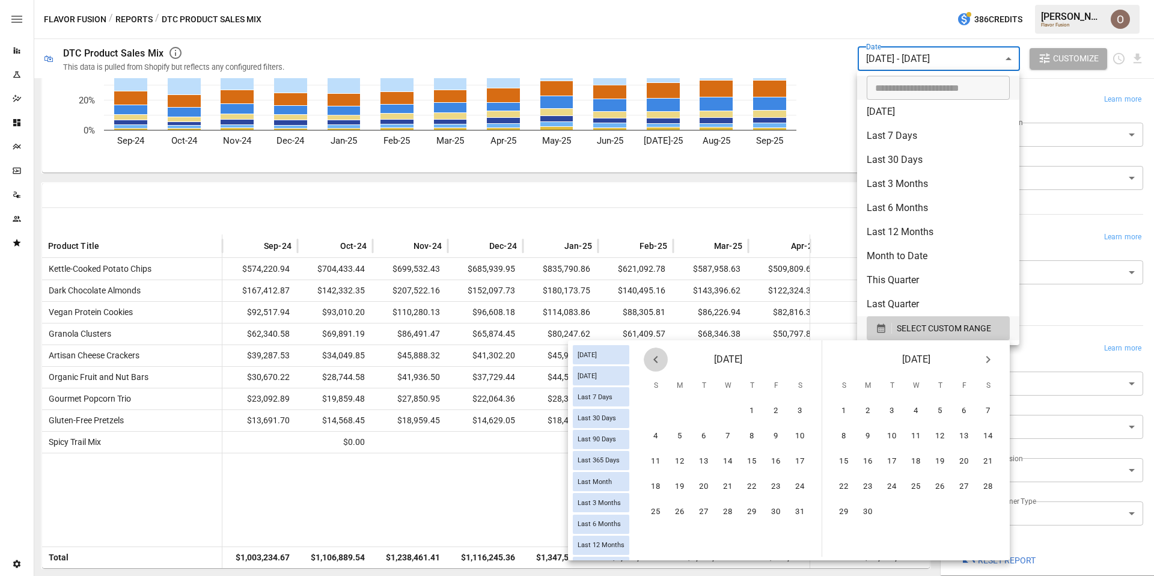
click at [659, 356] on icon "Previous month" at bounding box center [655, 359] width 14 height 14
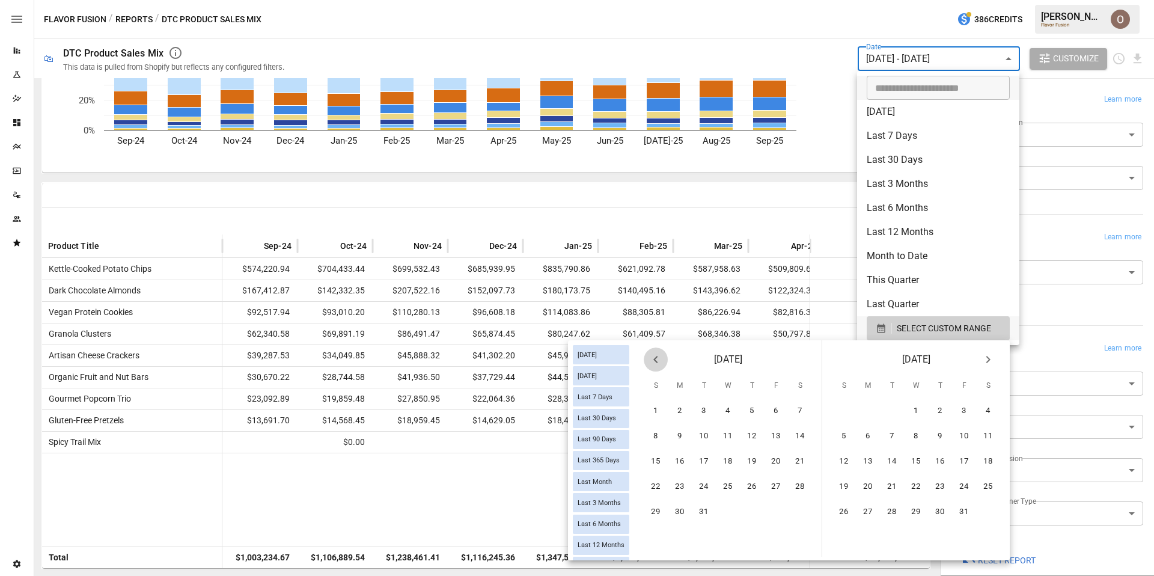
click at [659, 356] on icon "Previous month" at bounding box center [655, 359] width 14 height 14
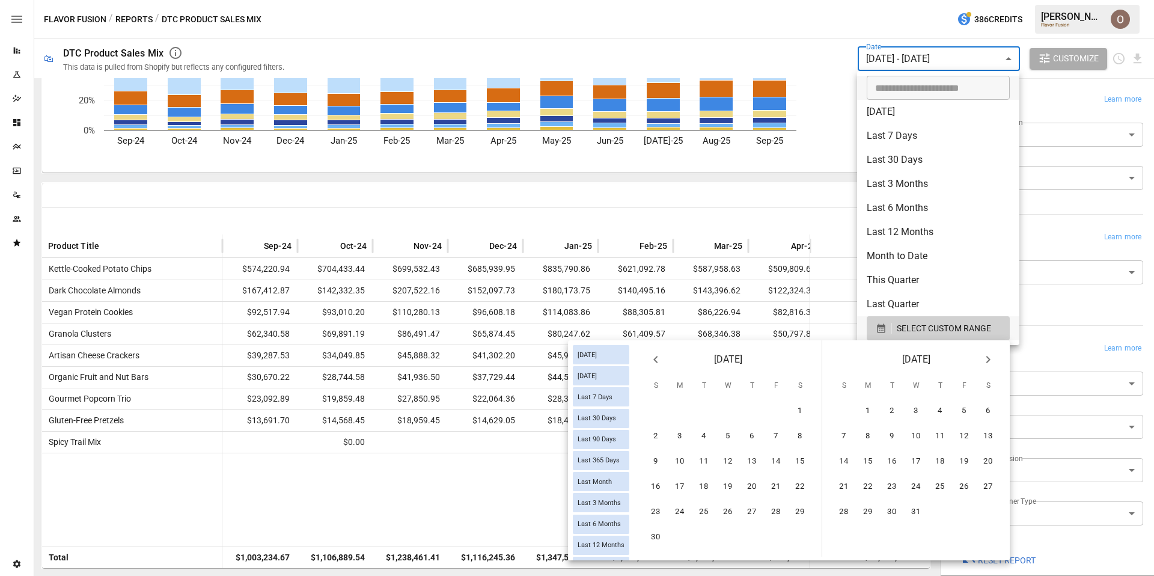
click at [659, 356] on icon "Previous month" at bounding box center [655, 359] width 14 height 14
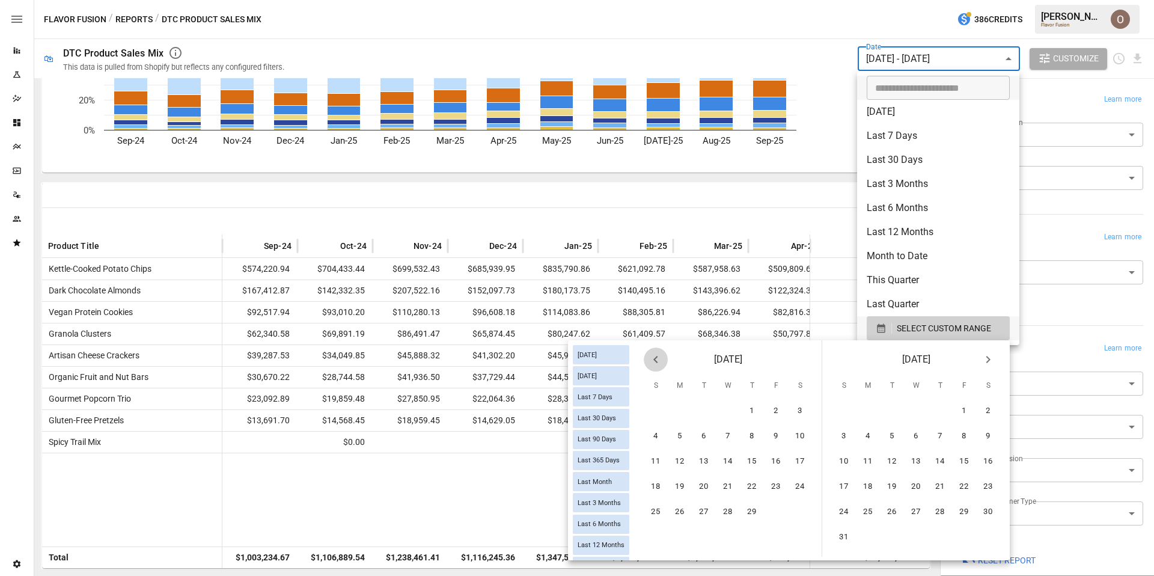
click at [659, 356] on icon "Previous month" at bounding box center [655, 359] width 14 height 14
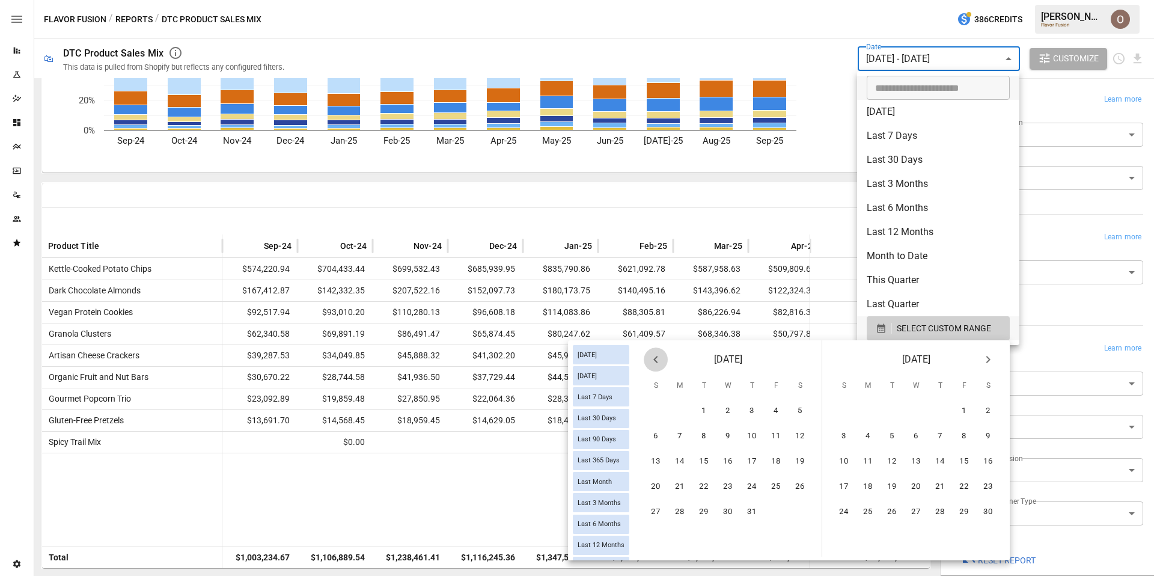
click at [659, 356] on icon "Previous month" at bounding box center [655, 359] width 14 height 14
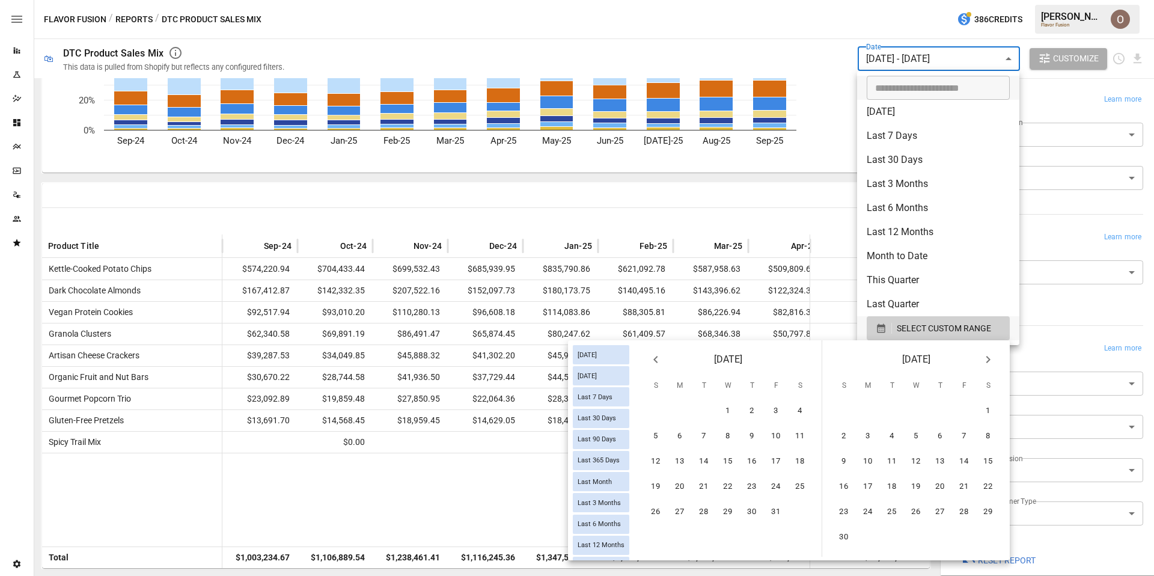
click at [659, 356] on icon "Previous month" at bounding box center [655, 359] width 14 height 14
click at [695, 412] on button "1" at bounding box center [704, 411] width 24 height 24
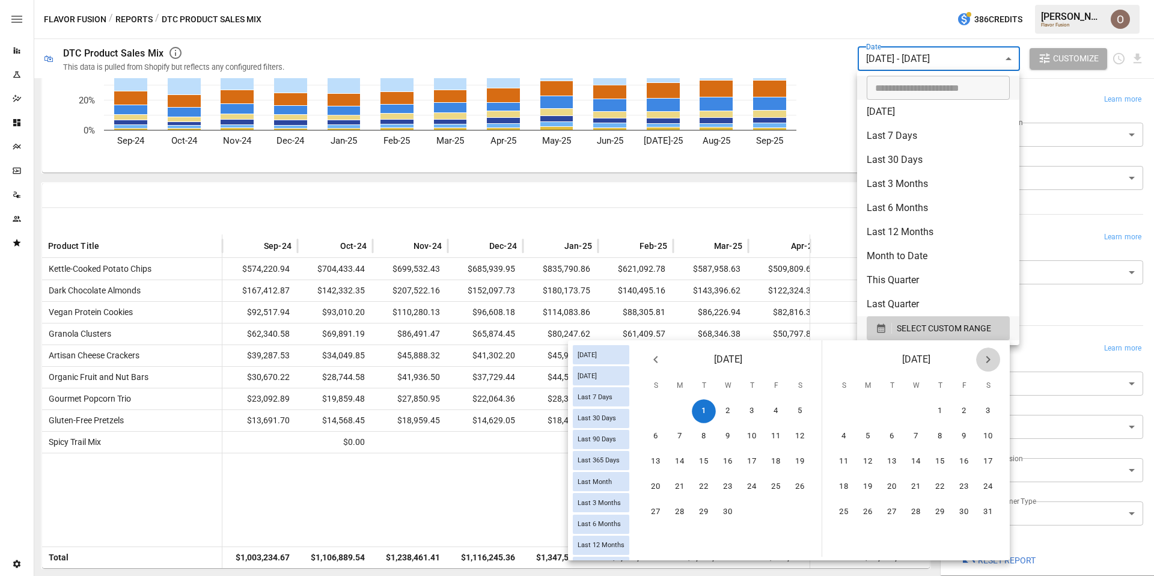
click at [989, 357] on icon "Next month" at bounding box center [988, 359] width 14 height 14
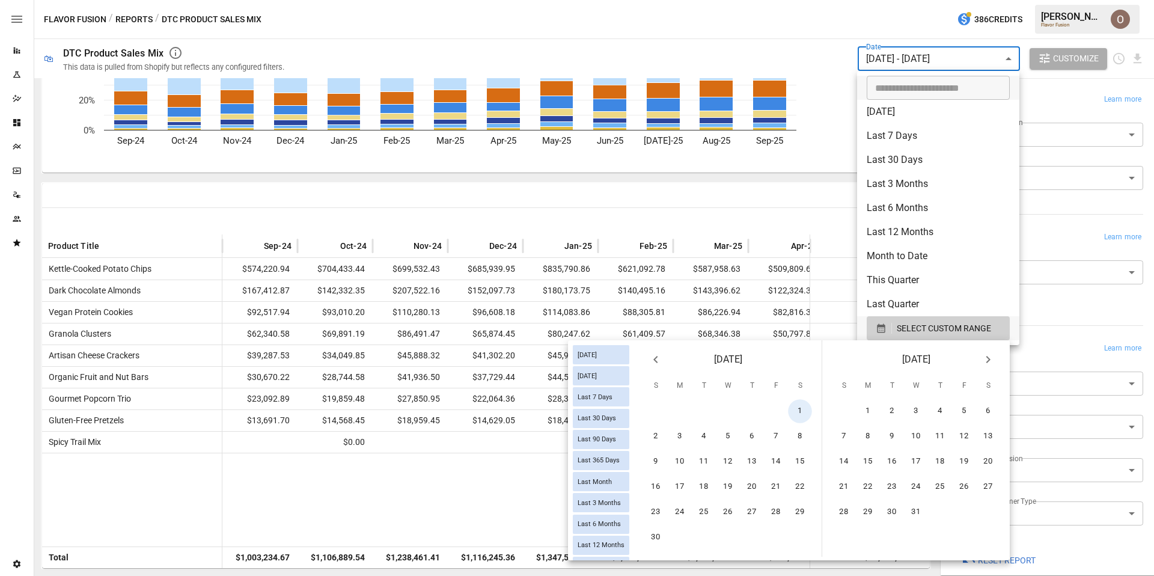
click at [989, 357] on icon "Next month" at bounding box center [988, 359] width 14 height 14
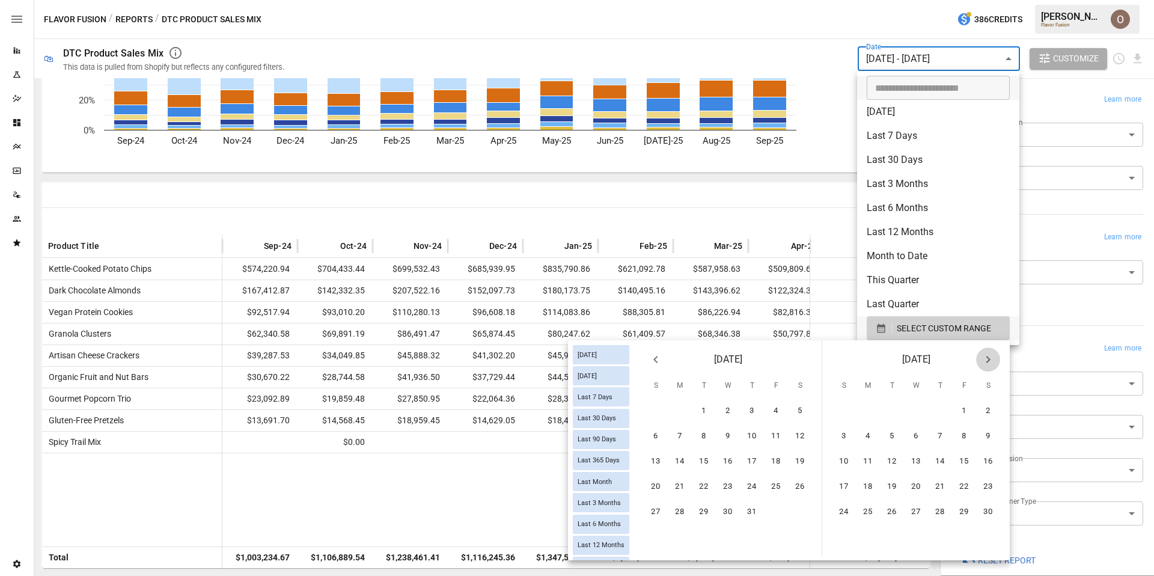
click at [989, 357] on icon "Next month" at bounding box center [988, 359] width 14 height 14
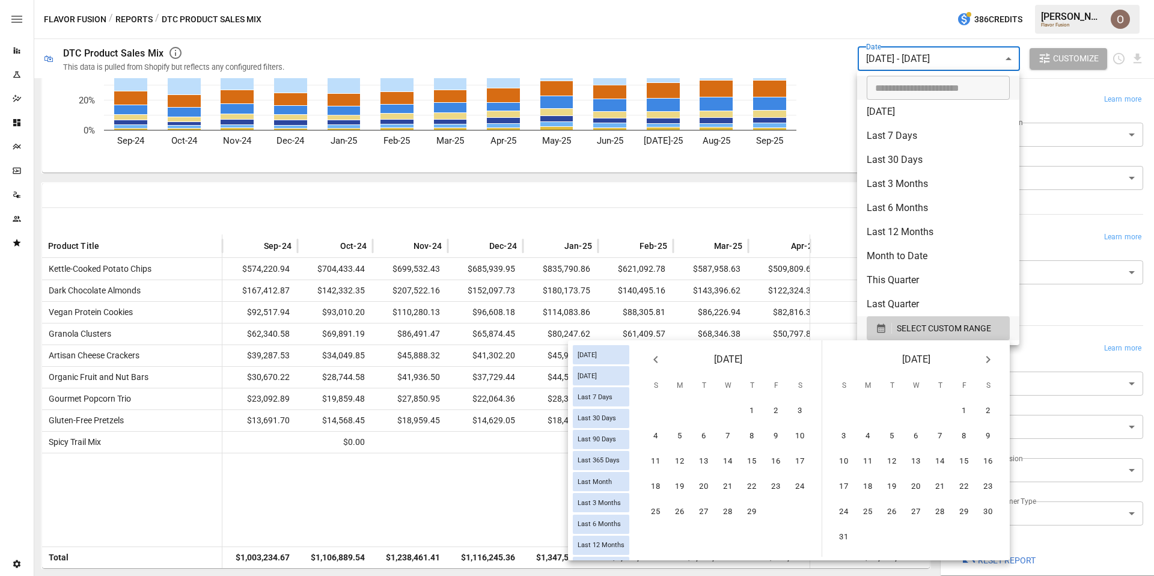
click at [989, 357] on icon "Next month" at bounding box center [988, 359] width 14 height 14
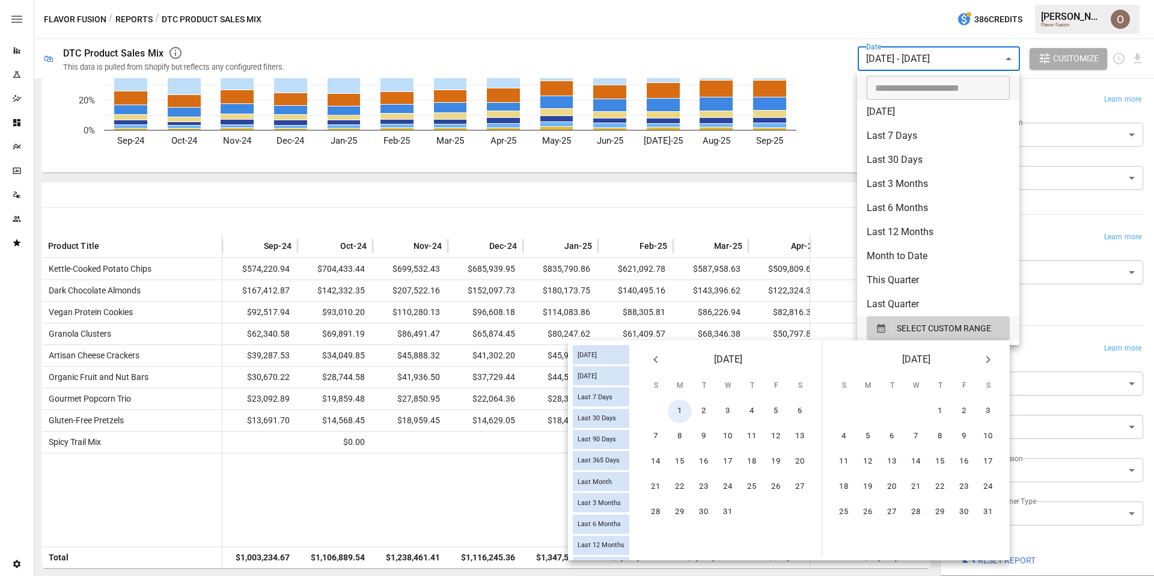
click at [989, 357] on icon "Next month" at bounding box center [988, 359] width 14 height 14
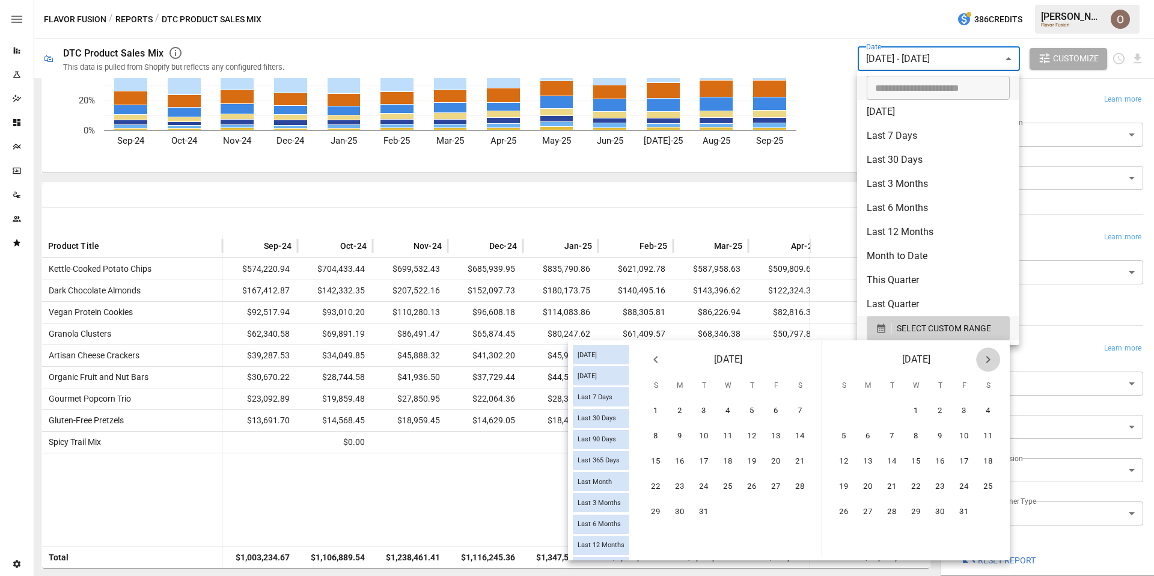
click at [989, 357] on icon "Next month" at bounding box center [988, 359] width 14 height 14
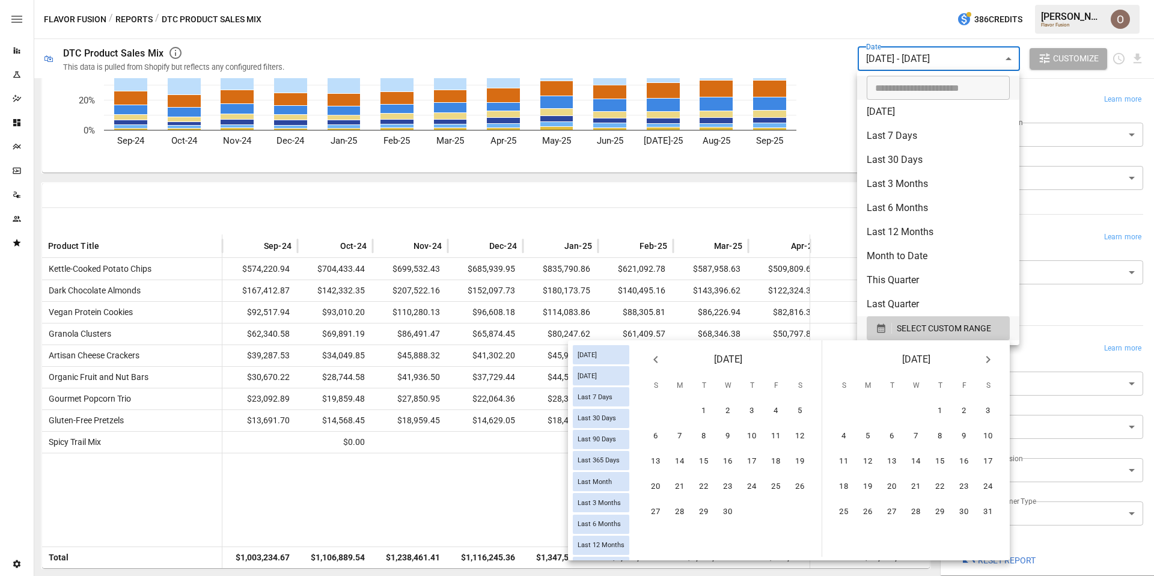
click at [989, 357] on icon "Next month" at bounding box center [988, 359] width 14 height 14
click at [868, 437] on button "8" at bounding box center [868, 436] width 24 height 24
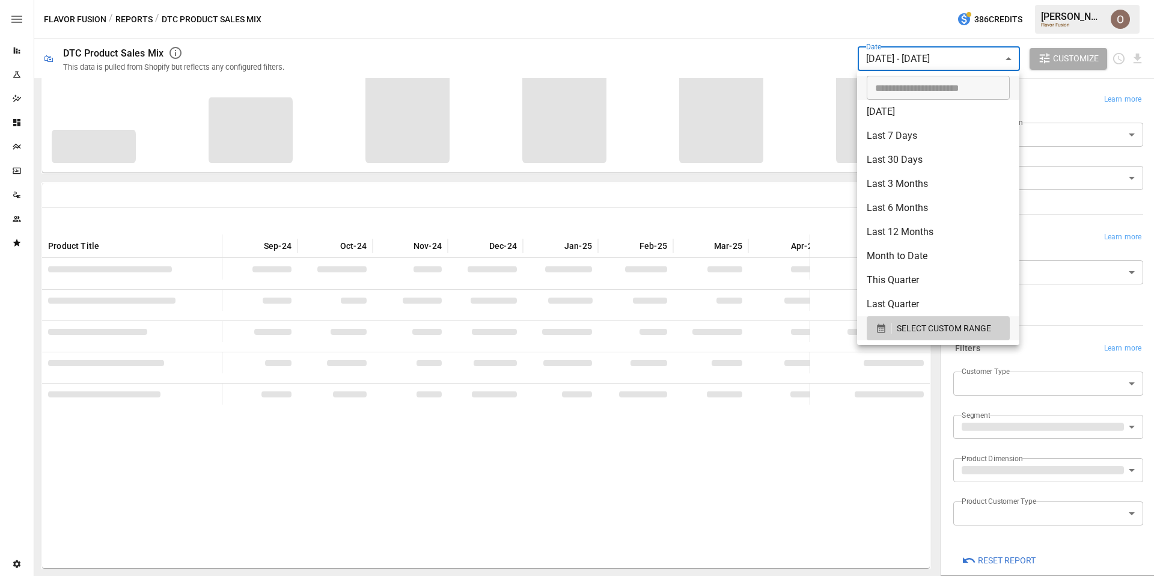
click at [814, 16] on div at bounding box center [577, 288] width 1154 height 576
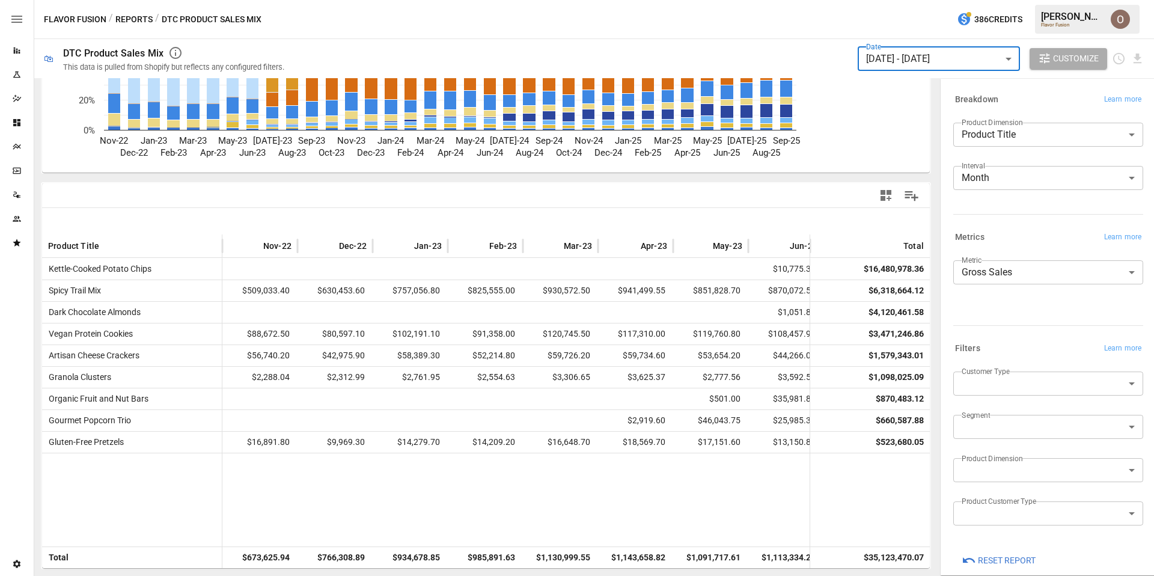
click at [1007, 0] on body "Reports Experiments Dazzler Studio Dashboards Plans SmartModel ™ Data Sources T…" at bounding box center [577, 0] width 1154 height 0
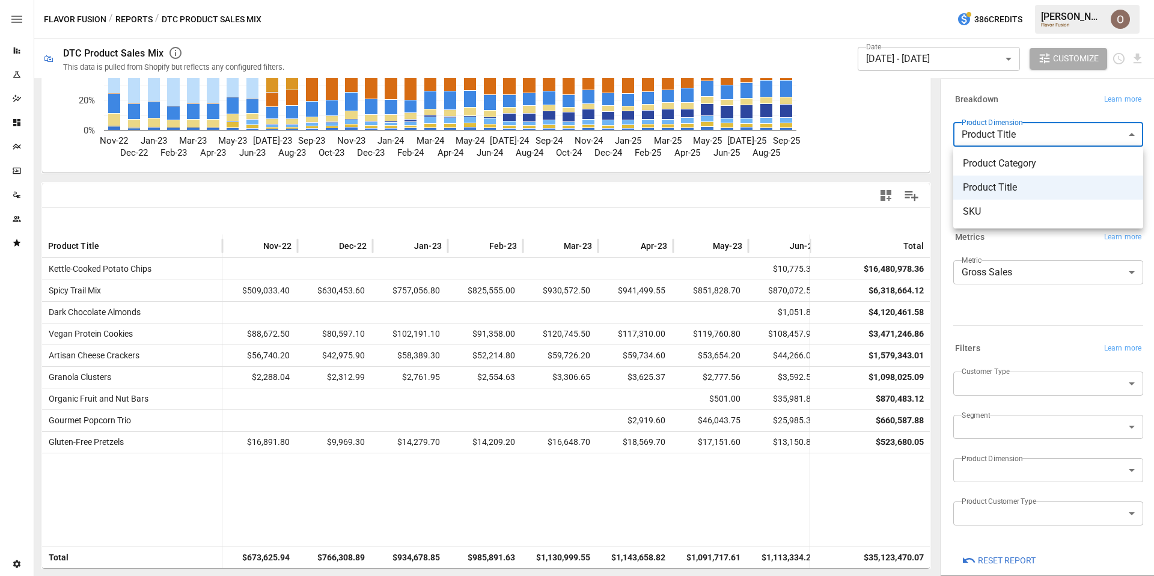
click at [999, 161] on span "Product Category" at bounding box center [1048, 163] width 171 height 14
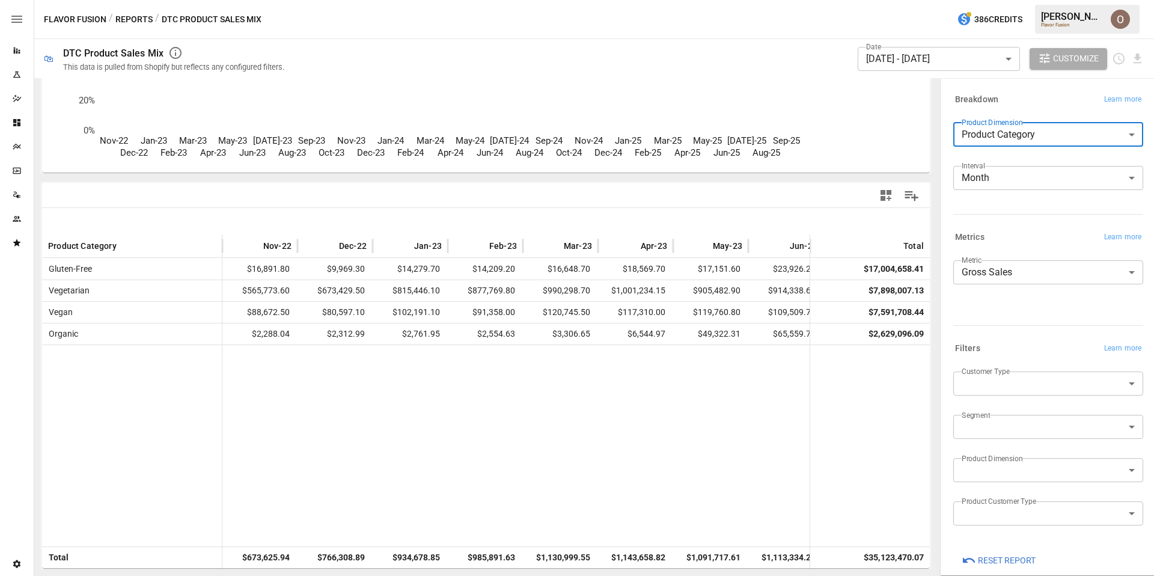
click at [993, 121] on label "Product Dimension" at bounding box center [991, 122] width 61 height 10
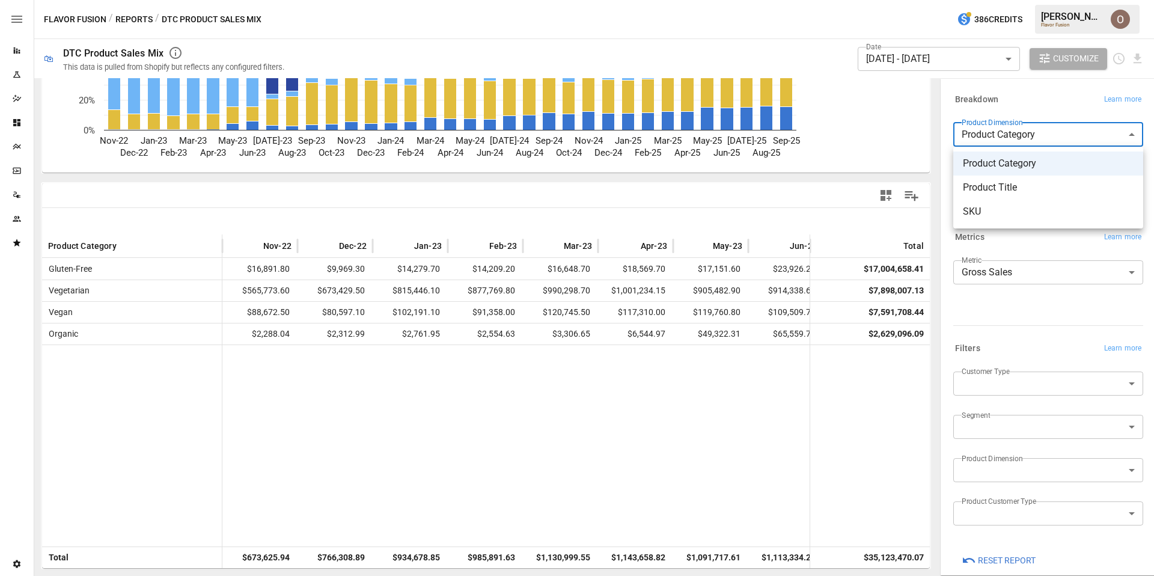
click at [993, 0] on body "Reports Experiments Dazzler Studio Dashboards Plans SmartModel ™ Data Sources T…" at bounding box center [577, 0] width 1154 height 0
click at [979, 209] on span "SKU" at bounding box center [1048, 211] width 171 height 14
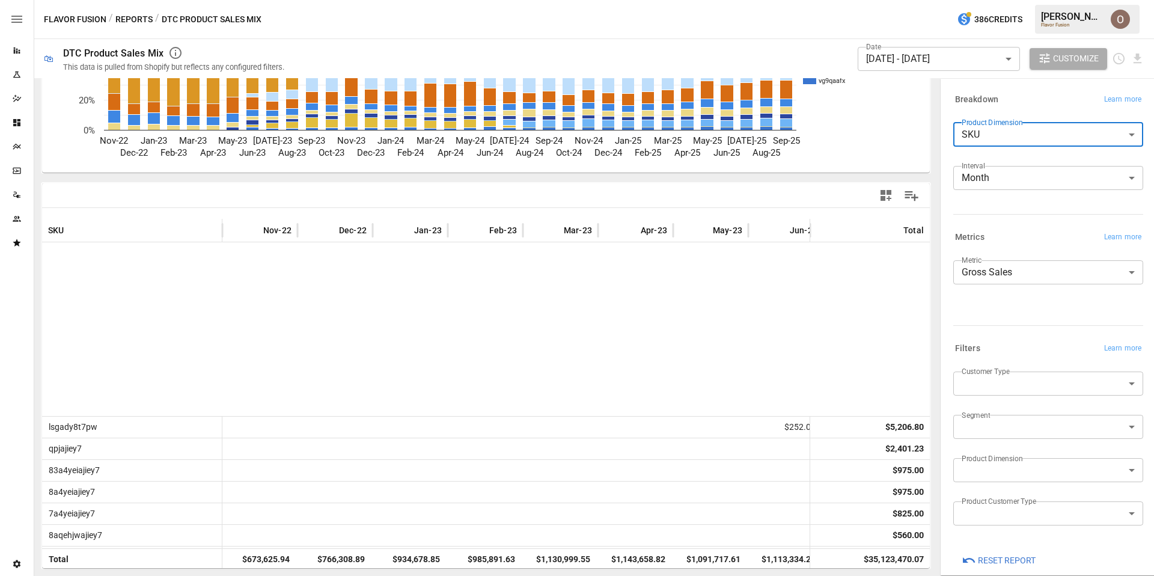
scroll to position [648, 0]
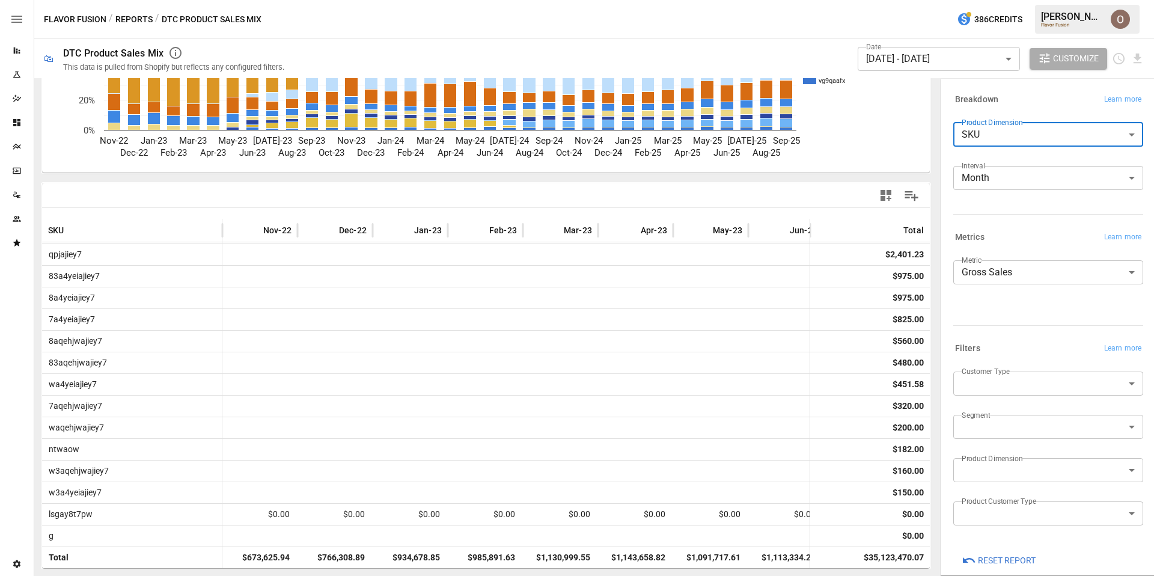
click at [988, 0] on body "Reports Experiments Dazzler Studio Dashboards Plans SmartModel ™ Data Sources T…" at bounding box center [577, 0] width 1154 height 0
click at [986, 183] on span "Product Title" at bounding box center [1048, 187] width 171 height 14
type input "**********"
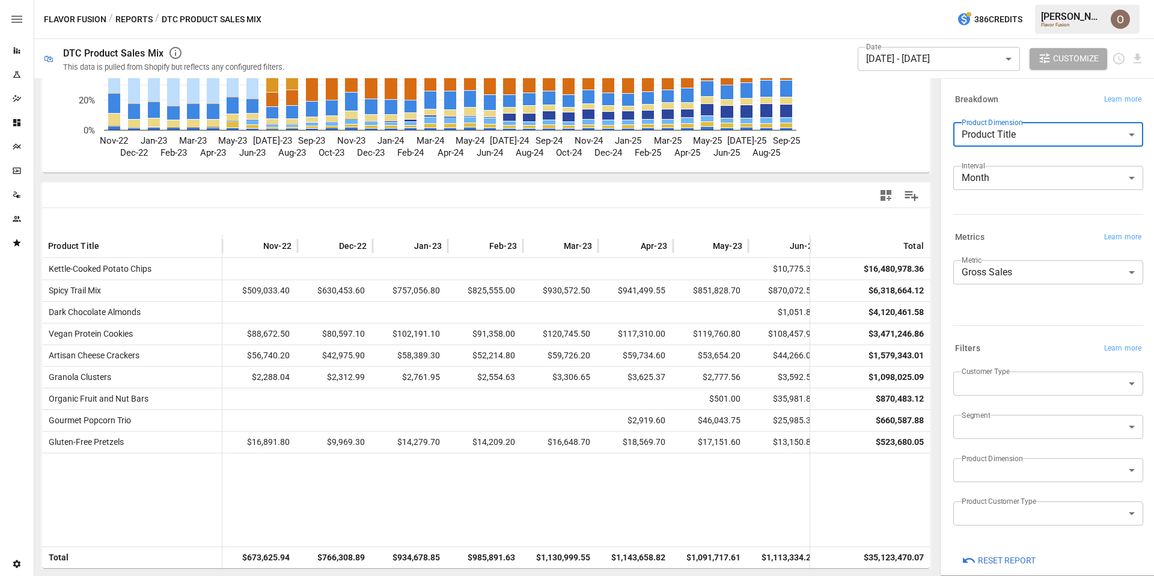
click at [1005, 0] on body "Reports Experiments Dazzler Studio Dashboards Plans SmartModel ™ Data Sources T…" at bounding box center [577, 0] width 1154 height 0
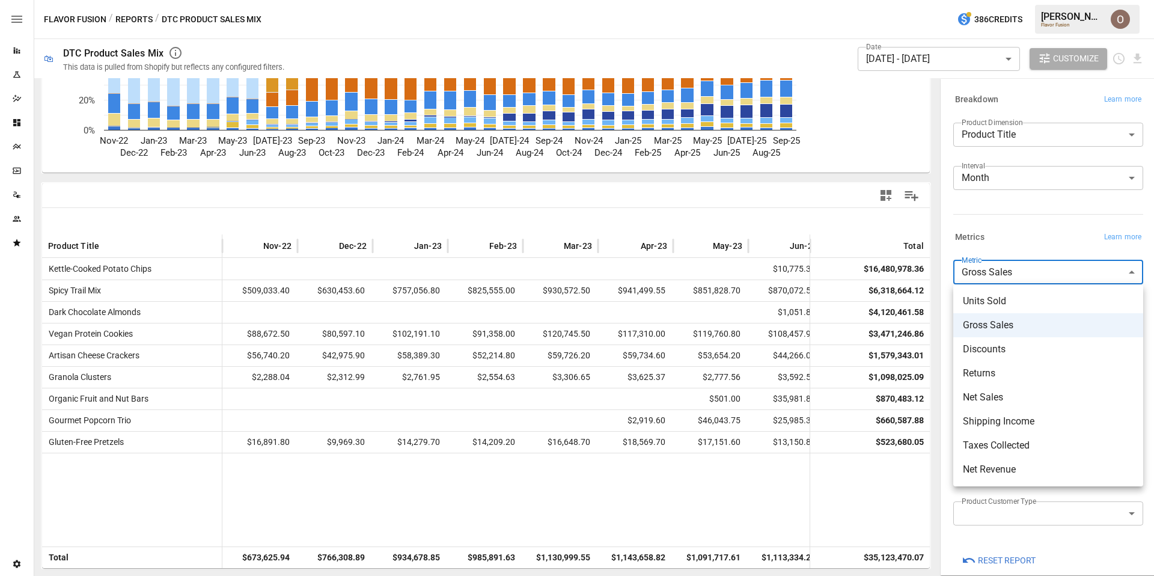
click at [983, 303] on span "Units Sold" at bounding box center [1048, 301] width 171 height 14
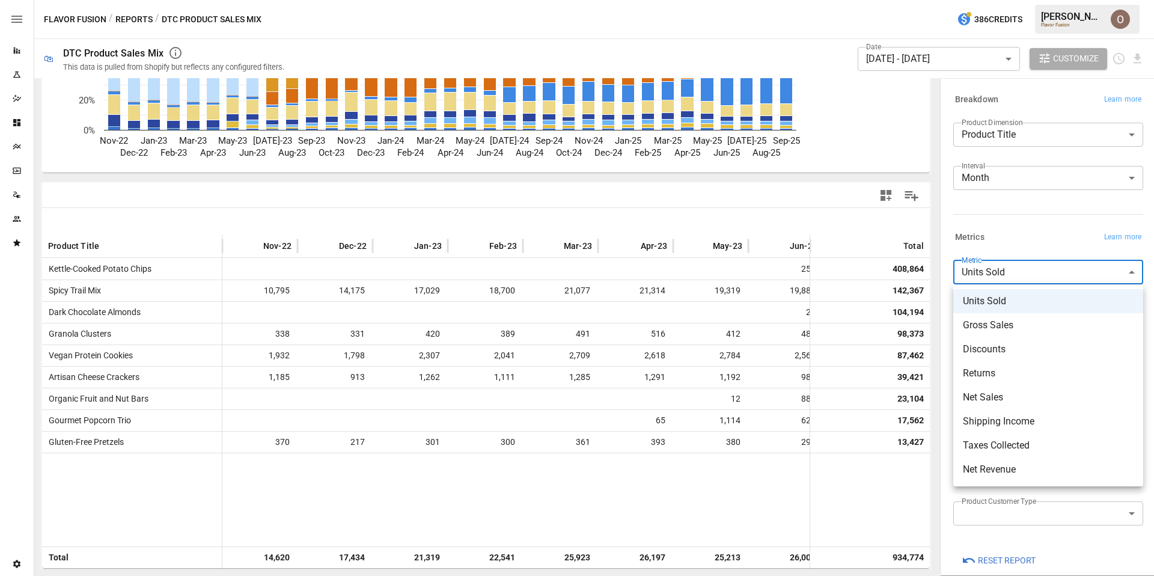
click at [997, 0] on body "Reports Experiments Dazzler Studio Dashboards Plans SmartModel ™ Data Sources T…" at bounding box center [577, 0] width 1154 height 0
click at [982, 331] on span "Gross Sales" at bounding box center [1048, 325] width 171 height 14
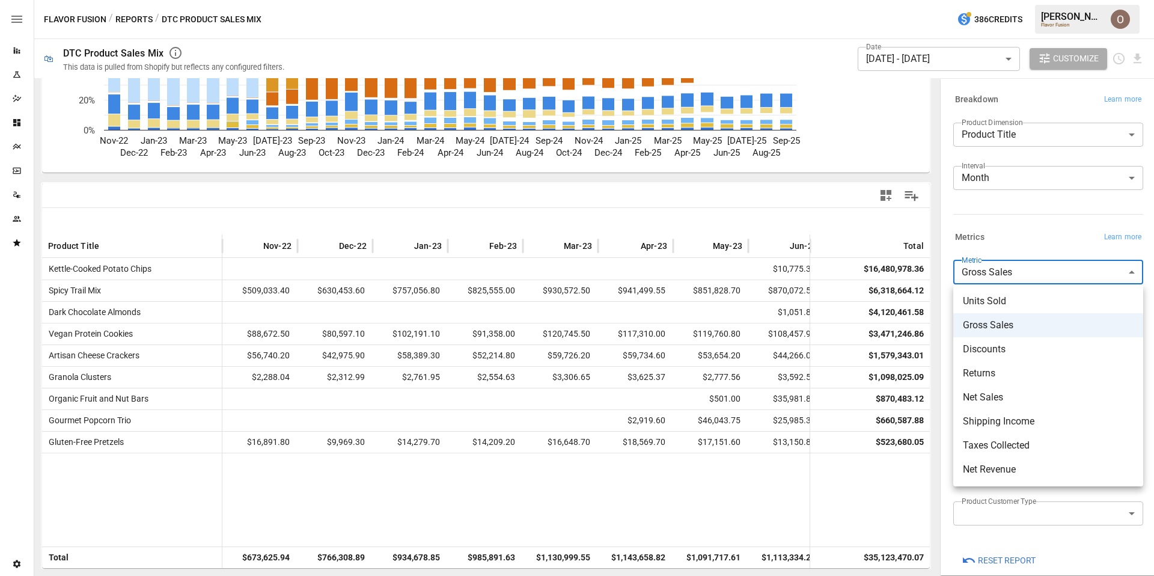
click at [994, 0] on body "Reports Experiments Dazzler Studio Dashboards Plans SmartModel ™ Data Sources T…" at bounding box center [577, 0] width 1154 height 0
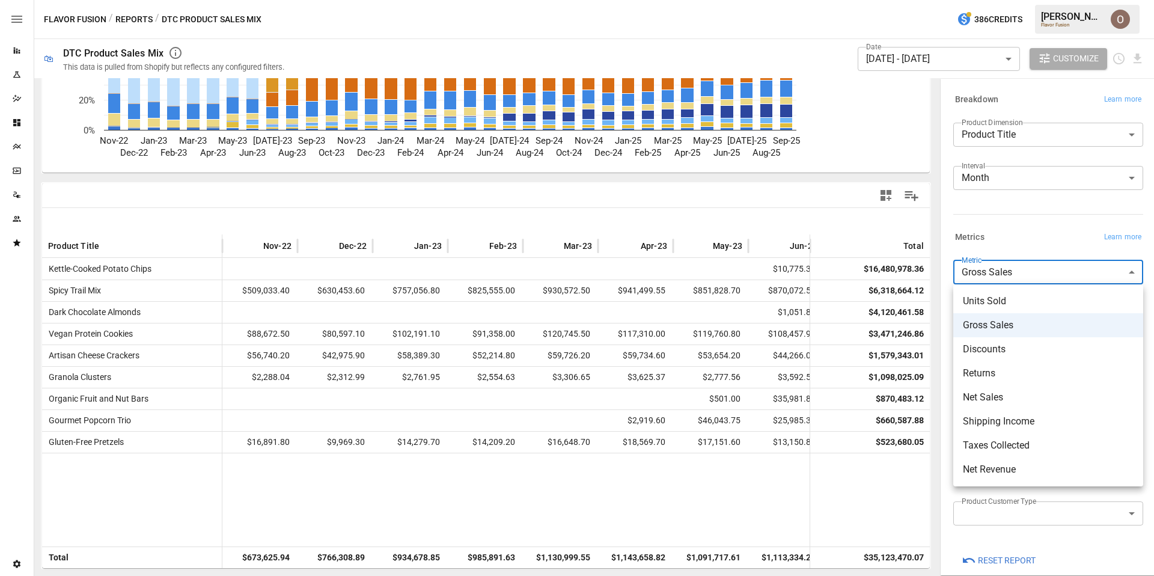
click at [988, 343] on span "Discounts" at bounding box center [1048, 349] width 171 height 14
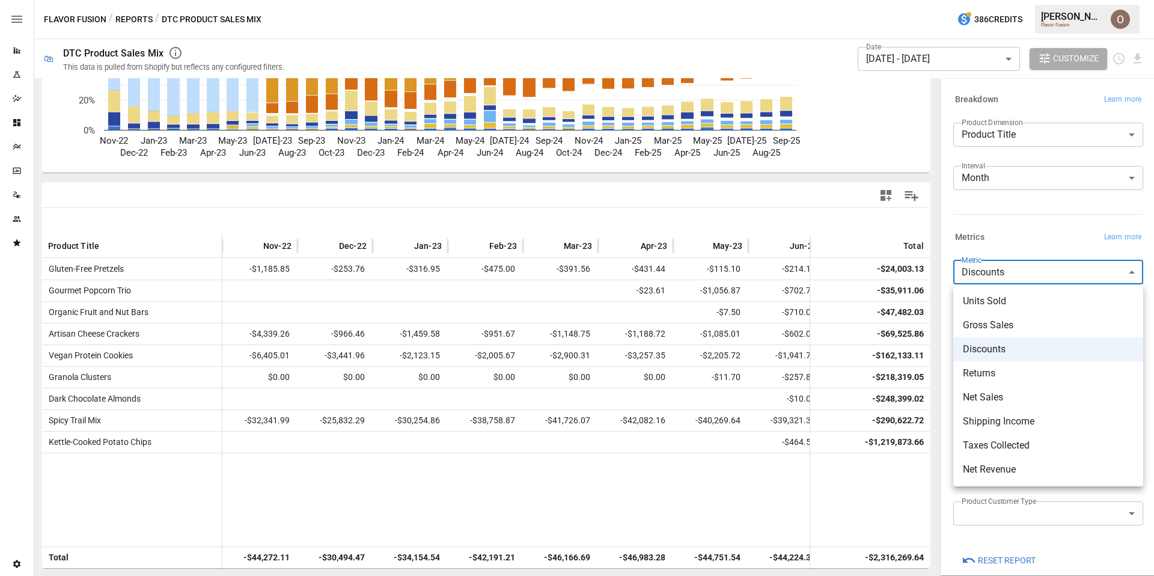
click at [1001, 0] on body "Reports Experiments Dazzler Studio Dashboards Plans SmartModel ™ Data Sources T…" at bounding box center [577, 0] width 1154 height 0
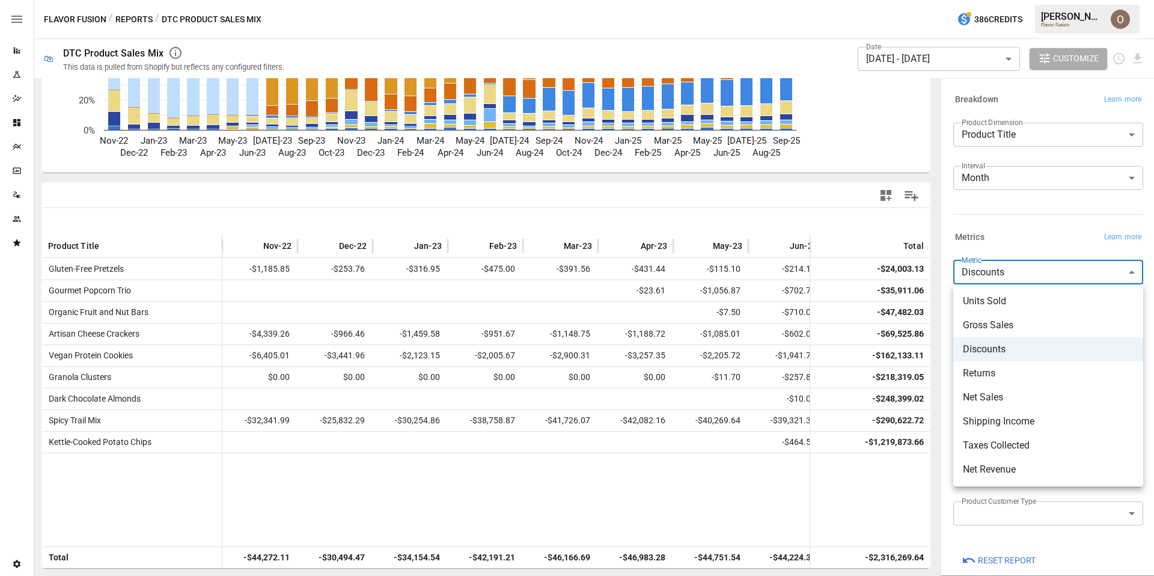
click at [992, 398] on span "Net Sales" at bounding box center [1048, 397] width 171 height 14
type input "*********"
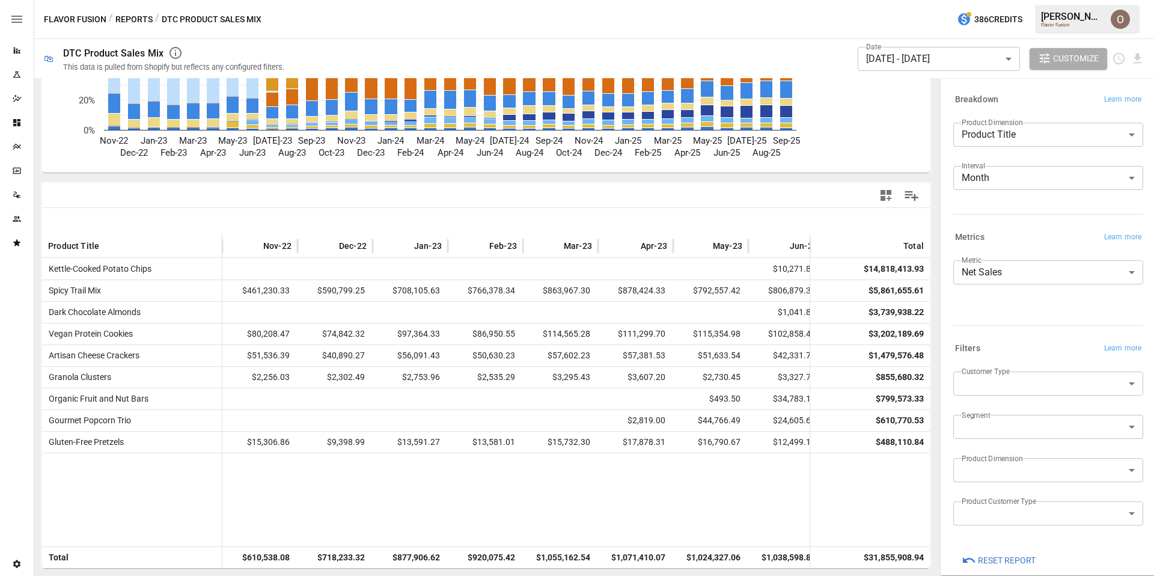
click at [137, 18] on button "Reports" at bounding box center [133, 19] width 37 height 15
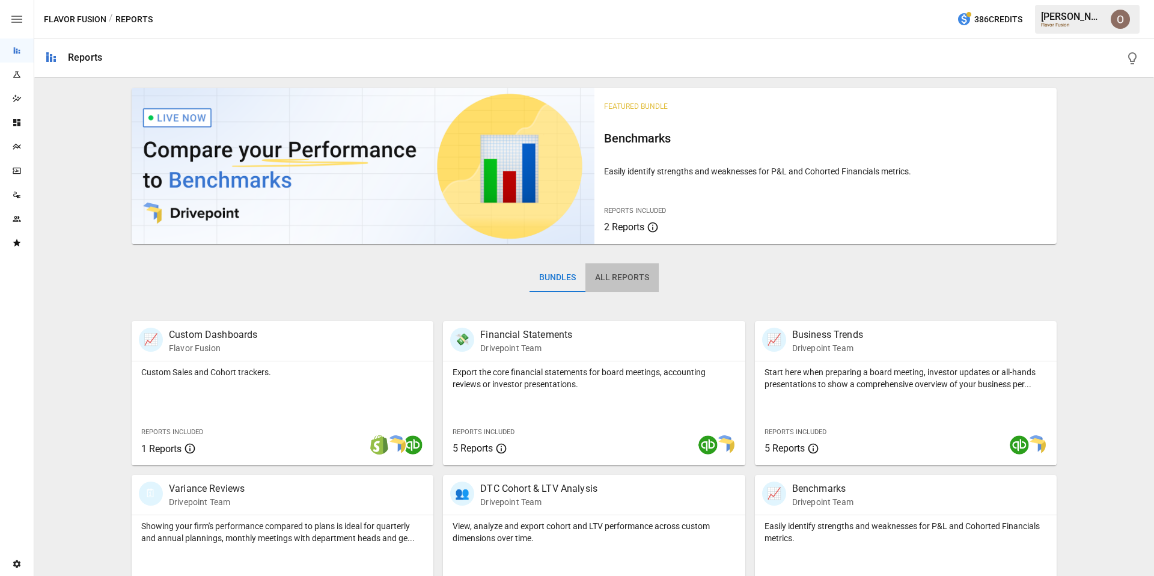
click at [629, 276] on button "All Reports" at bounding box center [621, 277] width 73 height 29
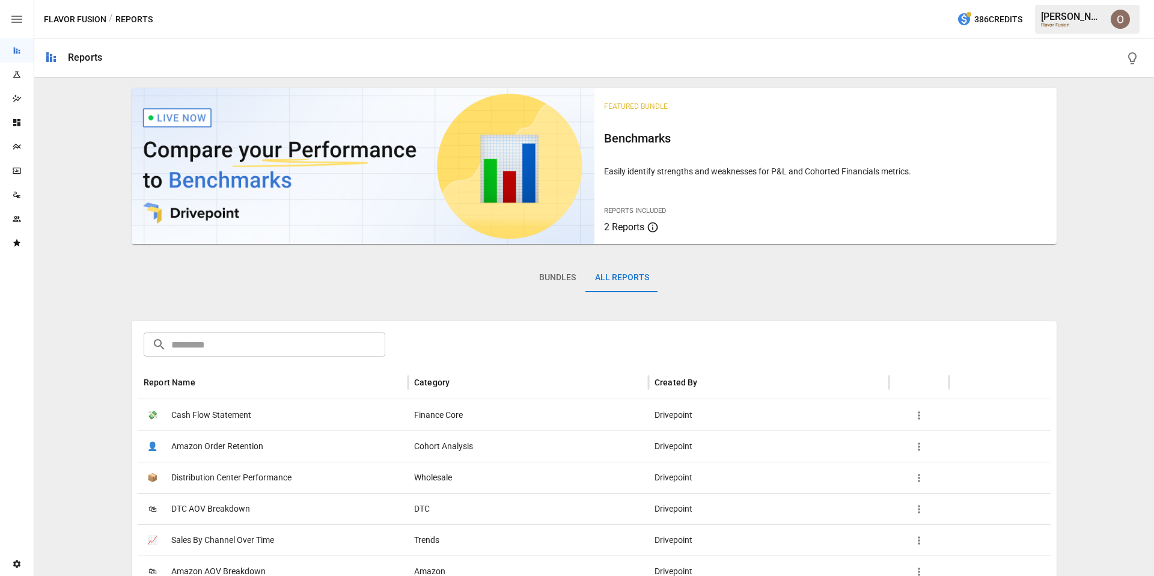
click at [331, 335] on input "text" at bounding box center [278, 344] width 214 height 24
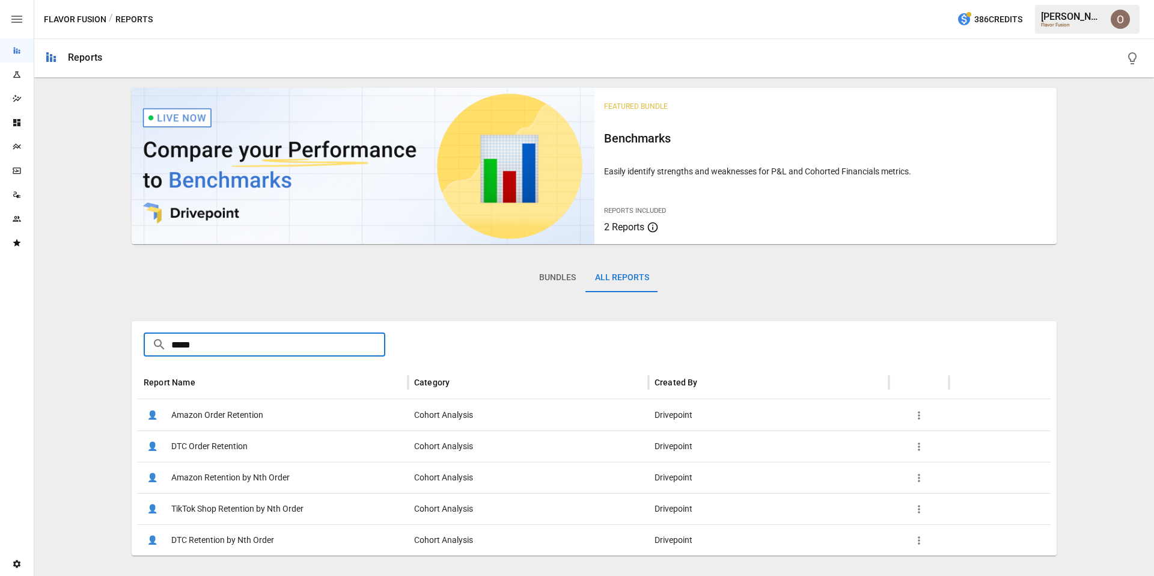
type input "*****"
click at [218, 415] on span "Amazon Order Retention" at bounding box center [217, 415] width 92 height 31
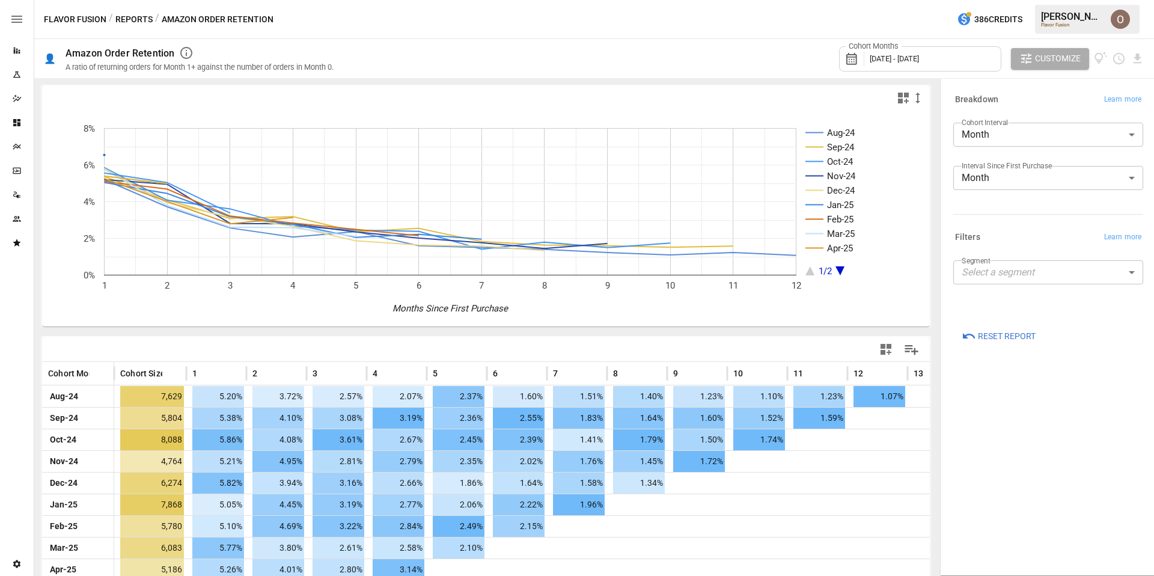
click at [990, 0] on body "Reports Experiments Dazzler Studio Dashboards Plans SmartModel ™ Data Sources T…" at bounding box center [577, 0] width 1154 height 0
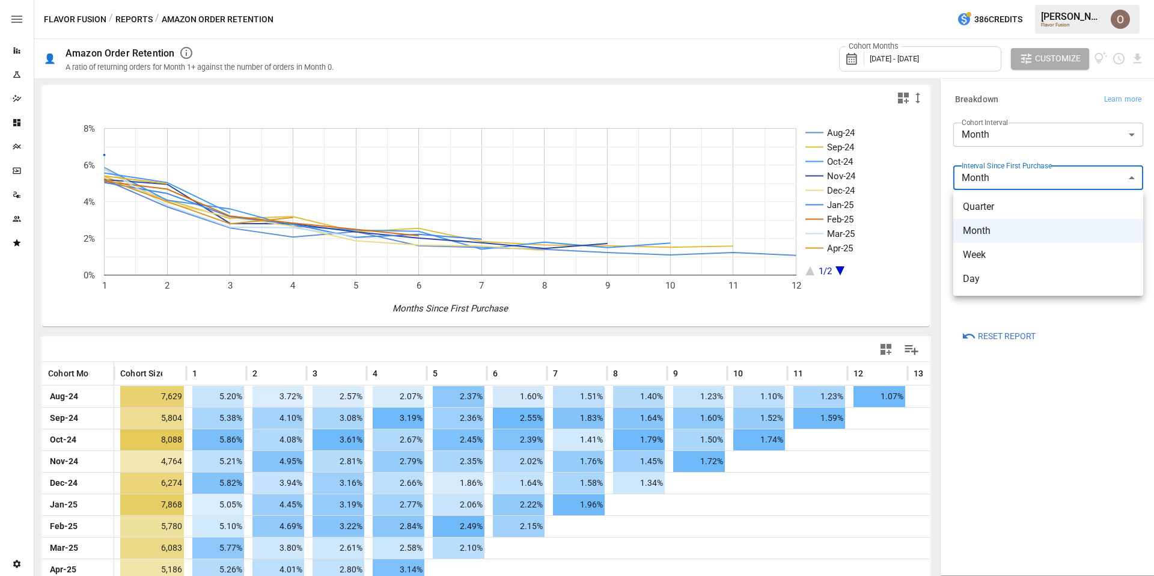
click at [990, 174] on div at bounding box center [577, 288] width 1154 height 576
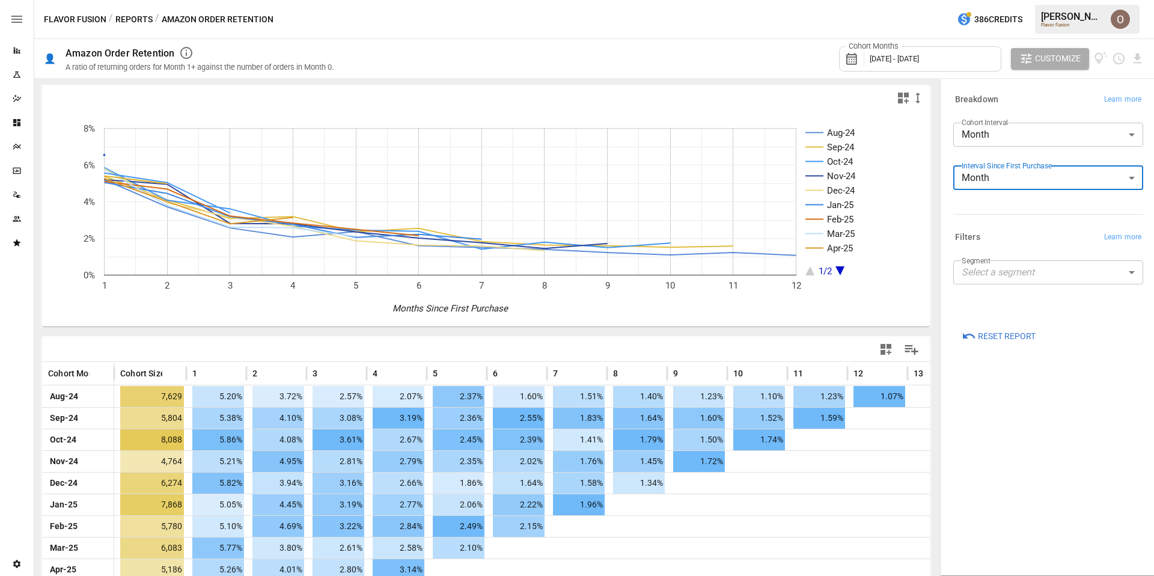
click at [991, 0] on body "Reports Experiments Dazzler Studio Dashboards Plans SmartModel ™ Data Sources T…" at bounding box center [577, 0] width 1154 height 0
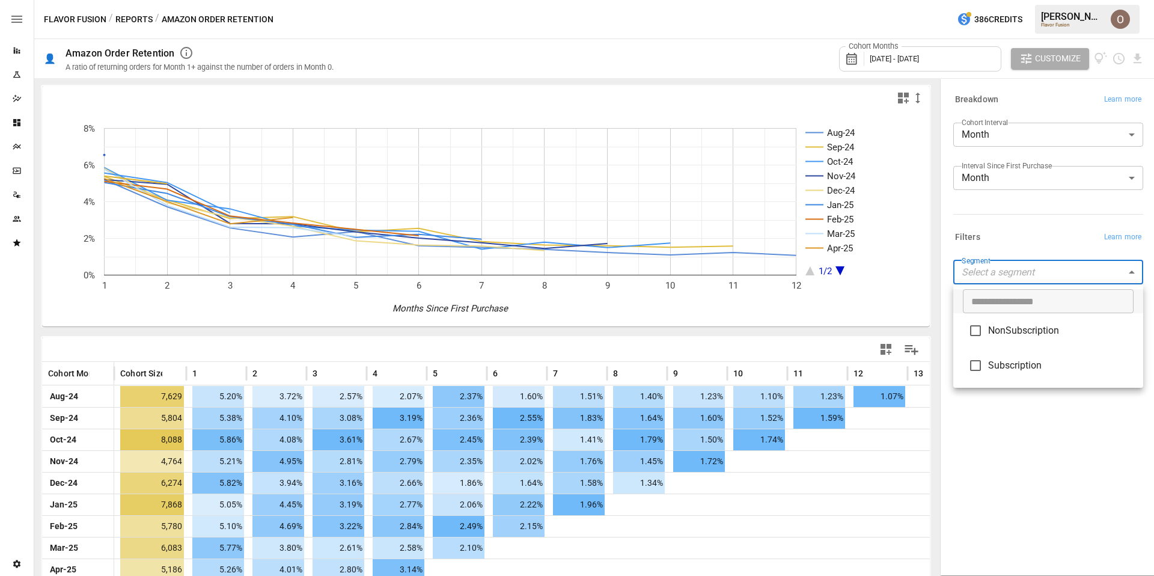
click at [991, 268] on div at bounding box center [577, 288] width 1154 height 576
click at [993, 0] on body "Reports Experiments Dazzler Studio Dashboards Plans SmartModel ™ Data Sources T…" at bounding box center [577, 0] width 1154 height 0
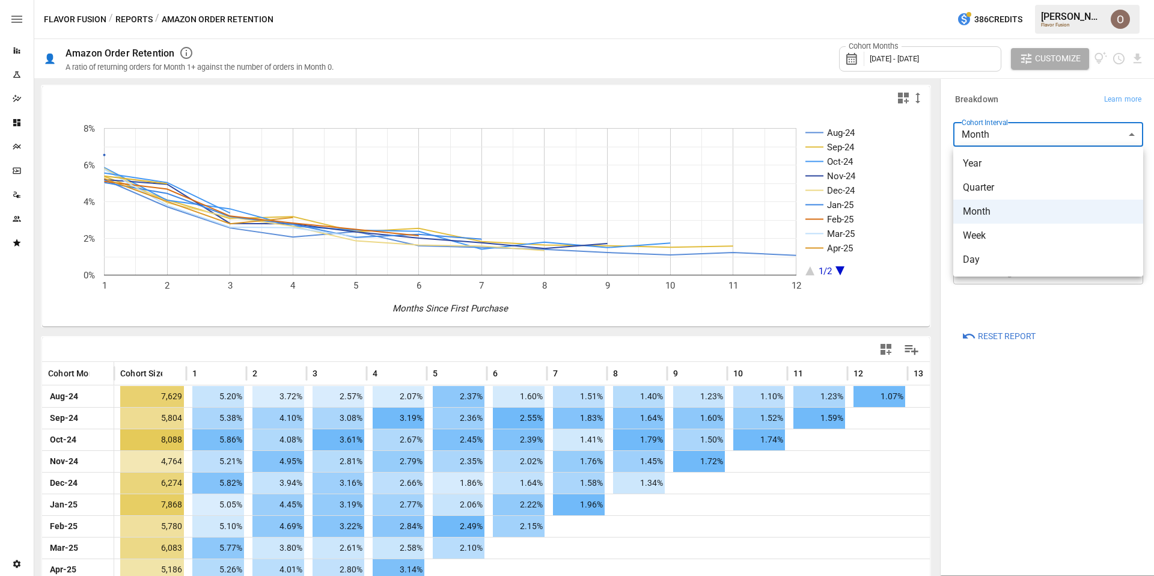
click at [990, 162] on span "Year" at bounding box center [1048, 163] width 171 height 14
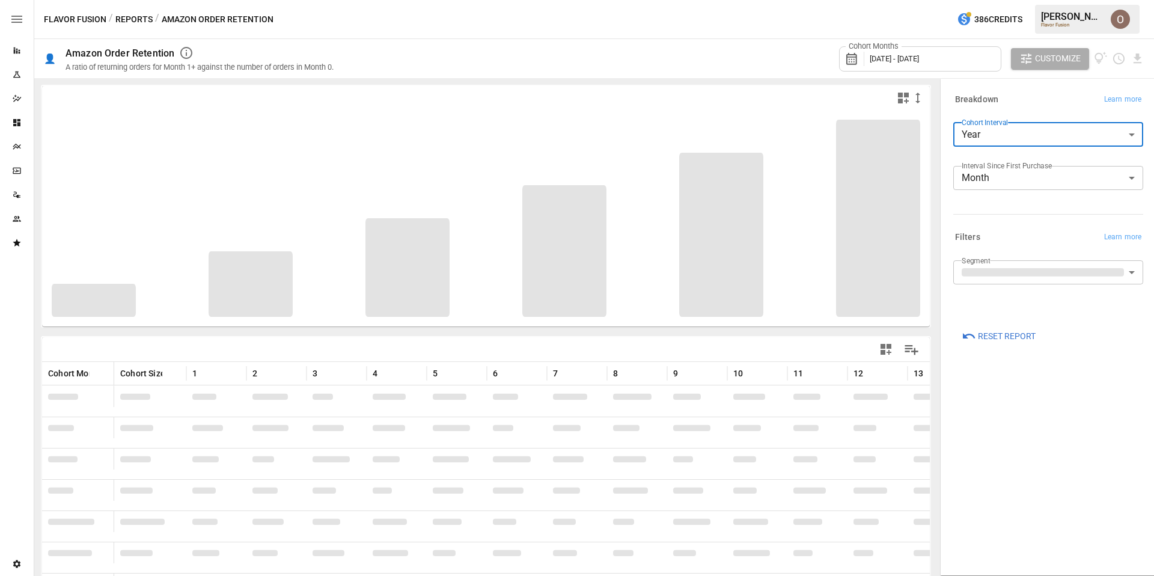
click at [1007, 0] on body "Reports Experiments Dazzler Studio Dashboards Plans SmartModel ™ Data Sources T…" at bounding box center [577, 0] width 1154 height 0
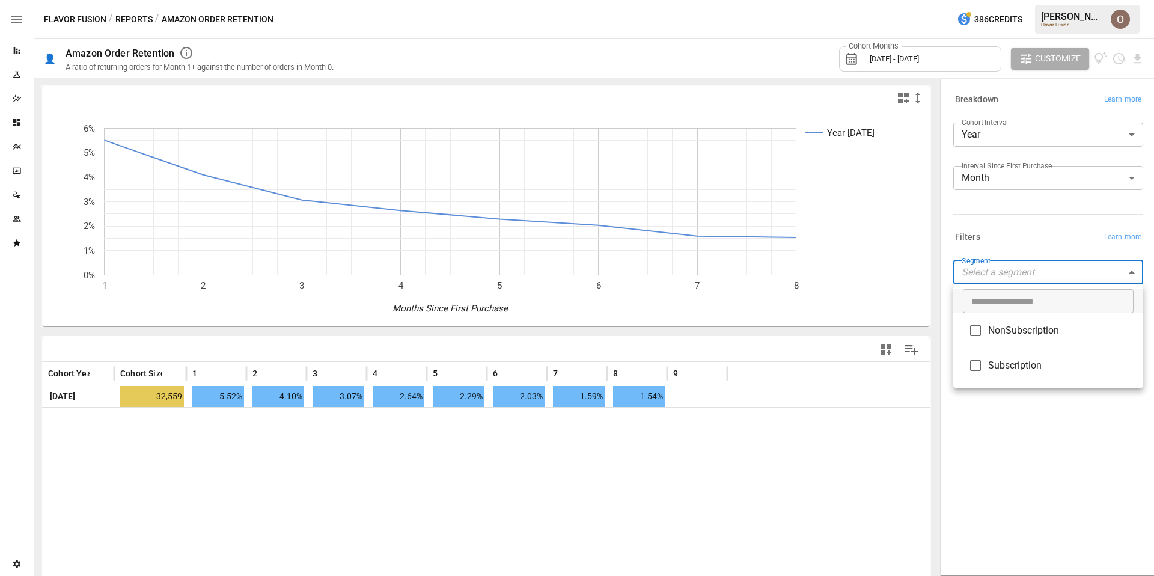
click at [994, 132] on div at bounding box center [577, 288] width 1154 height 576
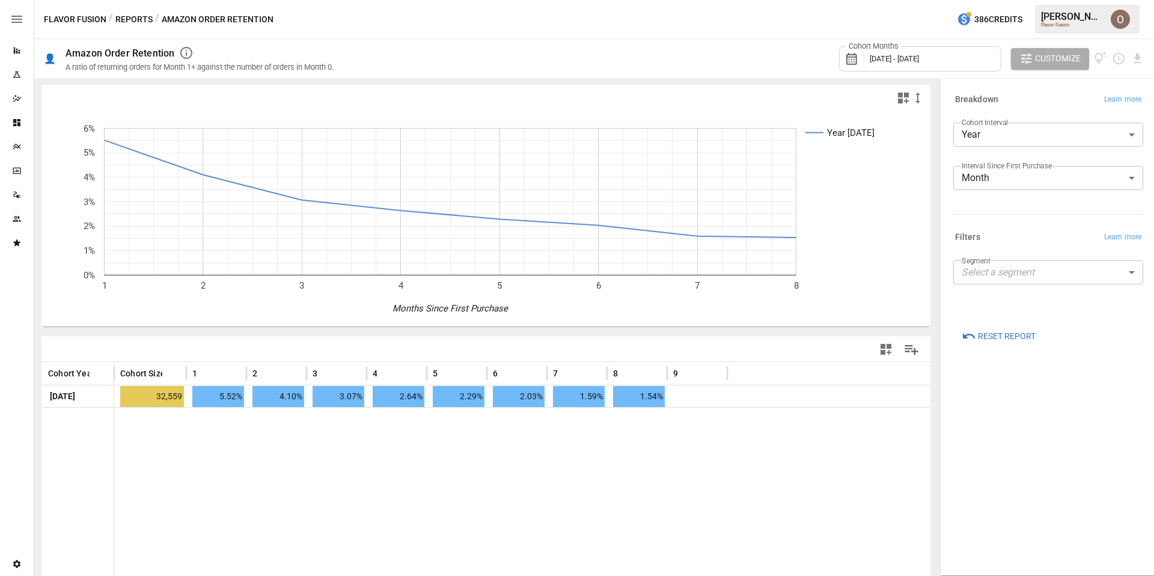
click at [989, 0] on body "Reports Experiments Dazzler Studio Dashboards Plans SmartModel ™ Data Sources T…" at bounding box center [577, 0] width 1154 height 0
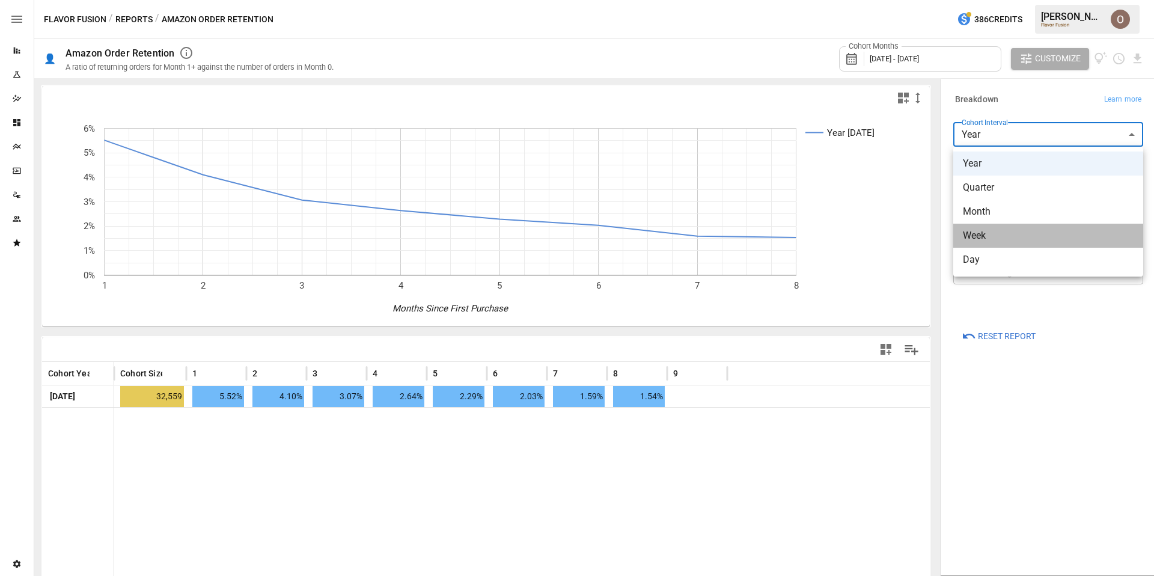
click at [983, 237] on span "Week" at bounding box center [1048, 235] width 171 height 14
type input "****"
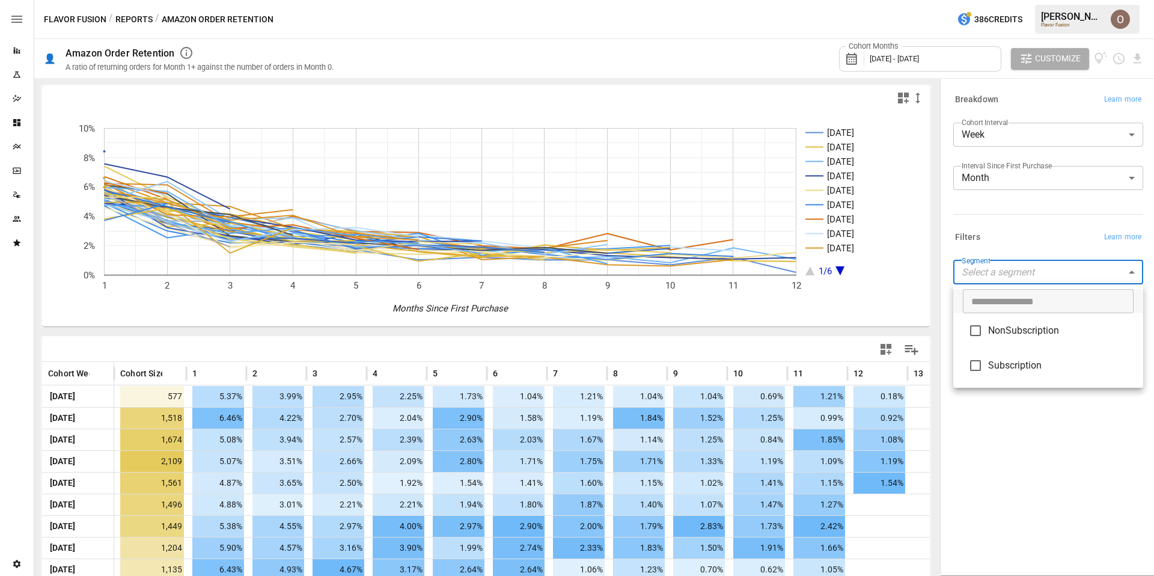
click at [990, 0] on body "Reports Experiments Dazzler Studio Dashboards Plans SmartModel ™ Data Sources T…" at bounding box center [577, 0] width 1154 height 0
click at [321, 426] on div at bounding box center [577, 288] width 1154 height 576
click at [919, 62] on span "[DATE] - [DATE]" at bounding box center [894, 58] width 49 height 9
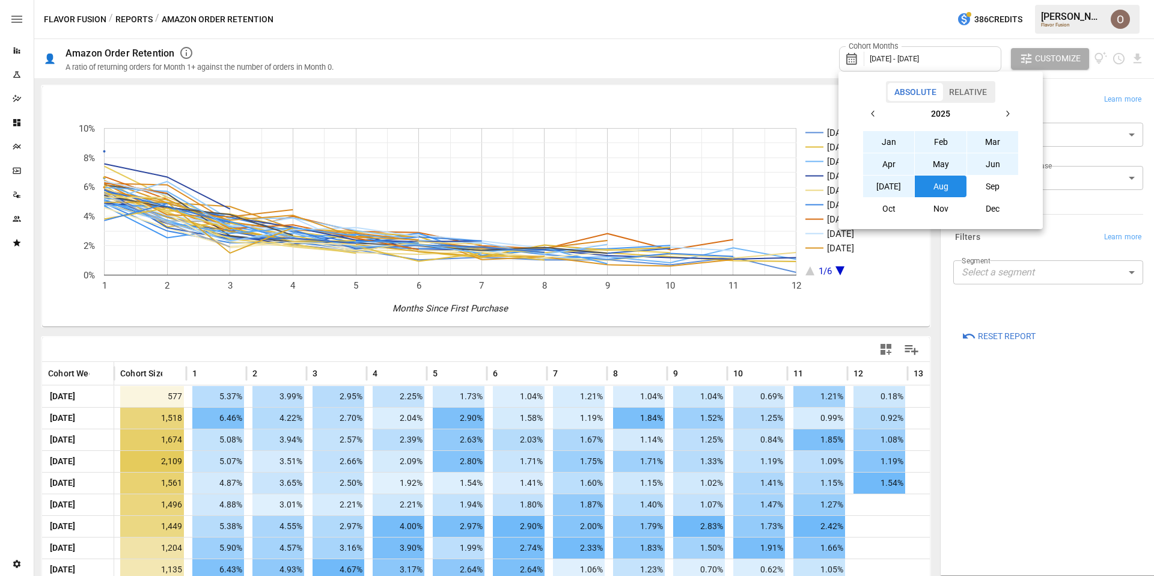
click at [951, 55] on div at bounding box center [577, 288] width 1154 height 576
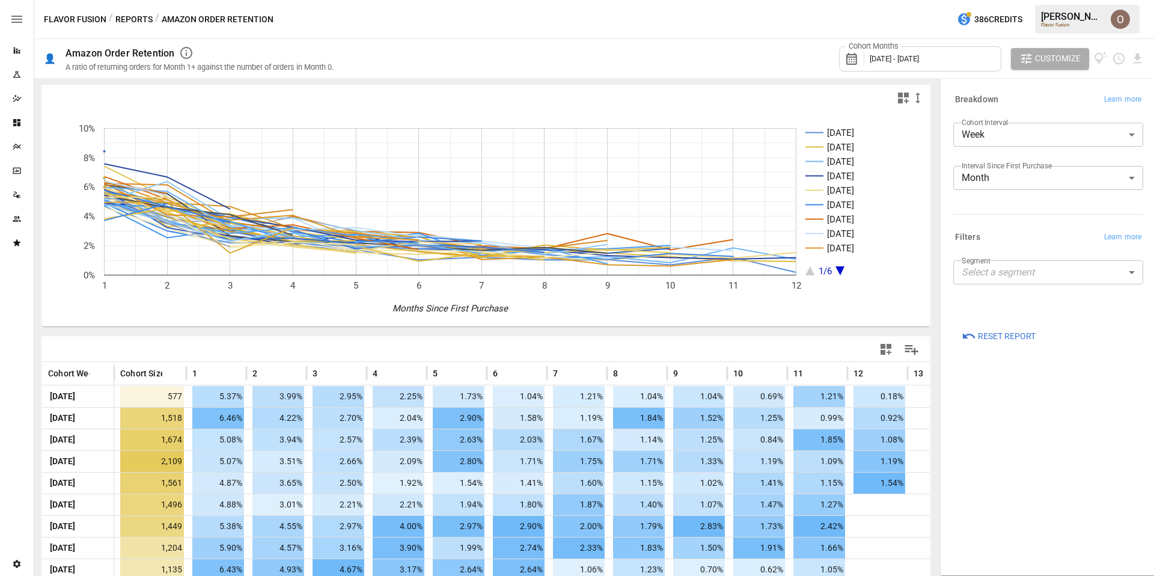
click at [124, 18] on button "Reports" at bounding box center [133, 19] width 37 height 15
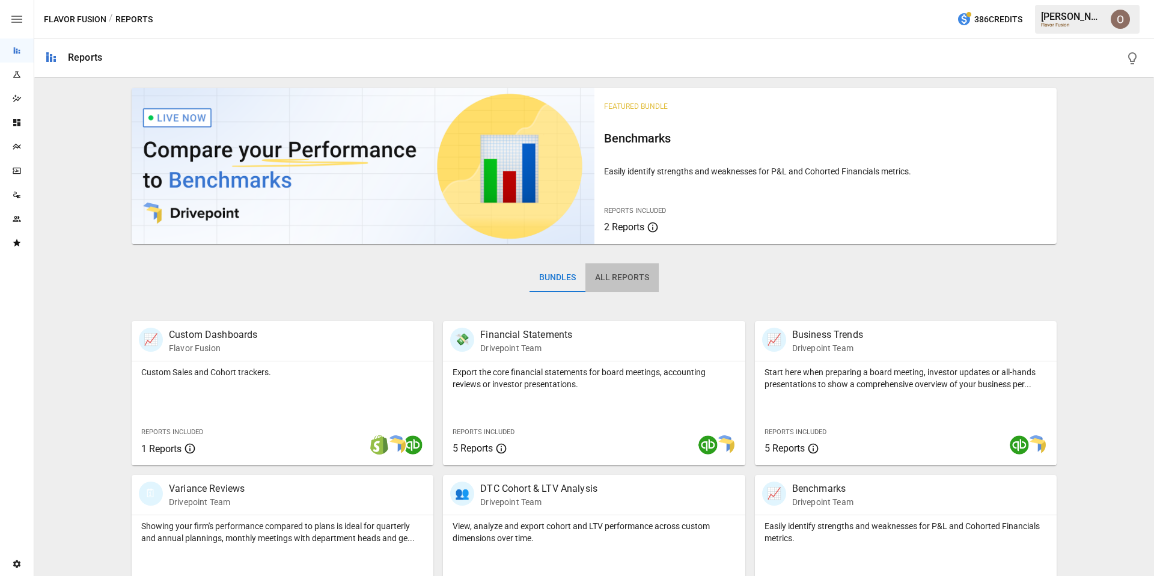
click at [623, 276] on button "All Reports" at bounding box center [621, 277] width 73 height 29
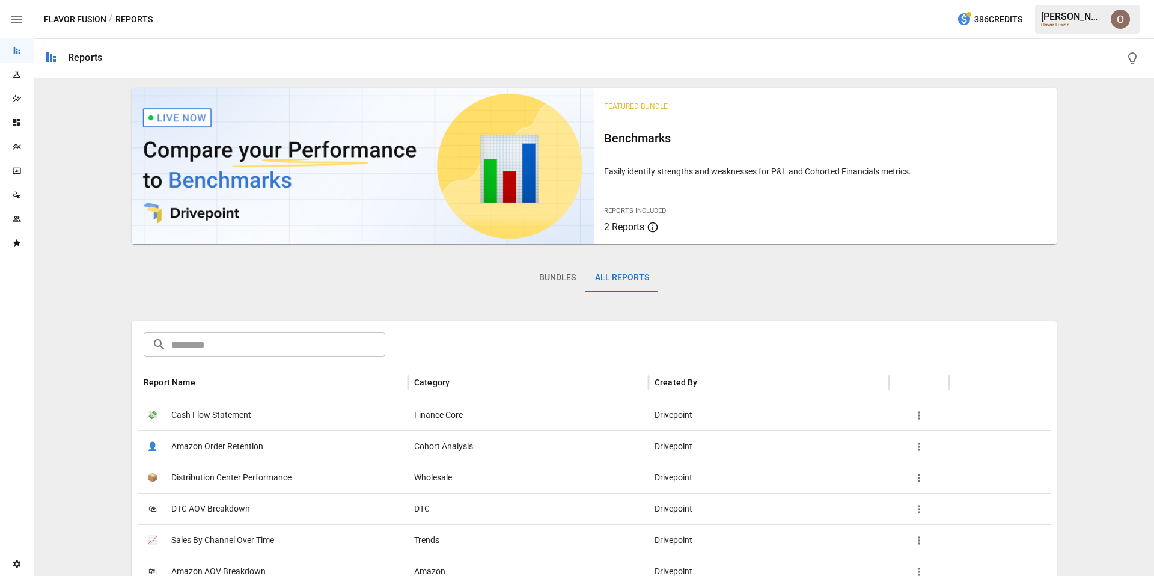
click at [249, 344] on input "text" at bounding box center [278, 344] width 214 height 24
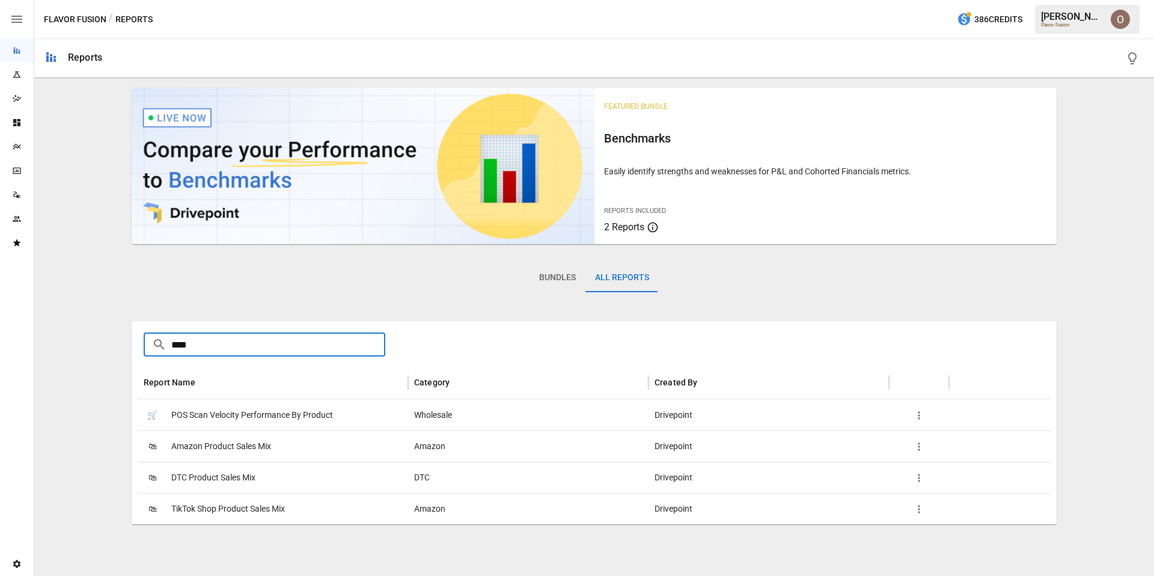
type input "****"
click at [249, 419] on span "POS Scan Velocity Performance By Product" at bounding box center [252, 415] width 162 height 31
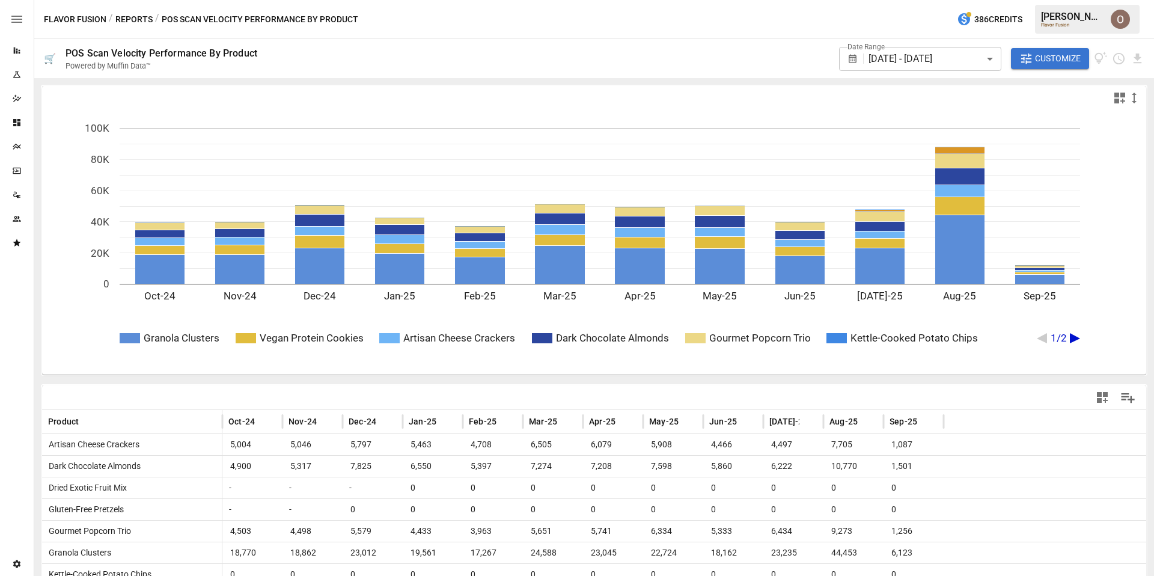
click at [1055, 56] on span "Customize" at bounding box center [1058, 58] width 46 height 15
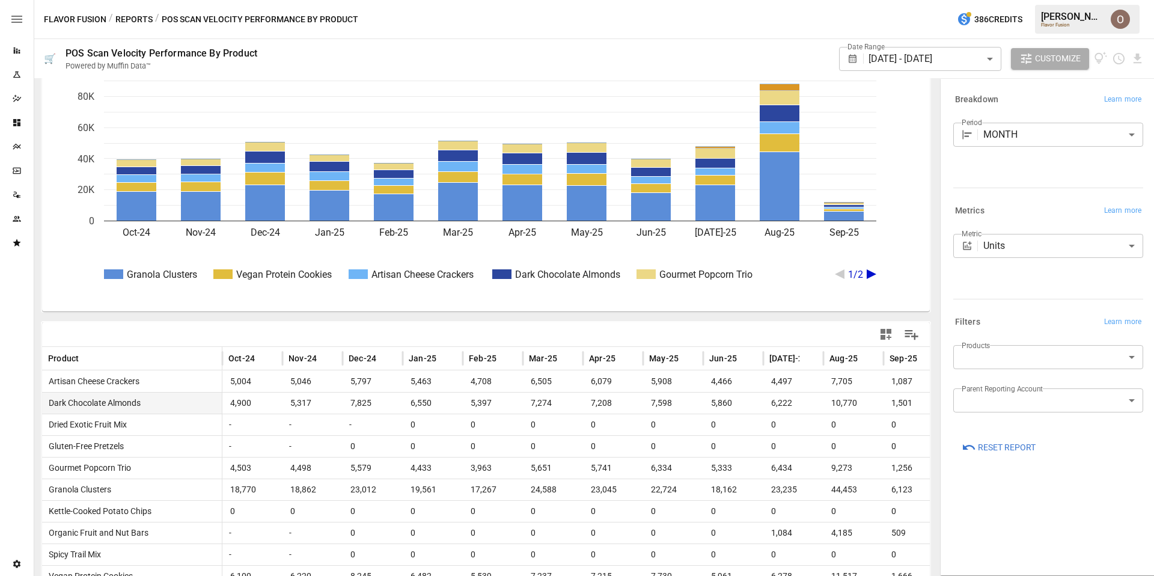
scroll to position [82, 0]
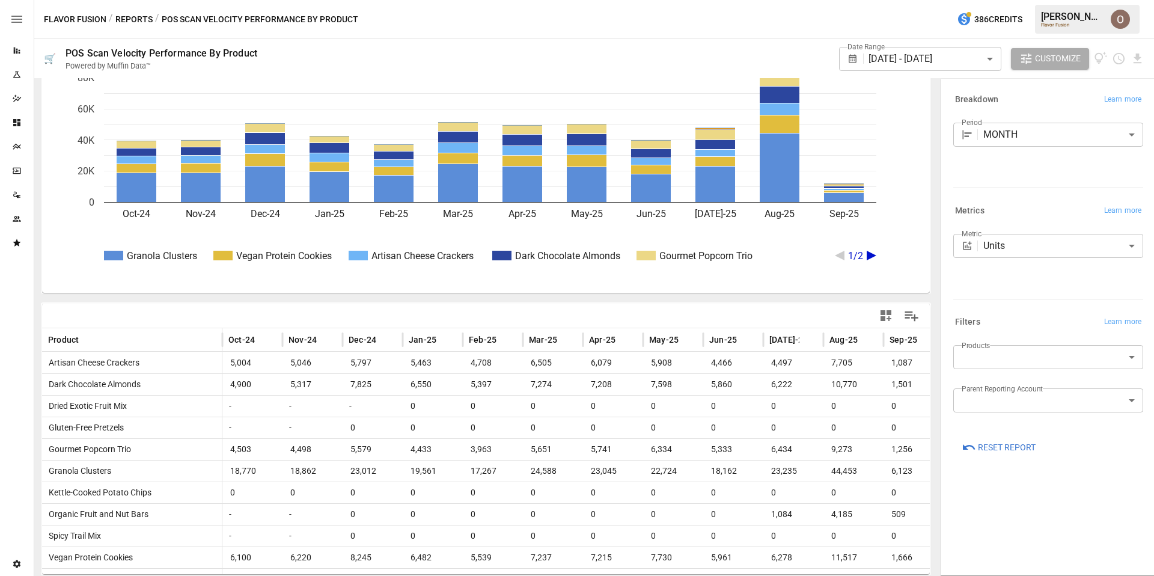
click at [1002, 0] on body "Reports Experiments Dazzler Studio Dashboards Plans SmartModel ™ Data Sources T…" at bounding box center [577, 0] width 1154 height 0
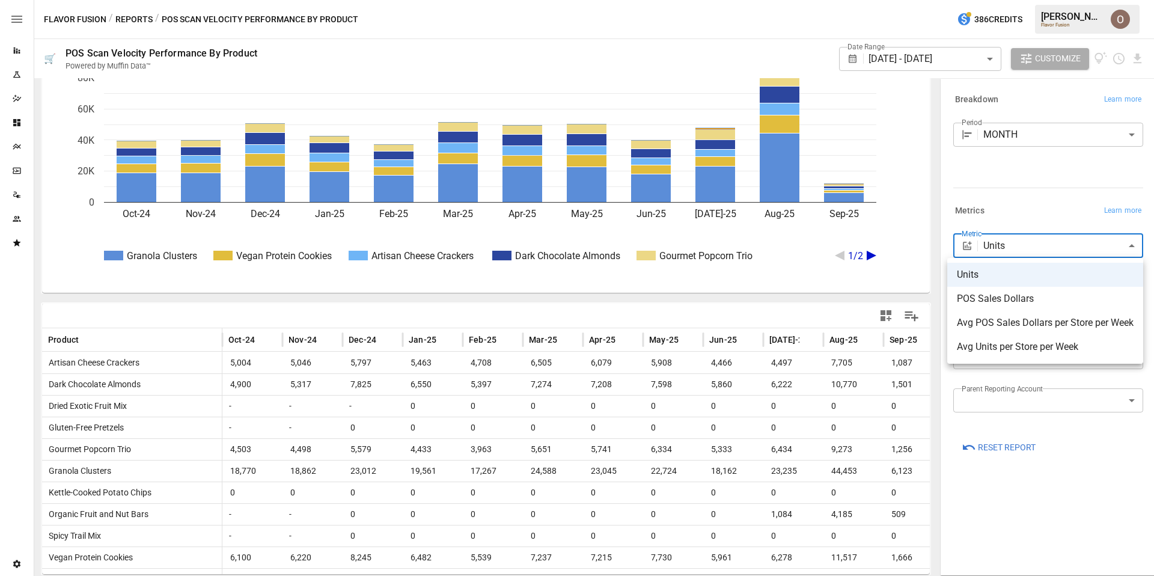
click at [1004, 131] on div at bounding box center [577, 288] width 1154 height 576
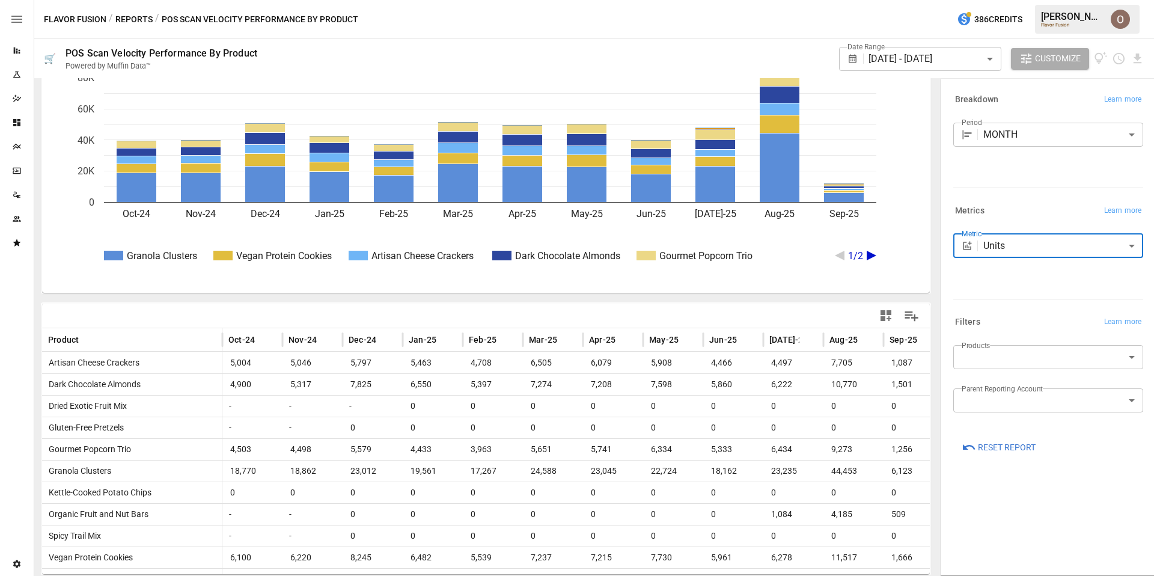
click at [1001, 0] on body "Reports Experiments Dazzler Studio Dashboards Plans SmartModel ™ Data Sources T…" at bounding box center [577, 0] width 1154 height 0
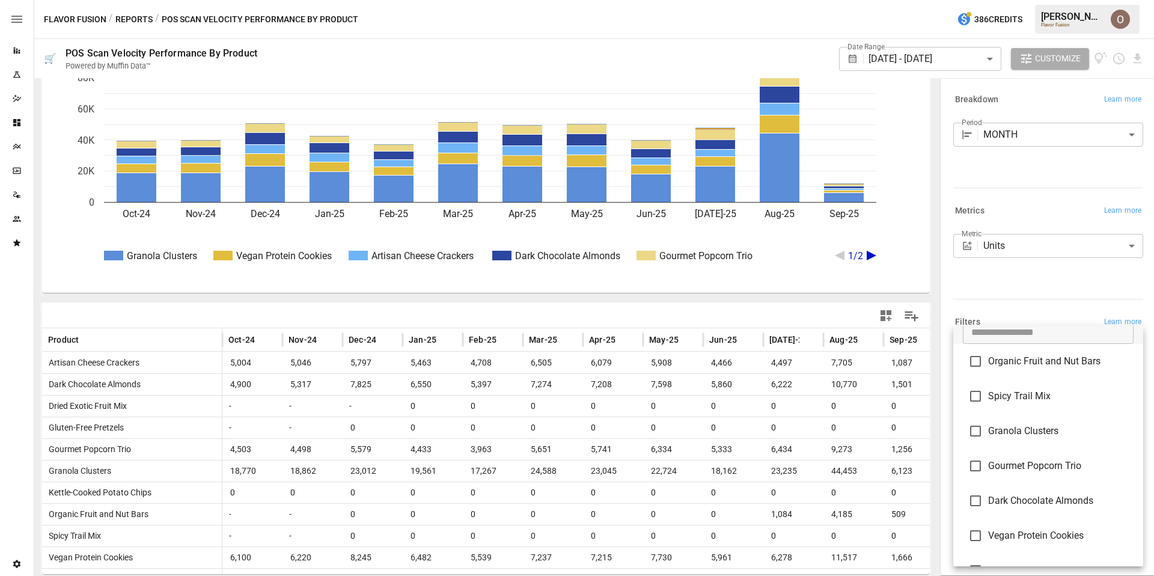
scroll to position [0, 0]
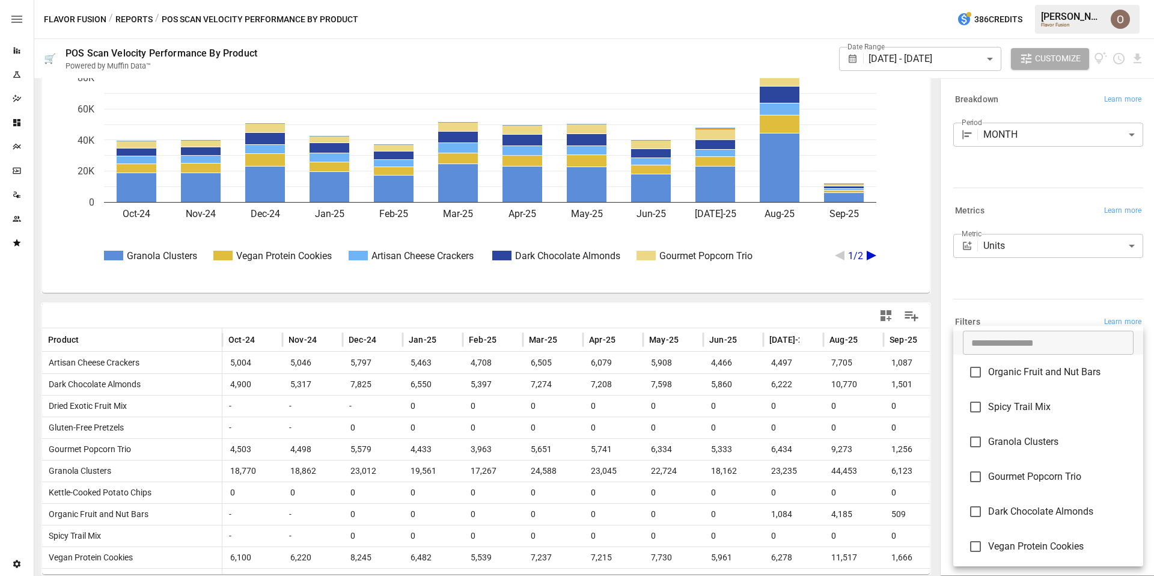
click at [1022, 308] on div at bounding box center [577, 288] width 1154 height 576
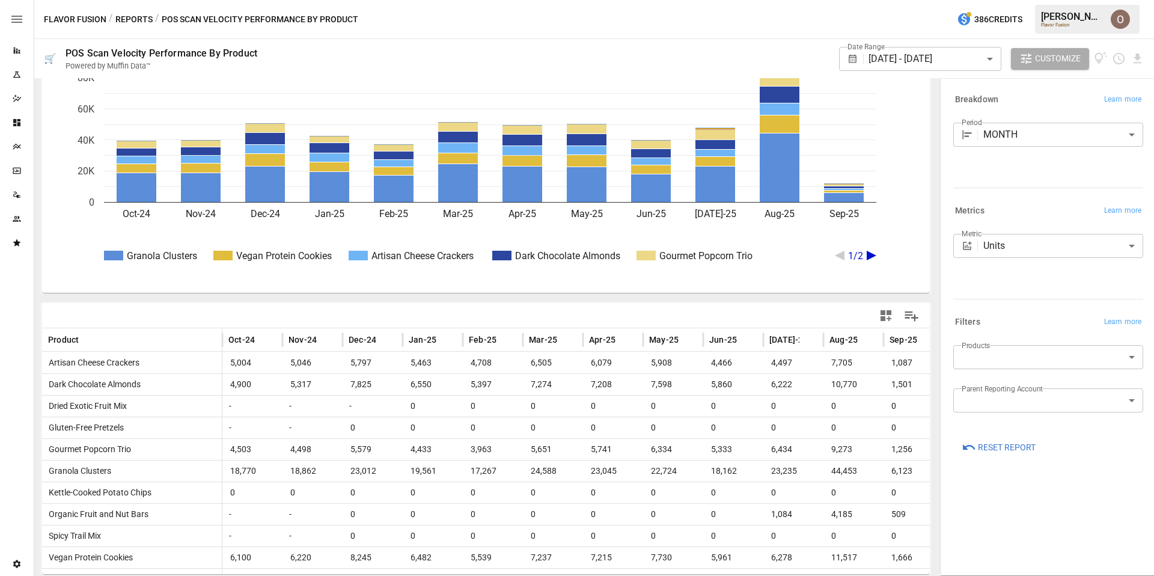
click at [989, 392] on label "Parent Reporting Account" at bounding box center [1001, 388] width 81 height 10
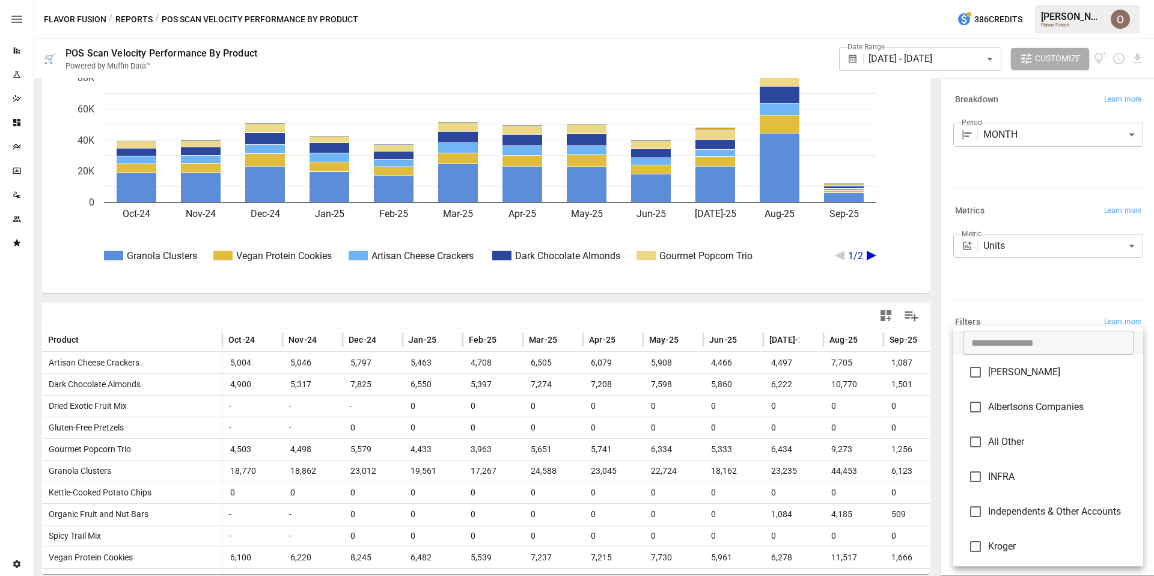
click at [989, 0] on body "Reports Experiments Dazzler Studio Dashboards Plans SmartModel ™ Data Sources T…" at bounding box center [577, 0] width 1154 height 0
type input "*********"
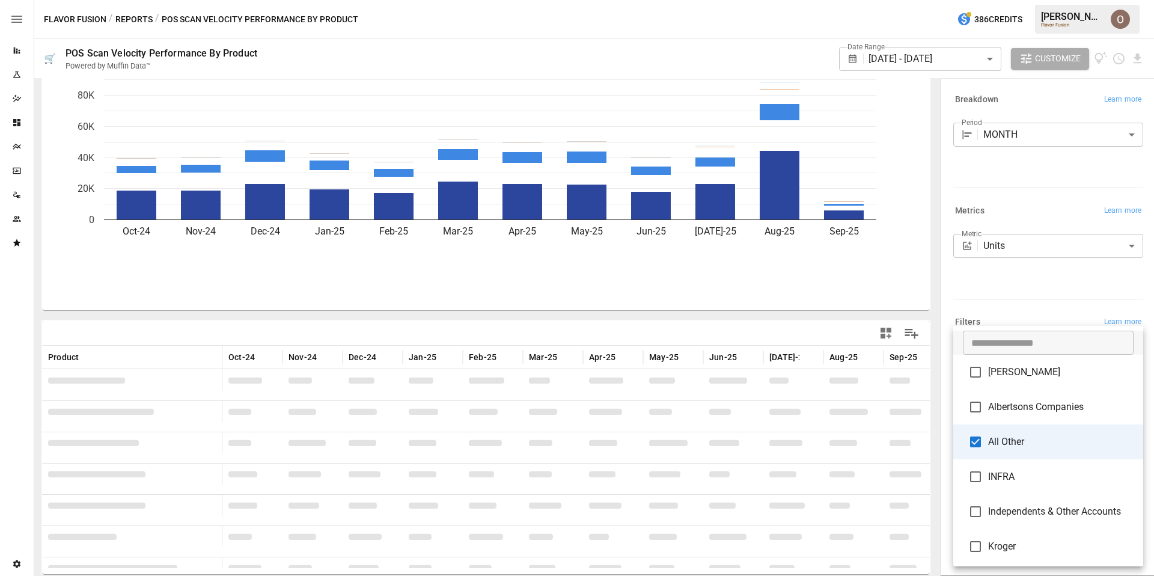
scroll to position [60, 0]
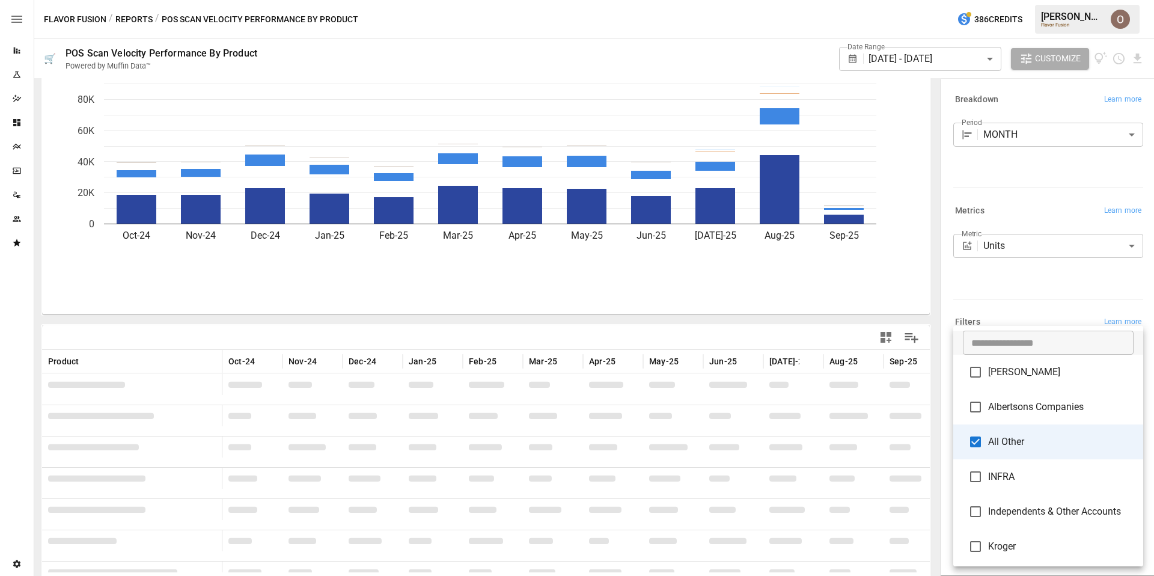
click at [1006, 285] on div at bounding box center [577, 288] width 1154 height 576
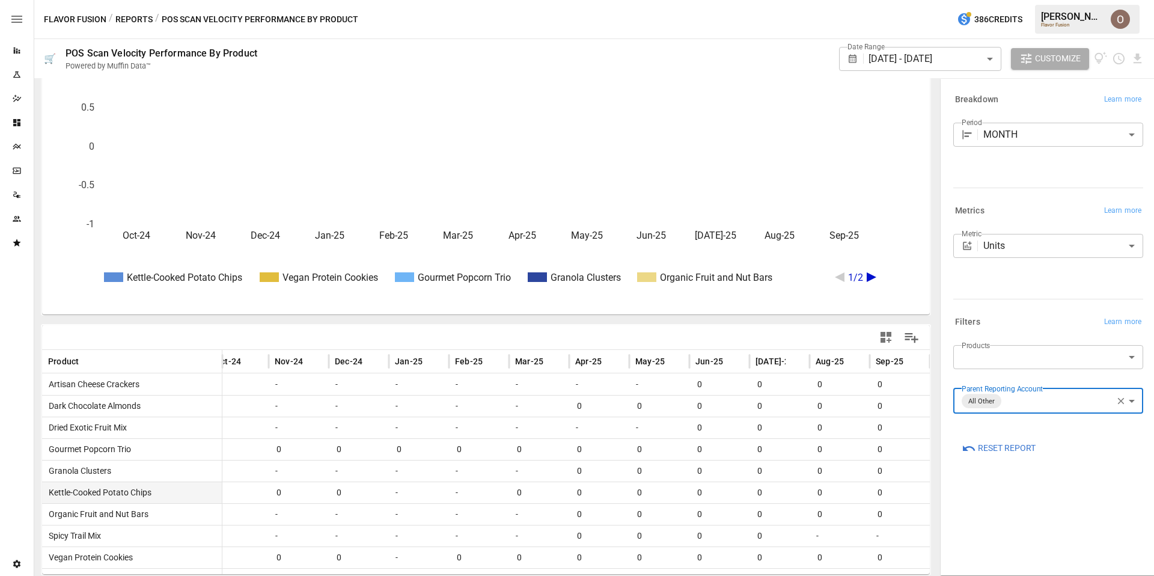
scroll to position [0, 0]
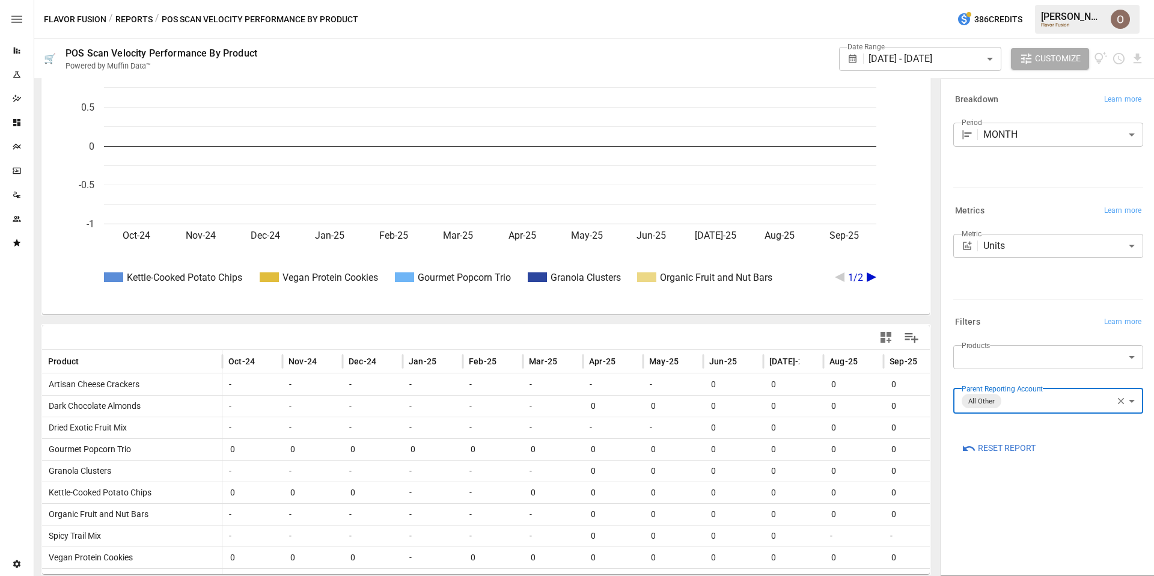
click at [1119, 400] on icon "button" at bounding box center [1120, 400] width 11 height 11
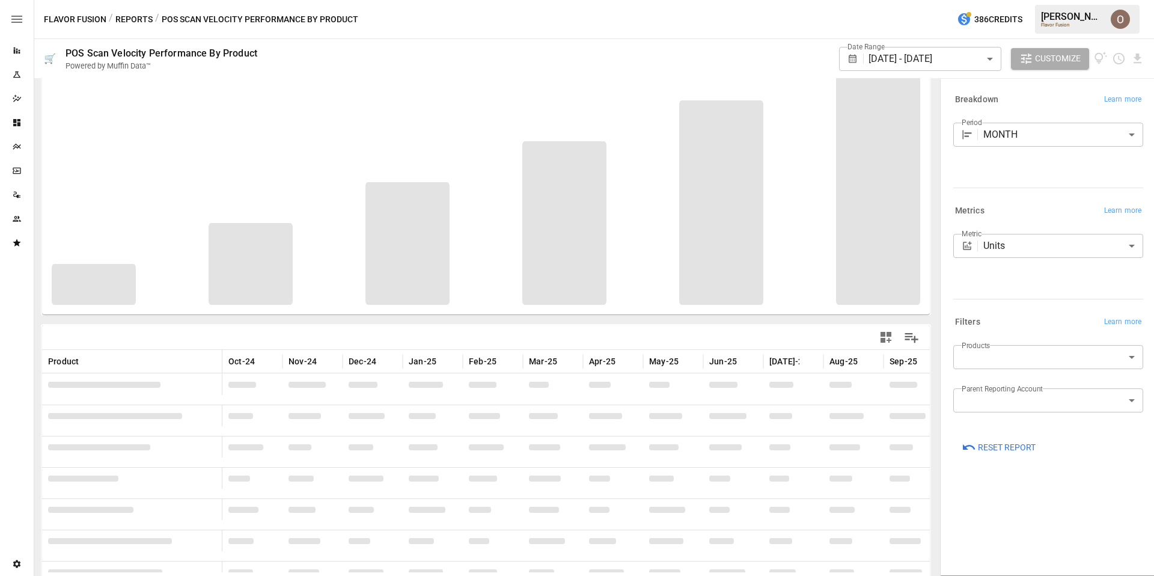
scroll to position [60, 0]
